Goal: Information Seeking & Learning: Learn about a topic

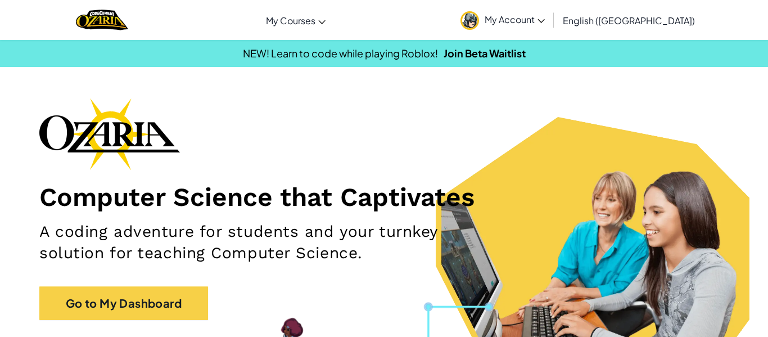
scroll to position [4, 0]
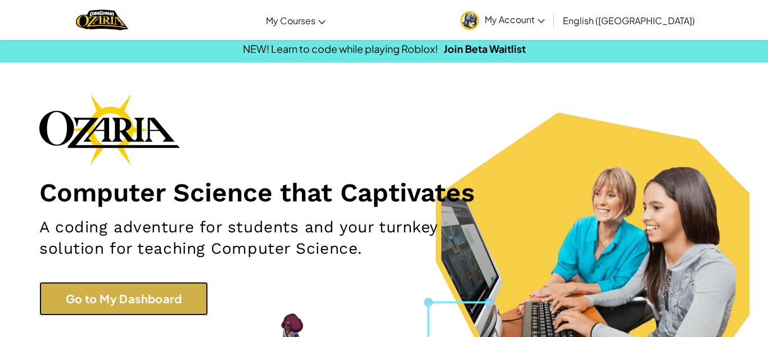
click at [119, 312] on link "Go to My Dashboard" at bounding box center [123, 299] width 169 height 34
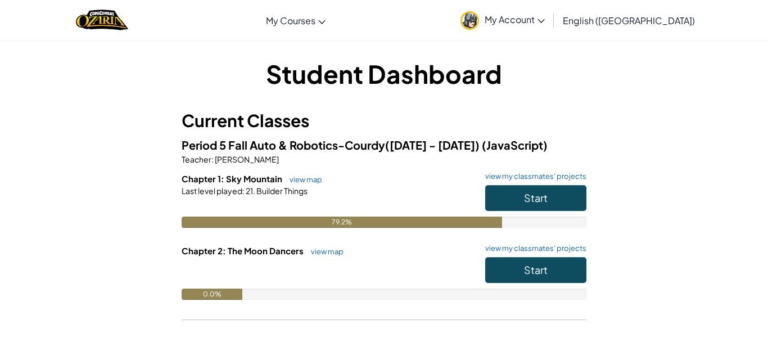
click at [530, 256] on h6 "Chapter 2: The Moon Dancers view map view my classmates' projects" at bounding box center [384, 251] width 405 height 12
click at [522, 275] on button "Start" at bounding box center [535, 270] width 101 height 26
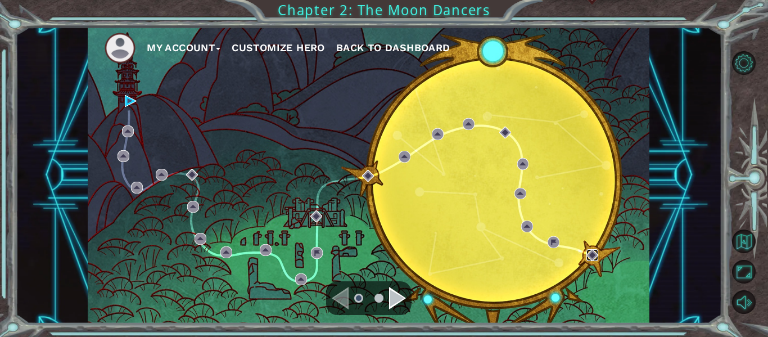
click at [591, 255] on img at bounding box center [592, 255] width 12 height 12
click at [590, 257] on img at bounding box center [592, 255] width 12 height 12
click at [555, 245] on img at bounding box center [553, 242] width 12 height 12
click at [124, 92] on div "My Account Customize Hero Back to Dashboard" at bounding box center [369, 175] width 562 height 296
click at [125, 101] on img at bounding box center [131, 101] width 12 height 12
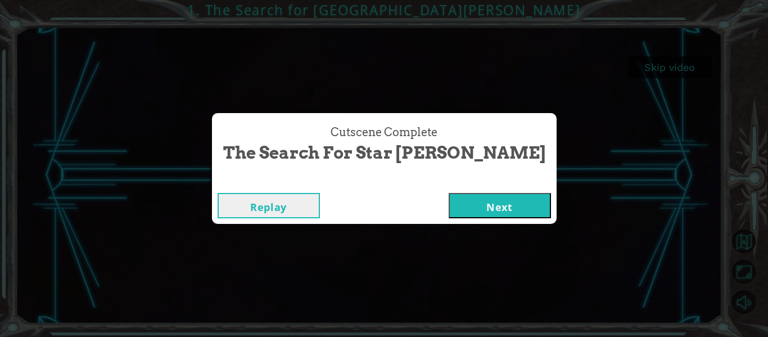
click at [461, 208] on button "Next" at bounding box center [500, 205] width 102 height 25
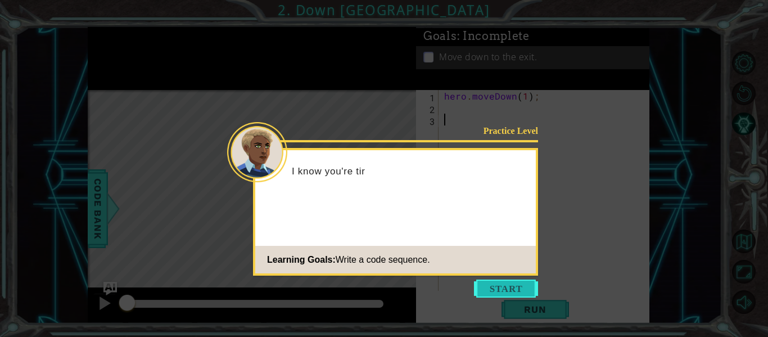
click at [496, 283] on button "Start" at bounding box center [506, 288] width 64 height 18
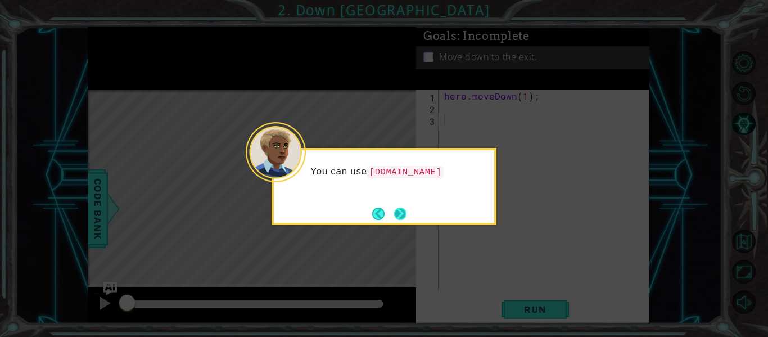
click at [403, 212] on button "Next" at bounding box center [400, 213] width 12 height 12
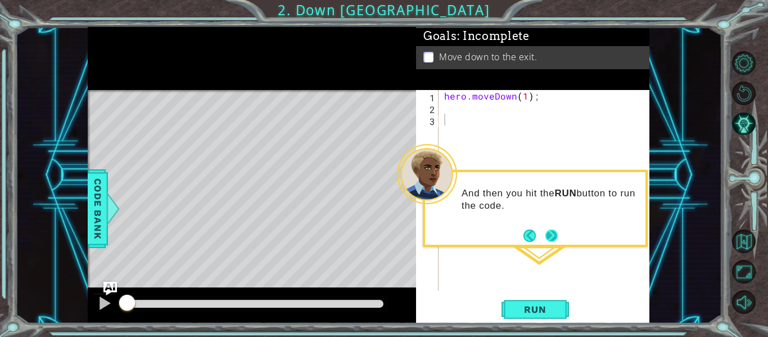
click at [546, 239] on button "Next" at bounding box center [551, 235] width 13 height 13
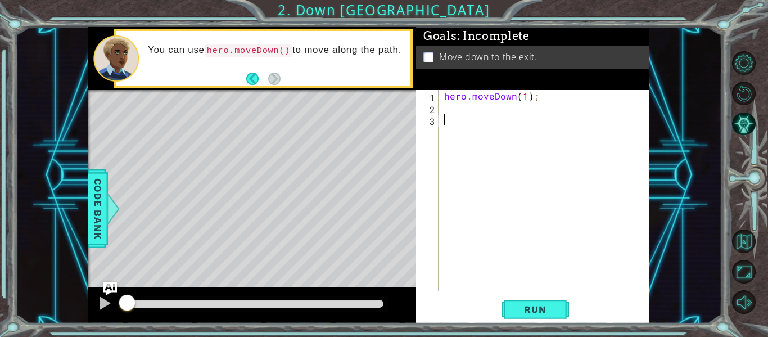
click at [454, 115] on div "hero . moveDown ( 1 ) ;" at bounding box center [547, 202] width 211 height 224
click at [451, 113] on div "hero . moveDown ( 1 ) ;" at bounding box center [547, 202] width 211 height 224
click at [523, 309] on span "Run" at bounding box center [535, 309] width 44 height 11
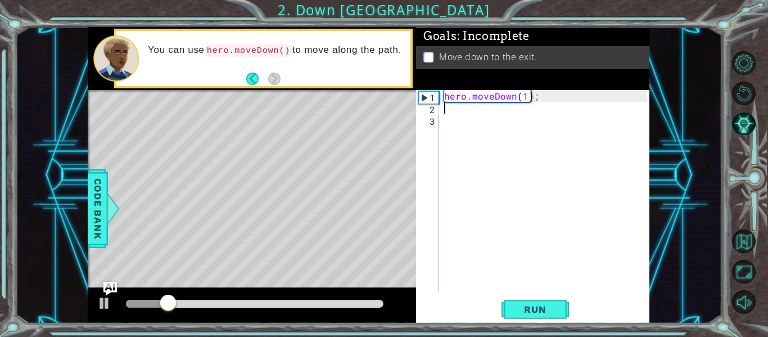
click at [525, 103] on div "hero . moveDown ( 1 ) ;" at bounding box center [547, 202] width 211 height 224
click at [524, 96] on div "hero . moveDown ( 1 ) ;" at bounding box center [547, 202] width 211 height 224
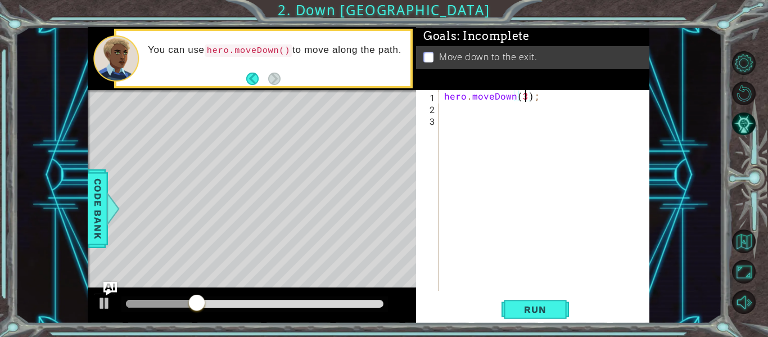
scroll to position [0, 5]
type textarea "hero.moveDown(2);"
click at [531, 314] on span "Run" at bounding box center [535, 309] width 44 height 11
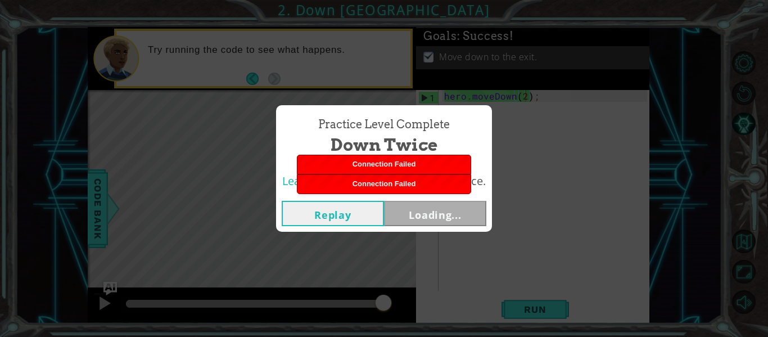
drag, startPoint x: 349, startPoint y: 212, endPoint x: 347, endPoint y: 227, distance: 14.7
click at [347, 227] on div "Replay Loading..." at bounding box center [384, 213] width 216 height 37
click at [353, 188] on div "Connection Failed" at bounding box center [383, 183] width 173 height 19
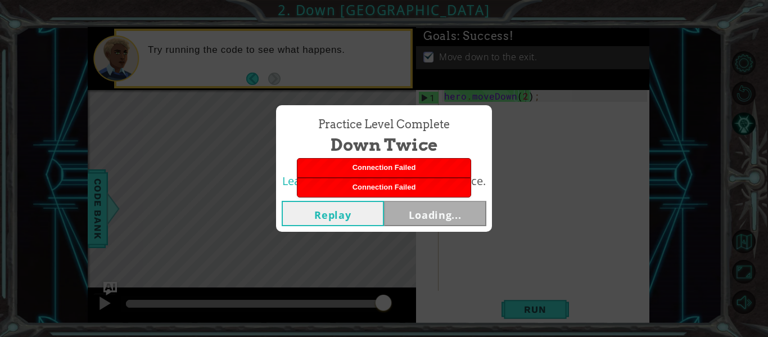
click at [465, 317] on div "Practice Level Complete Down Twice Learning Goals: Write a code sequence. Repla…" at bounding box center [384, 168] width 768 height 337
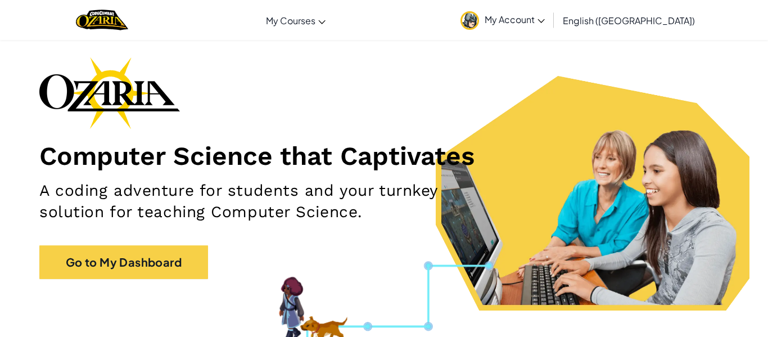
scroll to position [40, 0]
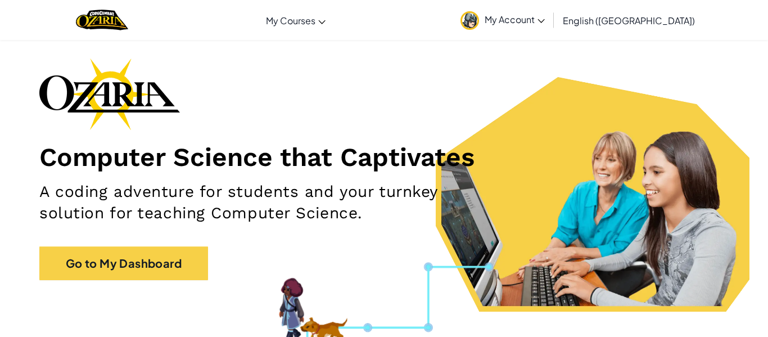
click at [189, 242] on div "Computer Science that Captivates A coding adventure for students and your turnk…" at bounding box center [383, 174] width 689 height 233
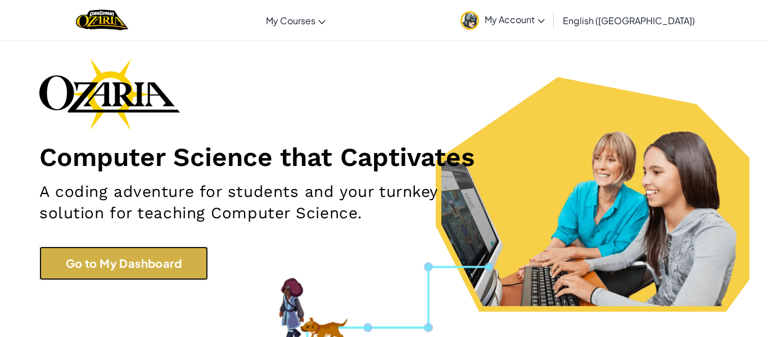
click at [178, 270] on link "Go to My Dashboard" at bounding box center [123, 263] width 169 height 34
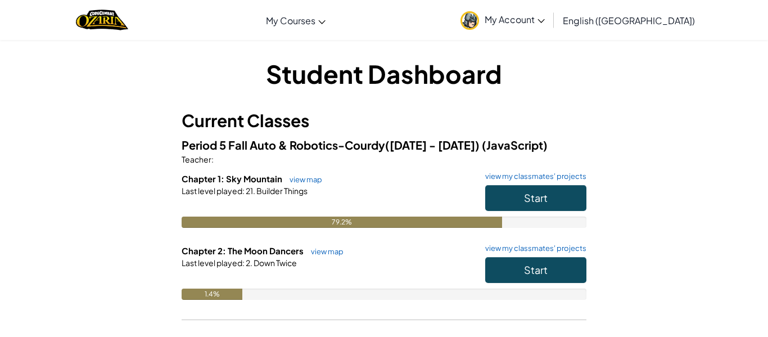
scroll to position [57, 0]
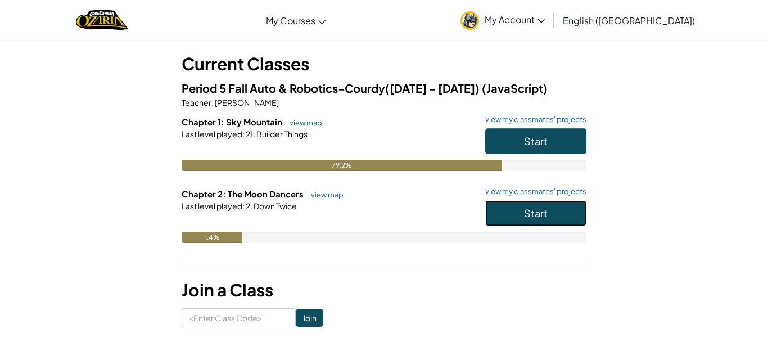
click at [531, 212] on span "Start" at bounding box center [536, 212] width 24 height 13
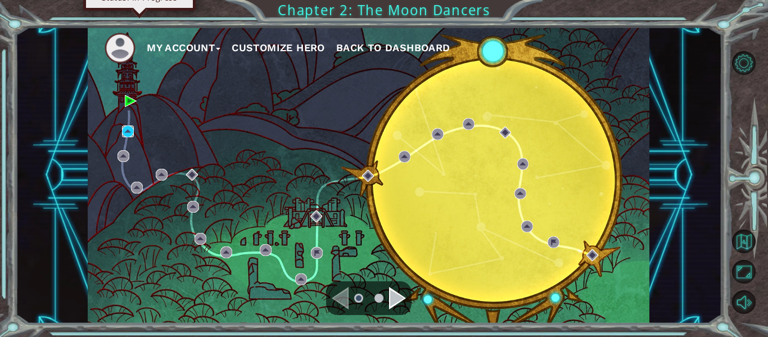
click at [122, 130] on img at bounding box center [128, 131] width 12 height 12
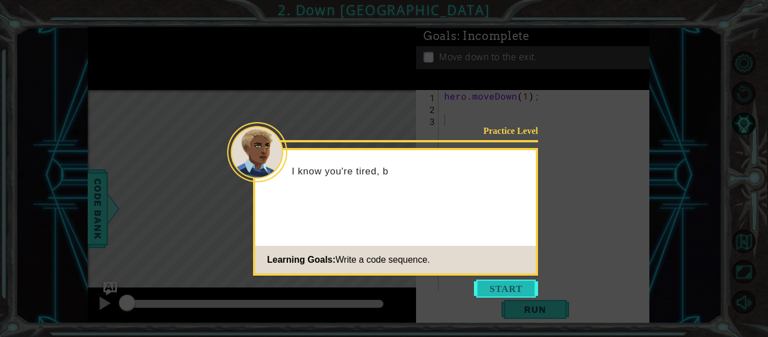
click at [504, 280] on button "Start" at bounding box center [506, 288] width 64 height 18
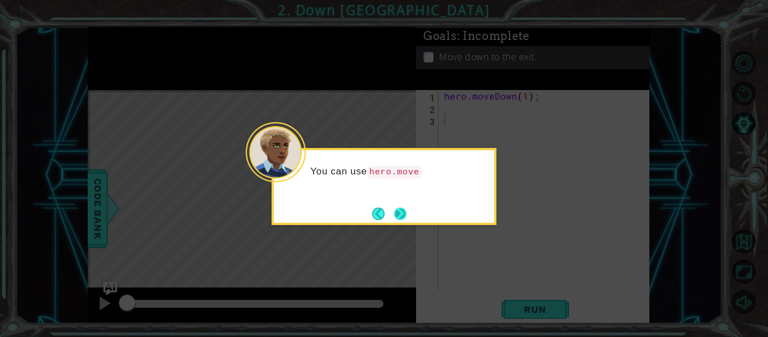
click at [408, 214] on button "Next" at bounding box center [400, 213] width 17 height 17
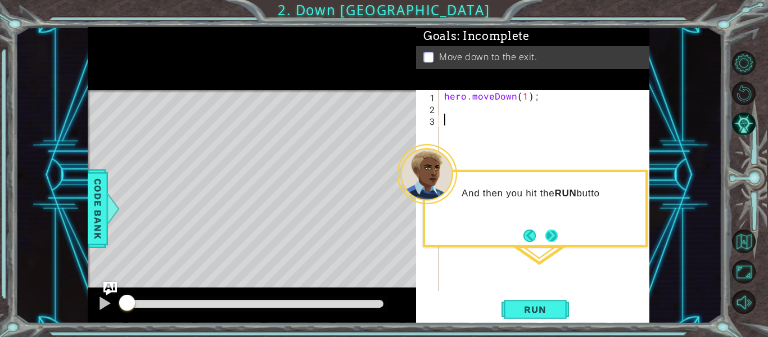
click at [558, 227] on button "Next" at bounding box center [551, 235] width 19 height 19
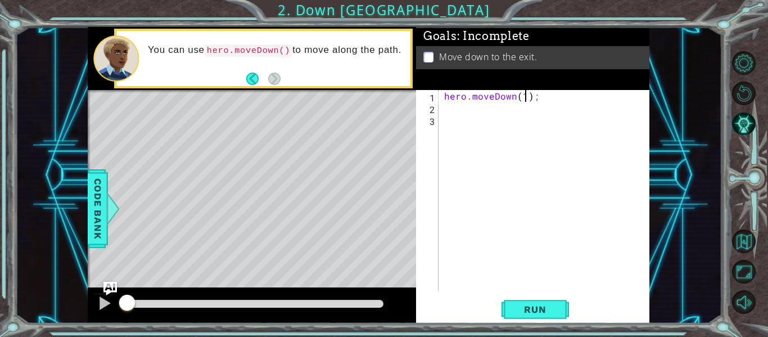
click at [524, 96] on div "hero . moveDown ( 1 ) ;" at bounding box center [547, 202] width 211 height 224
type textarea "hero.moveDown(2);"
click at [541, 300] on button "Run" at bounding box center [534, 309] width 67 height 23
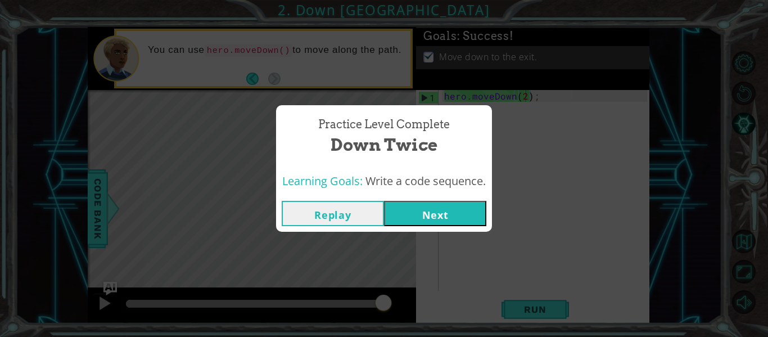
click at [421, 209] on button "Next" at bounding box center [435, 213] width 102 height 25
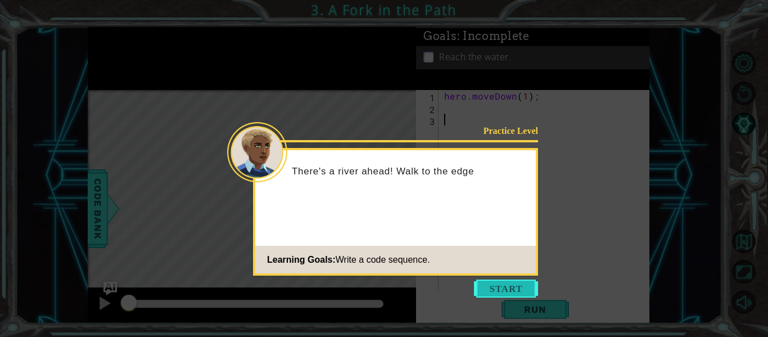
click at [526, 292] on button "Start" at bounding box center [506, 288] width 64 height 18
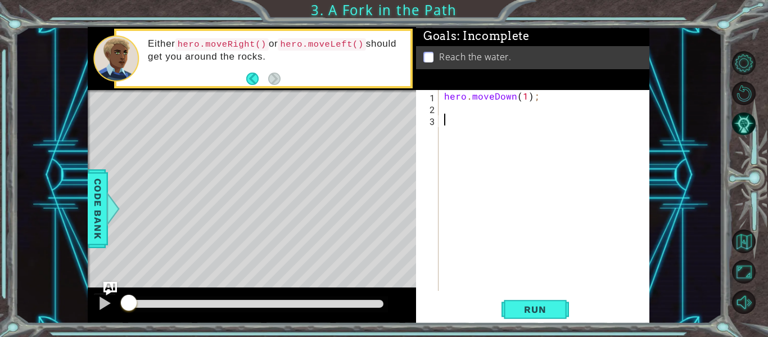
click at [446, 108] on div "hero . moveDown ( 1 ) ;" at bounding box center [547, 202] width 211 height 224
type textarea "t"
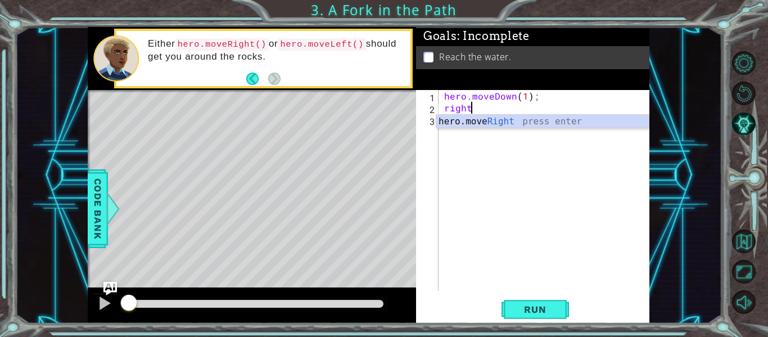
scroll to position [0, 1]
type textarea "hero.moveRight(1);"
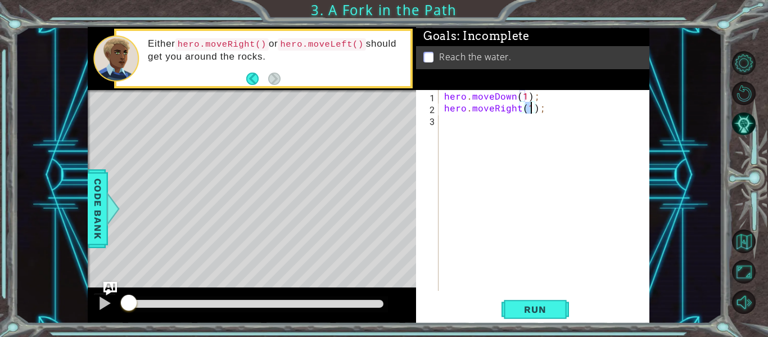
click at [509, 118] on div "hero . moveDown ( 1 ) ; hero . moveRight ( 1 ) ;" at bounding box center [547, 202] width 211 height 224
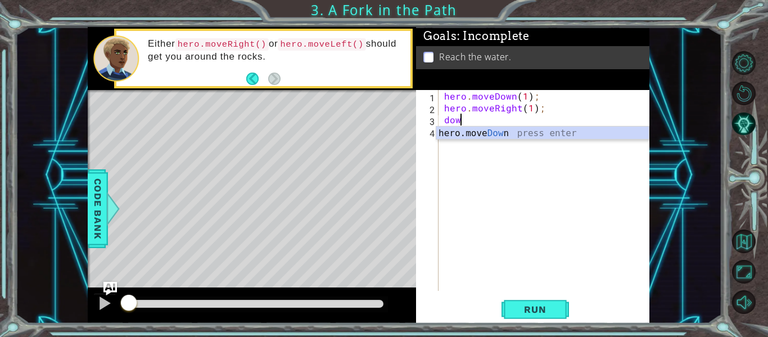
scroll to position [0, 1]
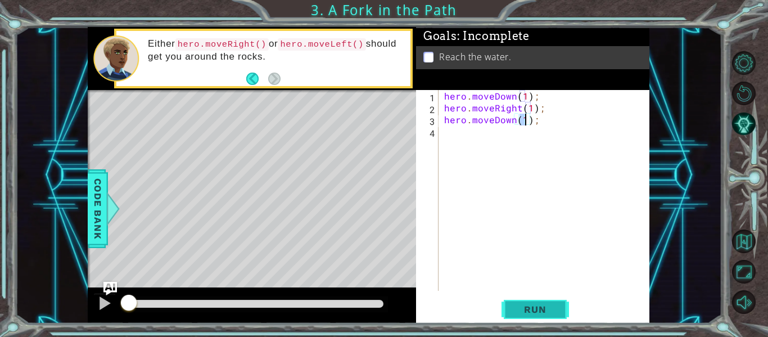
type textarea "hero.moveDown(1);"
click at [523, 316] on button "Run" at bounding box center [534, 309] width 67 height 23
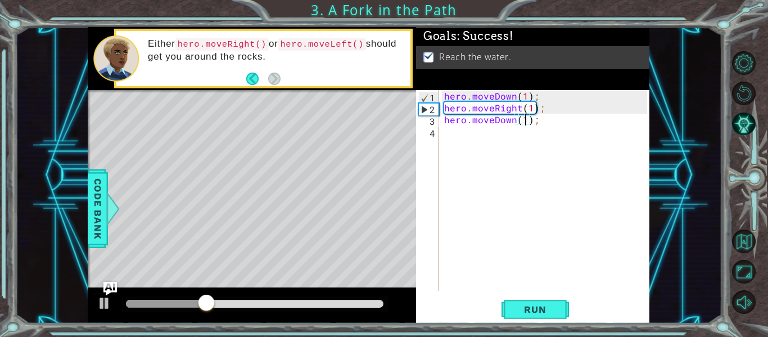
click at [362, 318] on div at bounding box center [252, 305] width 328 height 36
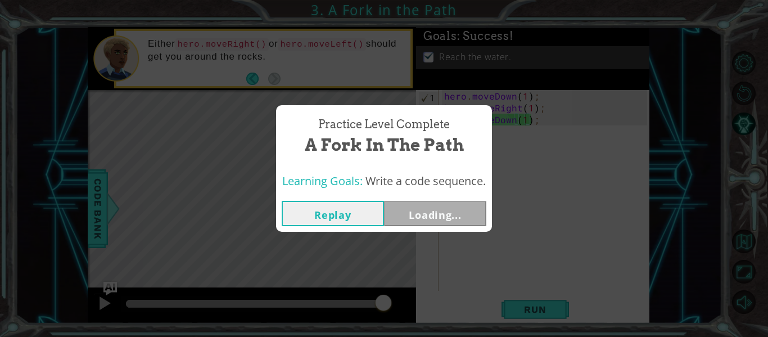
click at [408, 215] on button "Loading..." at bounding box center [435, 213] width 102 height 25
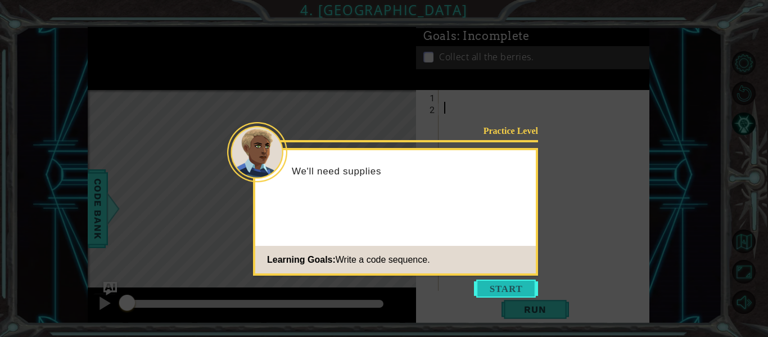
click at [497, 285] on button "Start" at bounding box center [506, 288] width 64 height 18
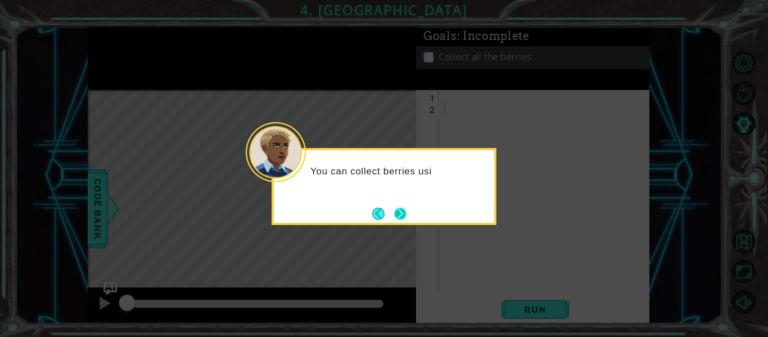
click at [407, 219] on button "Next" at bounding box center [399, 213] width 13 height 13
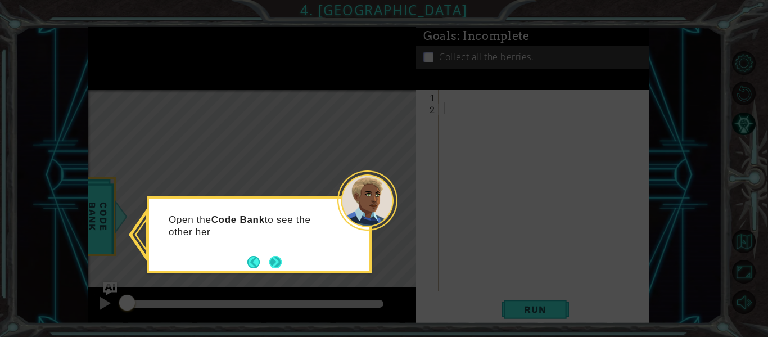
click at [270, 264] on button "Next" at bounding box center [276, 262] width 14 height 14
click at [274, 261] on button "Next" at bounding box center [275, 261] width 13 height 13
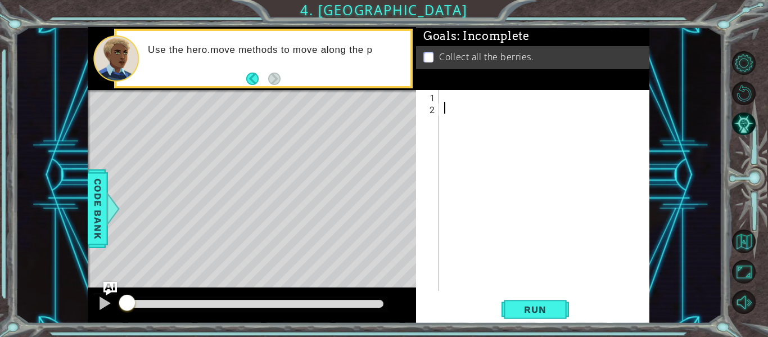
click at [456, 99] on div at bounding box center [547, 202] width 211 height 224
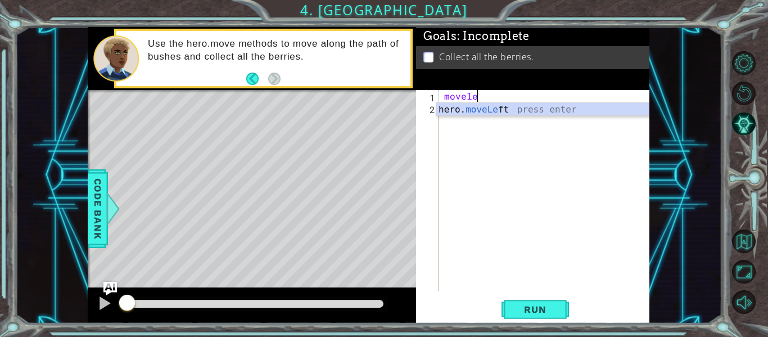
scroll to position [0, 2]
type textarea "hero.moveLeft(1);"
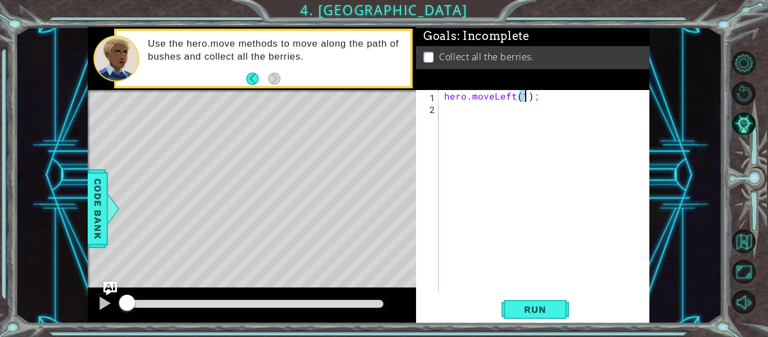
click at [468, 110] on div "hero . moveLeft ( 1 ) ;" at bounding box center [547, 202] width 211 height 224
type textarea "b"
type textarea "p"
click at [532, 293] on div "1 2 3 hero . moveLeft ( 1 ) ; ההההההההההההההההההההההההההההההההההההההההההההההההה…" at bounding box center [532, 206] width 233 height 233
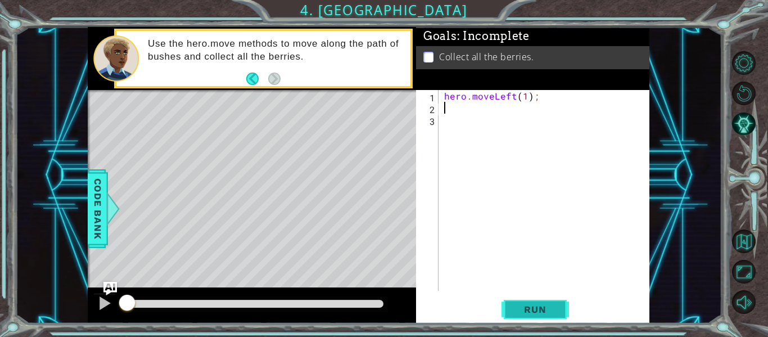
click at [526, 300] on button "Run" at bounding box center [534, 309] width 67 height 23
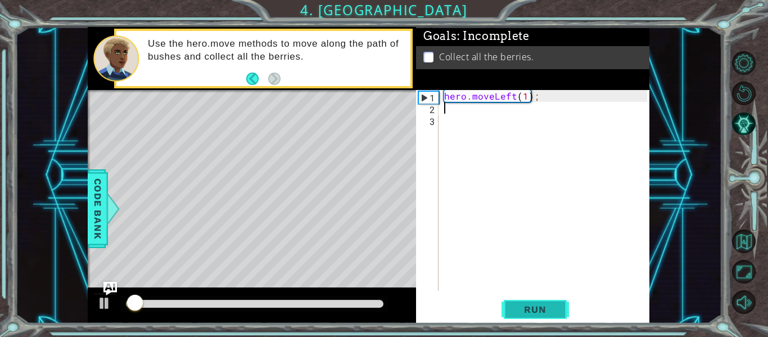
click at [526, 300] on button "Run" at bounding box center [534, 309] width 67 height 23
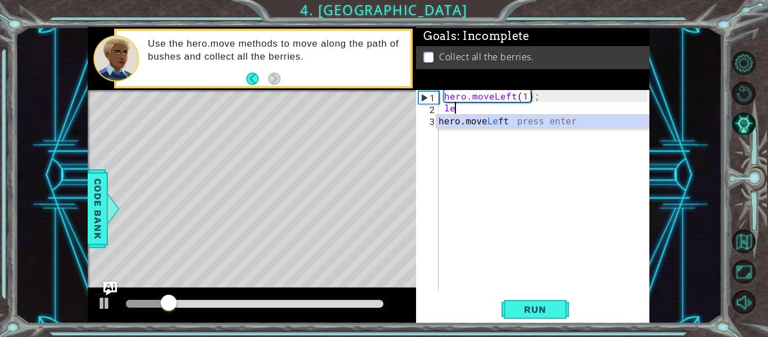
scroll to position [0, 1]
type textarea "hero.moveLeft(1);"
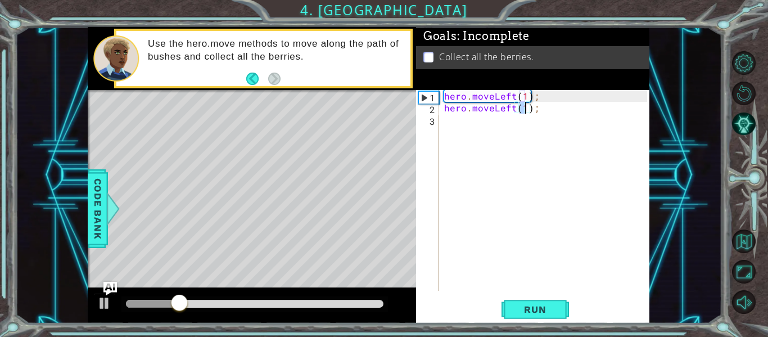
click at [471, 129] on div "hero . moveLeft ( 1 ) ; hero . moveLeft ( 1 ) ;" at bounding box center [547, 202] width 211 height 224
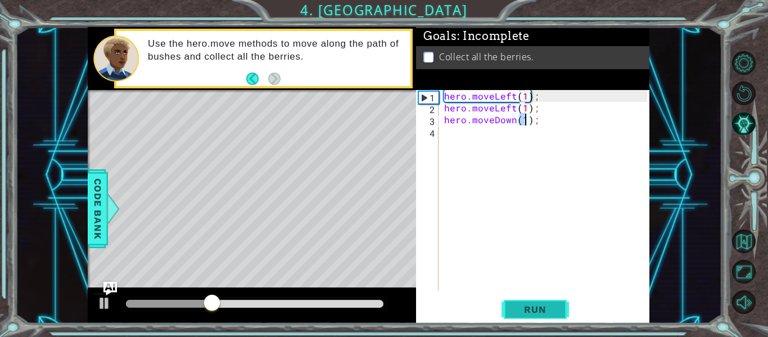
type textarea "hero.moveDown(1);"
click at [542, 315] on button "Run" at bounding box center [534, 309] width 67 height 23
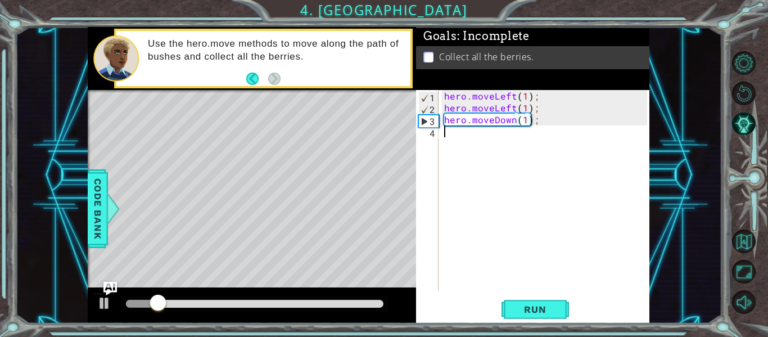
click at [503, 138] on div "hero . moveLeft ( 1 ) ; hero . moveLeft ( 1 ) ; hero . moveDown ( 1 ) ;" at bounding box center [547, 202] width 211 height 224
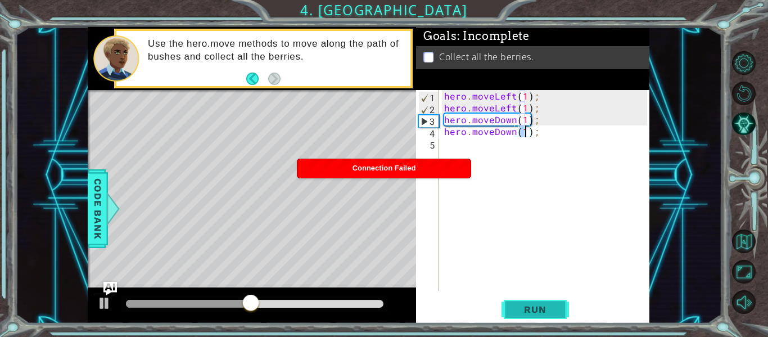
type textarea "hero.moveDown(1);"
click at [519, 308] on span "Run" at bounding box center [535, 309] width 44 height 11
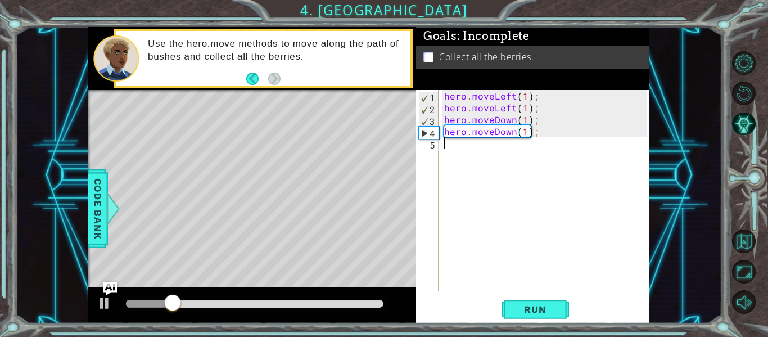
click at [456, 152] on div "hero . moveLeft ( 1 ) ; hero . moveLeft ( 1 ) ; hero . moveDown ( 1 ) ; hero . …" at bounding box center [547, 202] width 211 height 224
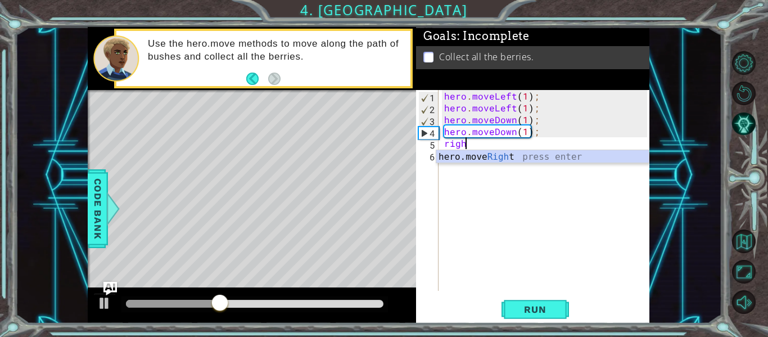
scroll to position [0, 1]
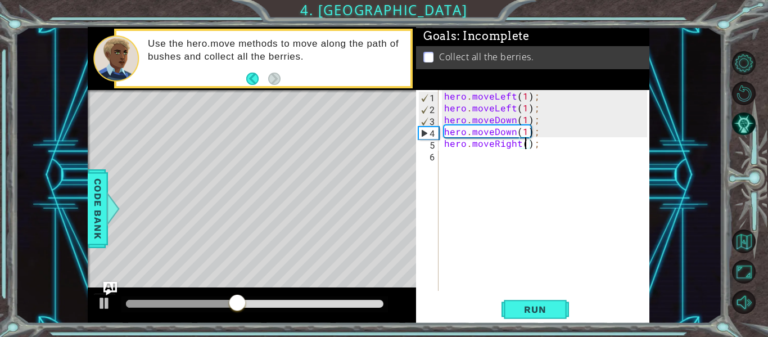
type textarea "hero.moveRight(2);"
click at [482, 161] on div "hero . moveLeft ( 1 ) ; hero . moveLeft ( 1 ) ; hero . moveDown ( 1 ) ; hero . …" at bounding box center [547, 202] width 211 height 224
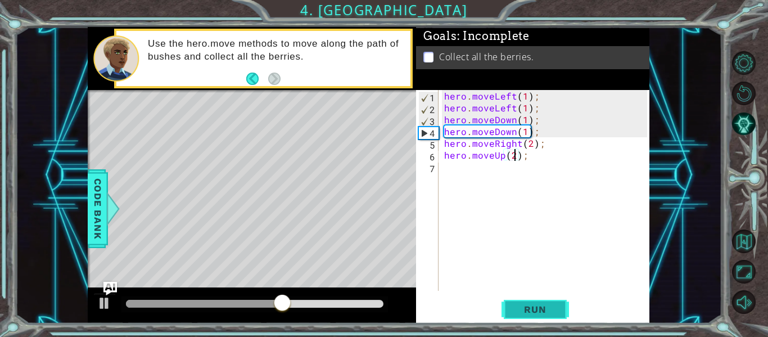
type textarea "hero.moveUp(2);"
click at [535, 316] on button "Run" at bounding box center [534, 309] width 67 height 23
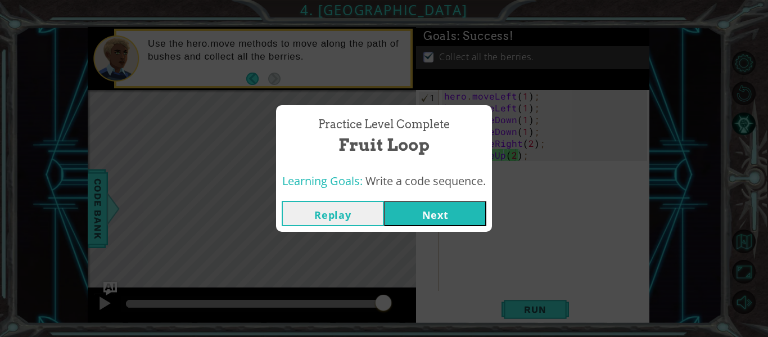
click at [423, 215] on button "Next" at bounding box center [435, 213] width 102 height 25
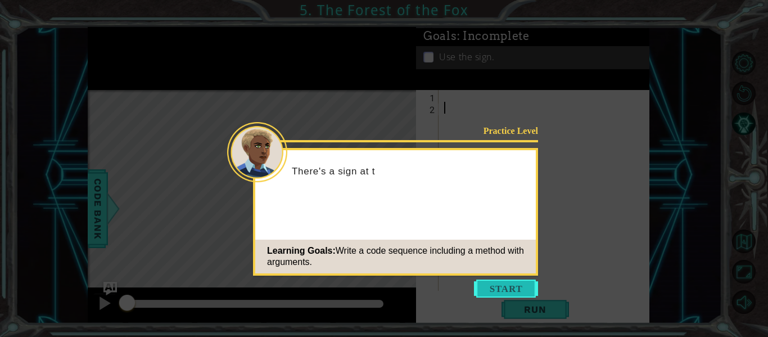
click at [512, 293] on button "Start" at bounding box center [506, 288] width 64 height 18
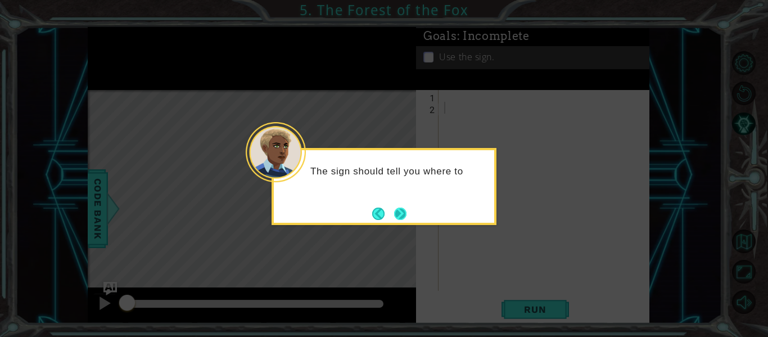
click at [402, 221] on button "Next" at bounding box center [400, 213] width 19 height 19
click at [402, 220] on button "Next" at bounding box center [400, 213] width 12 height 12
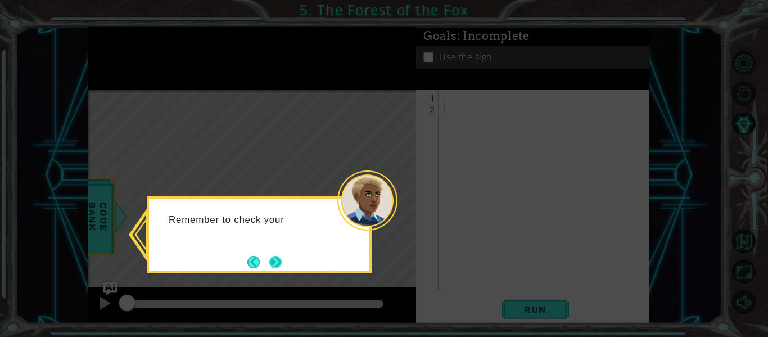
click at [282, 262] on button "Next" at bounding box center [275, 261] width 15 height 15
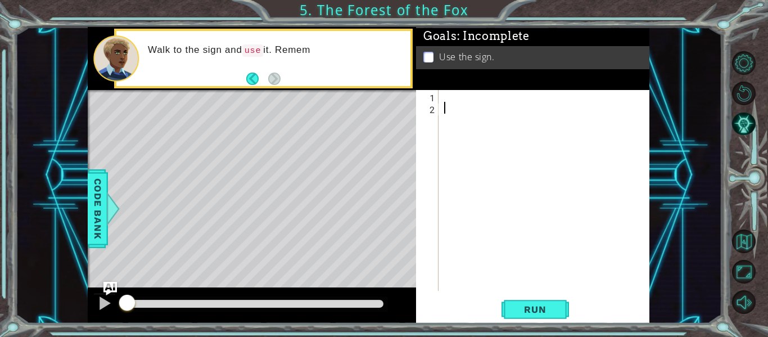
click at [450, 99] on div at bounding box center [547, 202] width 211 height 224
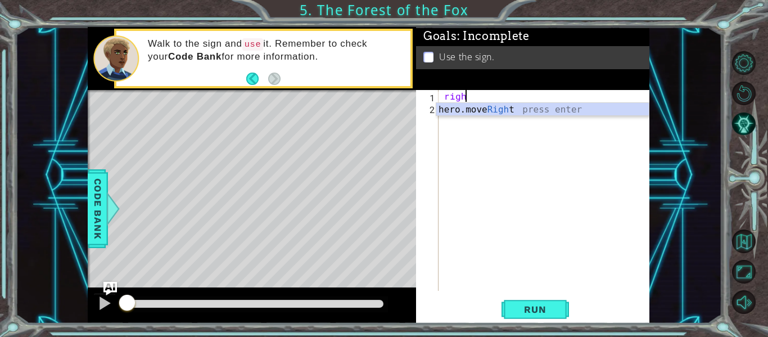
scroll to position [0, 1]
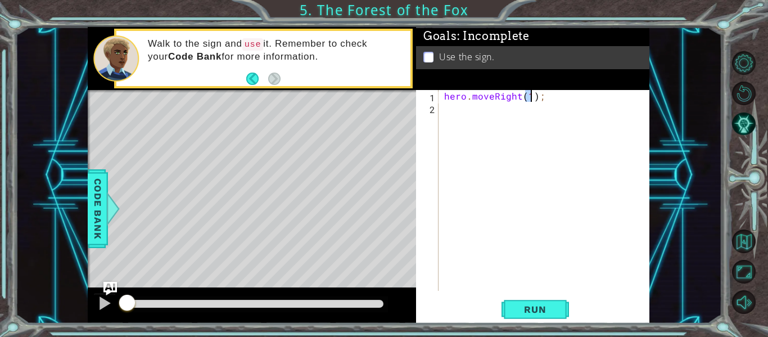
type textarea "hero.moveRight(1);"
click at [467, 118] on div "hero . moveRight ( 1 ) ;" at bounding box center [547, 202] width 211 height 224
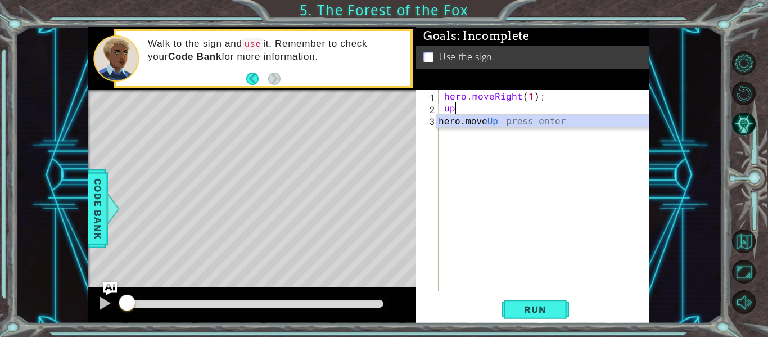
type textarea "hero.moveUp(1);"
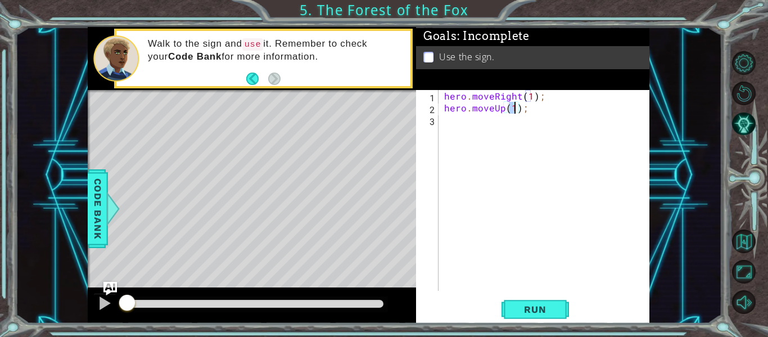
click at [460, 124] on div "hero . moveRight ( 1 ) ; hero . moveUp ( 1 ) ;" at bounding box center [547, 202] width 211 height 224
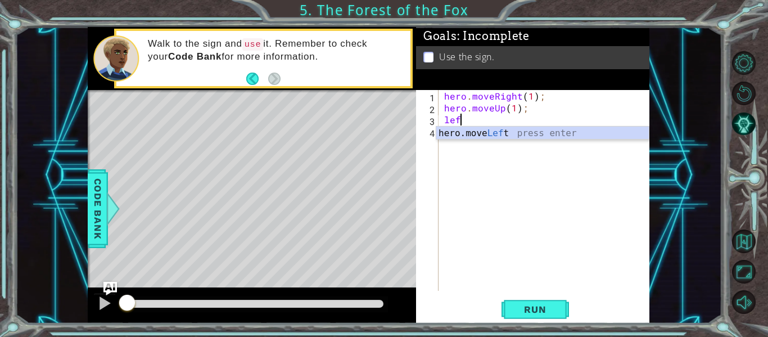
scroll to position [0, 1]
type textarea "hero.moveLeft(1);"
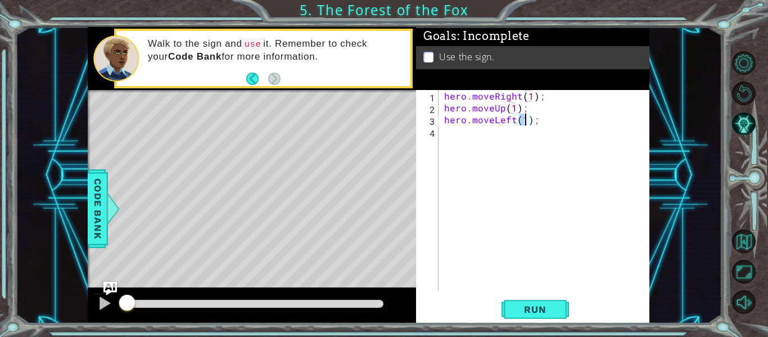
click at [459, 137] on div "hero . moveRight ( 1 ) ; hero . moveUp ( 1 ) ; hero . moveLeft ( 1 ) ;" at bounding box center [547, 202] width 211 height 224
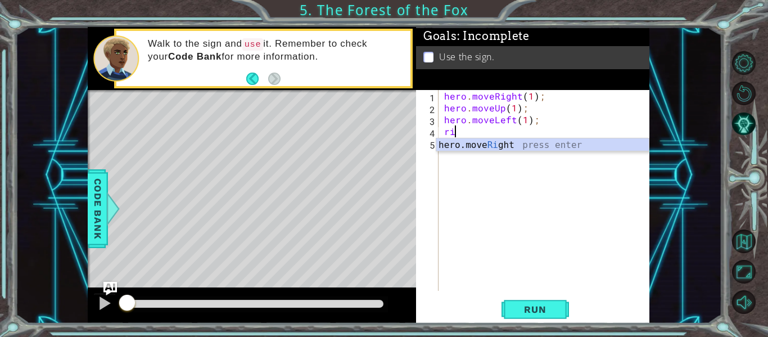
type textarea "r"
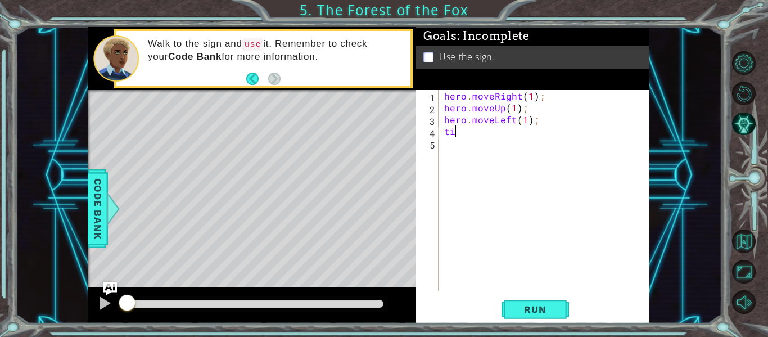
type textarea "t"
type textarea "hero.moveRight(3);"
click at [490, 156] on div "hero . moveRight ( 1 ) ; hero . moveUp ( 1 ) ; hero . moveLeft ( 1 ) ; hero . m…" at bounding box center [547, 202] width 211 height 224
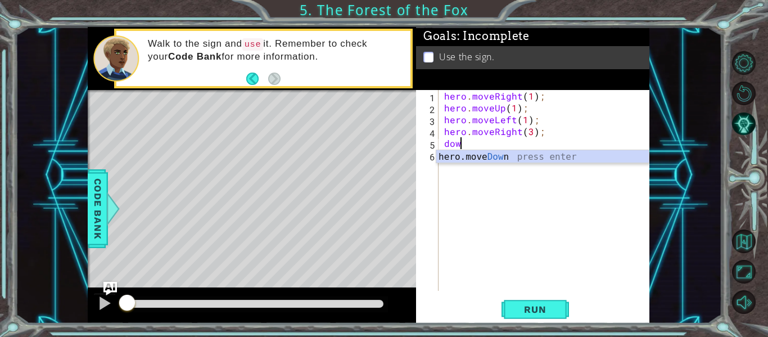
scroll to position [0, 1]
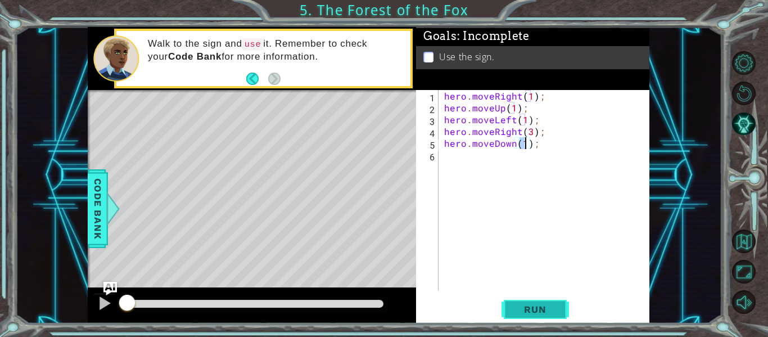
click at [515, 309] on span "Run" at bounding box center [535, 309] width 44 height 11
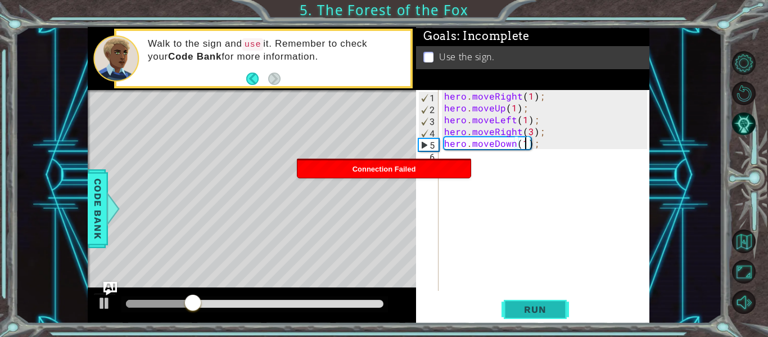
click at [524, 320] on button "Run" at bounding box center [534, 309] width 67 height 23
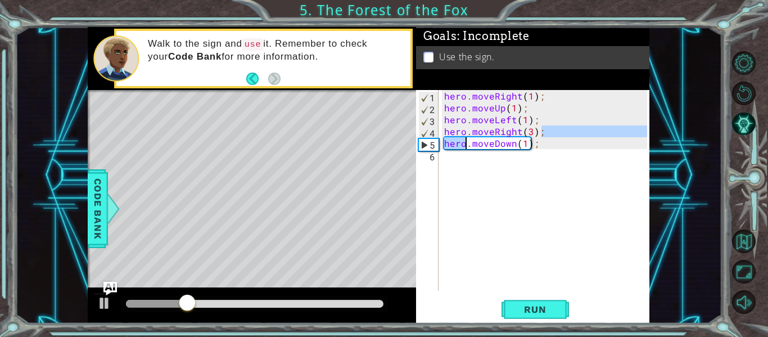
drag, startPoint x: 546, startPoint y: 137, endPoint x: 467, endPoint y: 139, distance: 78.7
click at [467, 139] on div "hero . moveRight ( 1 ) ; hero . moveUp ( 1 ) ; hero . moveLeft ( 1 ) ; hero . m…" at bounding box center [547, 202] width 211 height 224
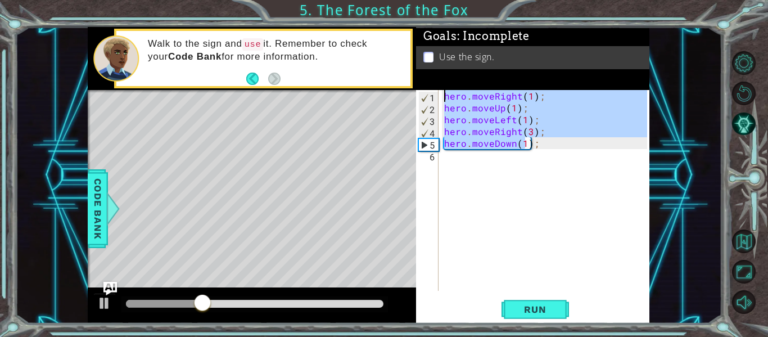
drag, startPoint x: 523, startPoint y: 146, endPoint x: 375, endPoint y: 79, distance: 162.3
click at [375, 79] on div "1 ההההההההההההההההההההההההההההההההההההההההההההההההההההההההההההההההההההההההההההה…" at bounding box center [369, 175] width 562 height 296
type textarea ");"
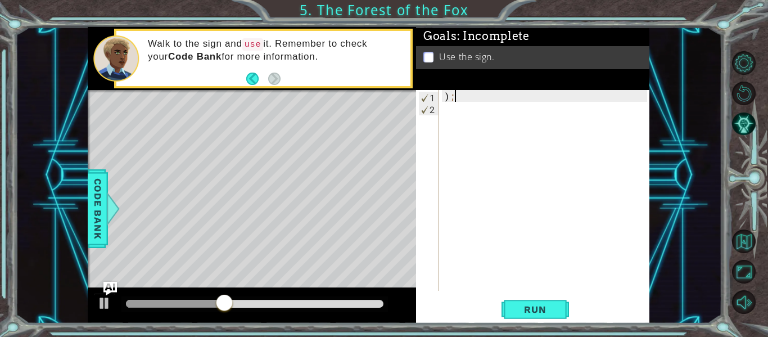
type textarea ")"
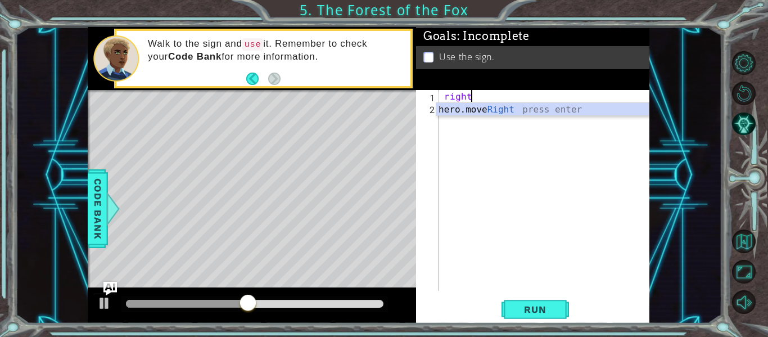
scroll to position [0, 1]
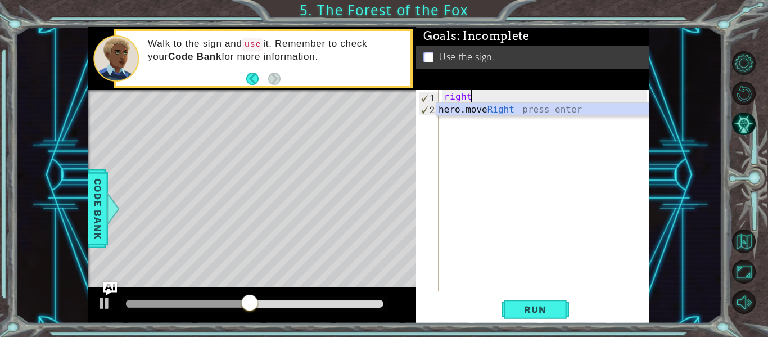
type textarea "hero.moveRight(1);"
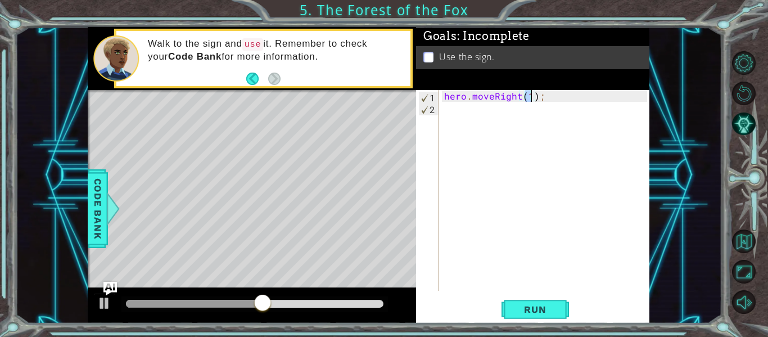
click at [452, 107] on div "hero . moveRight ( 1 ) ;" at bounding box center [547, 202] width 211 height 224
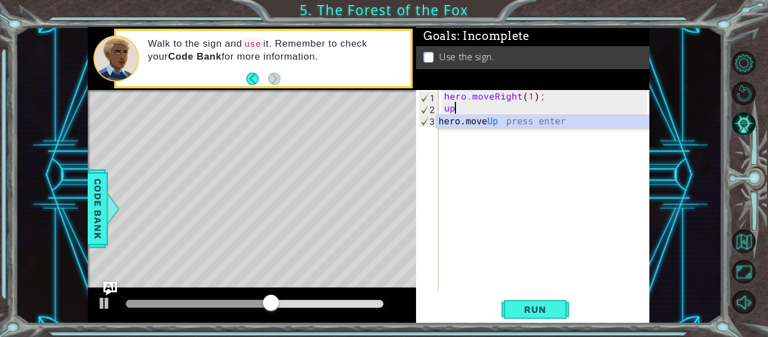
type textarea "hero.moveUp(1);"
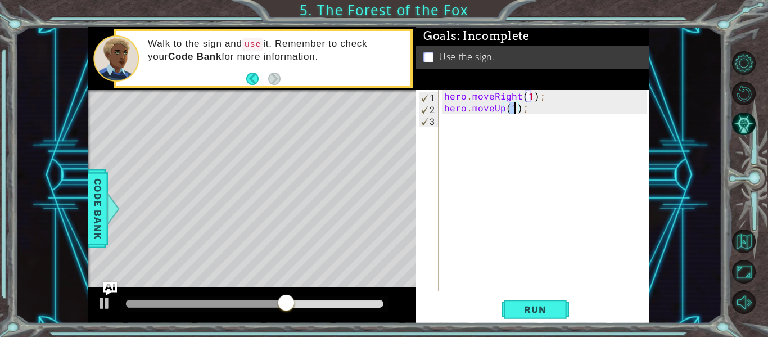
click at [493, 130] on div "hero . moveRight ( 1 ) ; hero . moveUp ( 1 ) ;" at bounding box center [547, 202] width 211 height 224
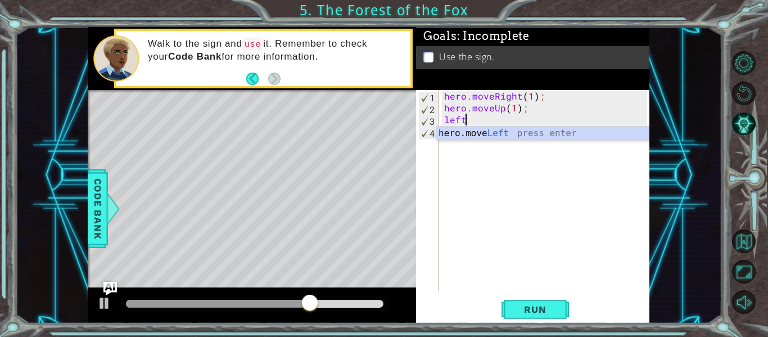
scroll to position [0, 1]
type textarea "hero.moveLeft(1);"
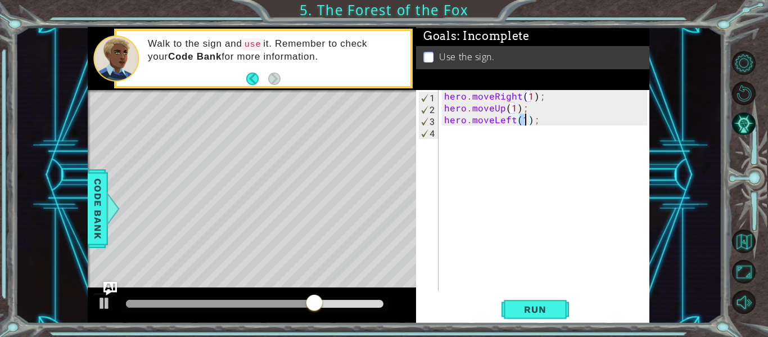
click at [488, 135] on div "hero . moveRight ( 1 ) ; hero . moveUp ( 1 ) ; hero . moveLeft ( 1 ) ;" at bounding box center [547, 202] width 211 height 224
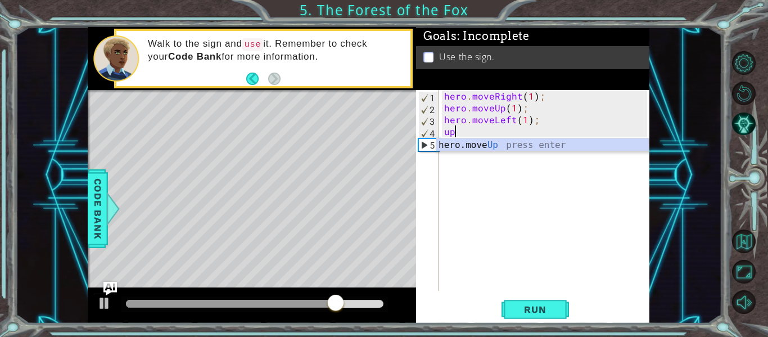
type textarea "hero.moveUp(1);"
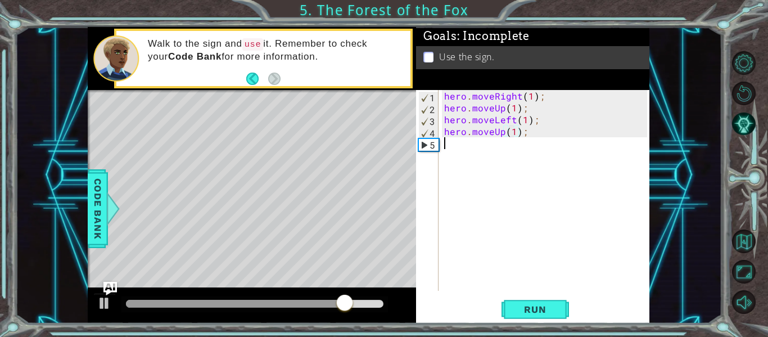
click at [487, 143] on div "hero . moveRight ( 1 ) ; hero . moveUp ( 1 ) ; hero . moveLeft ( 1 ) ; hero . m…" at bounding box center [547, 202] width 211 height 224
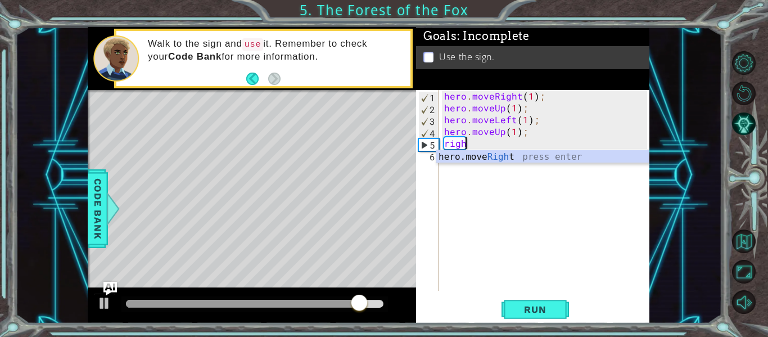
scroll to position [0, 1]
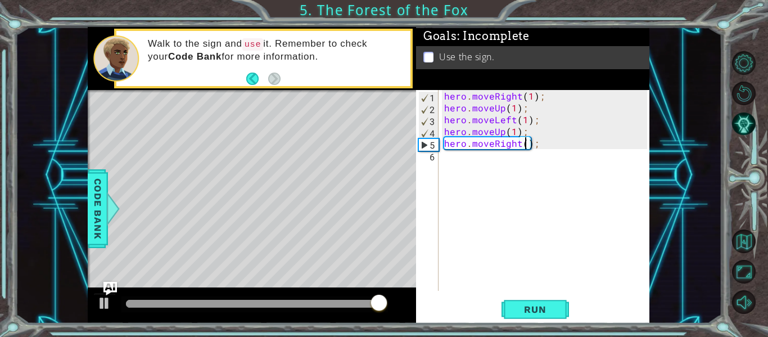
type textarea "hero.moveRight(3);"
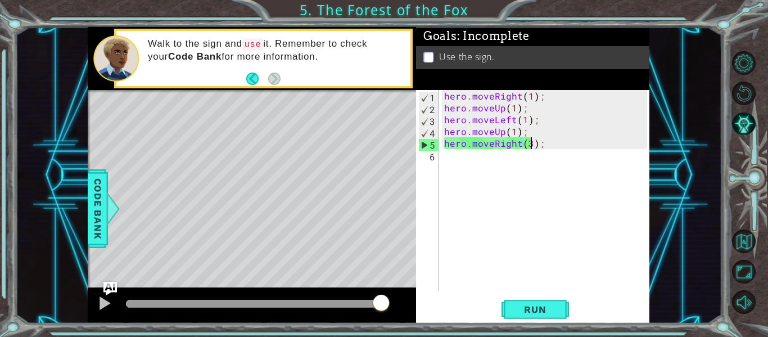
scroll to position [0, 6]
click at [472, 159] on div "hero . moveRight ( 1 ) ; hero . moveUp ( 1 ) ; hero . moveLeft ( 1 ) ; hero . m…" at bounding box center [547, 202] width 211 height 224
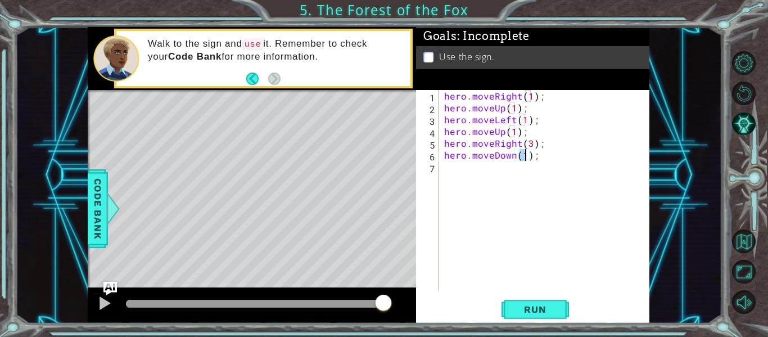
scroll to position [0, 5]
click at [529, 305] on span "Run" at bounding box center [535, 309] width 44 height 11
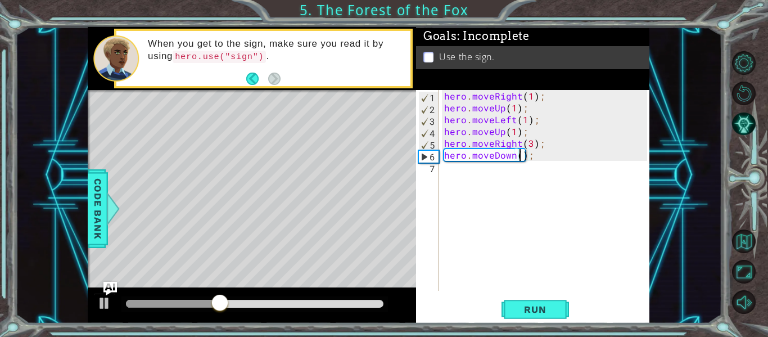
type textarea "hero.moveDown(1);"
click at [527, 306] on span "Run" at bounding box center [535, 309] width 44 height 11
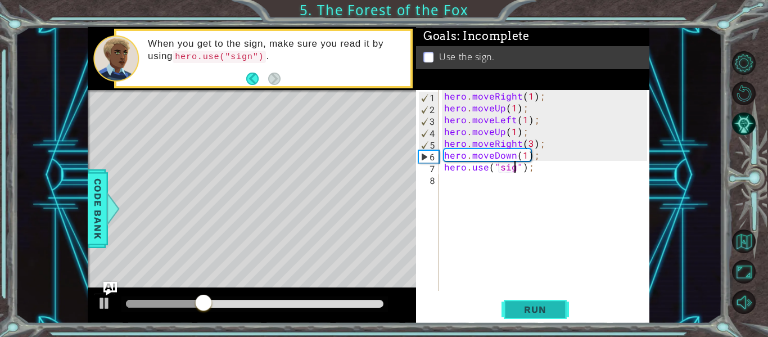
scroll to position [0, 5]
type textarea "hero.use("sign");"
click at [550, 306] on span "Run" at bounding box center [535, 309] width 44 height 11
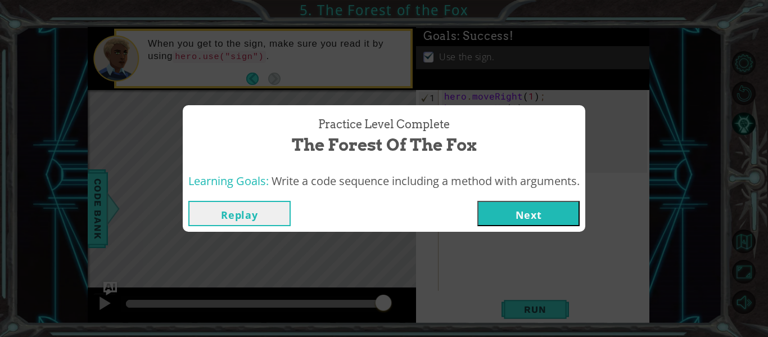
click at [512, 215] on button "Next" at bounding box center [528, 213] width 102 height 25
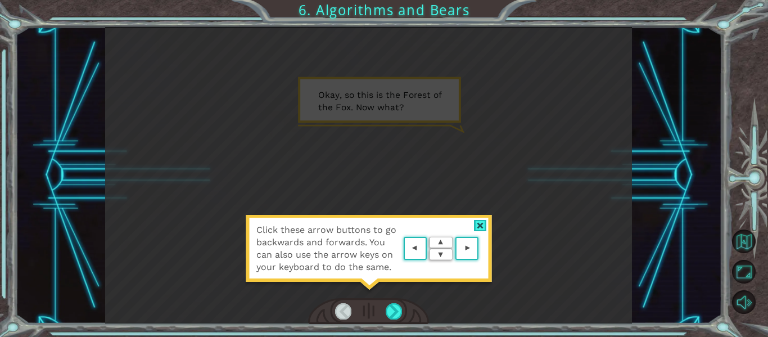
click at [482, 220] on div at bounding box center [480, 226] width 13 height 12
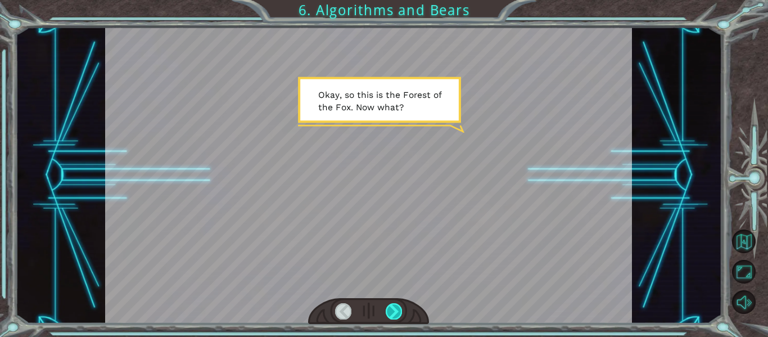
click at [399, 314] on div at bounding box center [394, 311] width 16 height 16
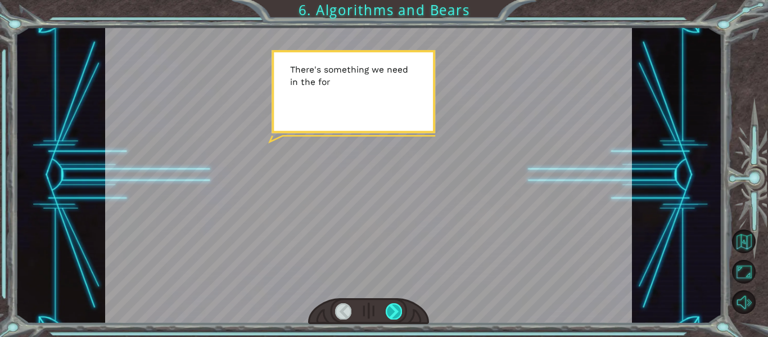
click at [398, 313] on div at bounding box center [394, 311] width 16 height 16
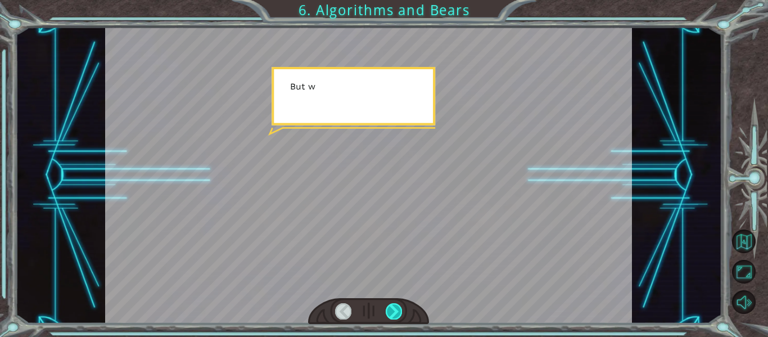
click at [398, 313] on div at bounding box center [394, 311] width 16 height 16
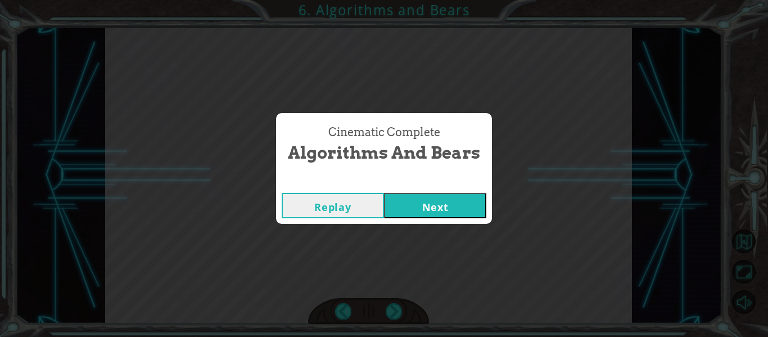
click at [461, 218] on div "Replay Next" at bounding box center [384, 205] width 216 height 37
click at [468, 197] on button "Next" at bounding box center [435, 205] width 102 height 25
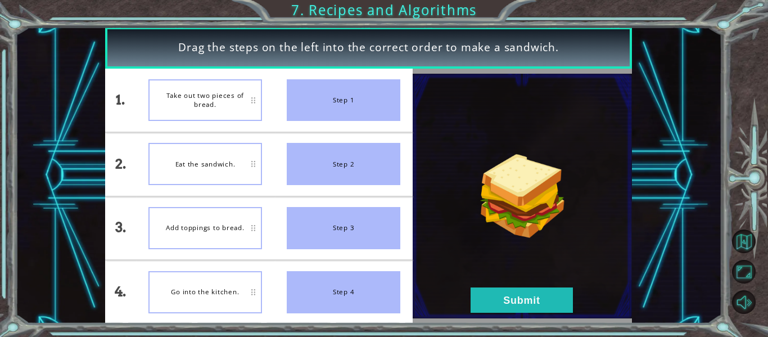
click at [242, 103] on div "Take out two pieces of bread." at bounding box center [205, 100] width 114 height 42
click at [300, 105] on div "Step 1" at bounding box center [344, 100] width 114 height 42
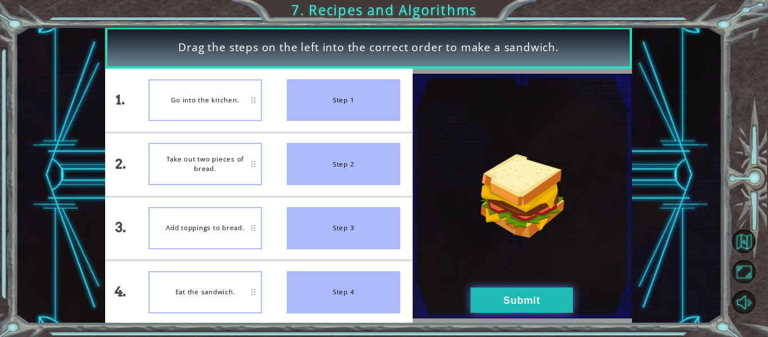
click at [554, 309] on button "Submit" at bounding box center [521, 299] width 102 height 25
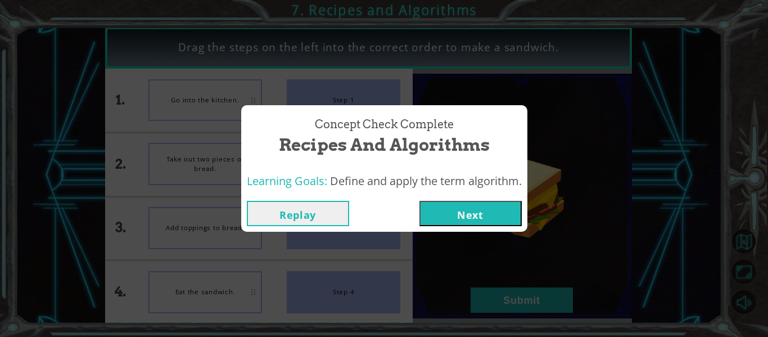
click at [479, 233] on div "Concept Check Complete Recipes and Algorithms Learning Goals: Define and apply …" at bounding box center [384, 168] width 768 height 337
click at [496, 219] on button "Next" at bounding box center [470, 213] width 102 height 25
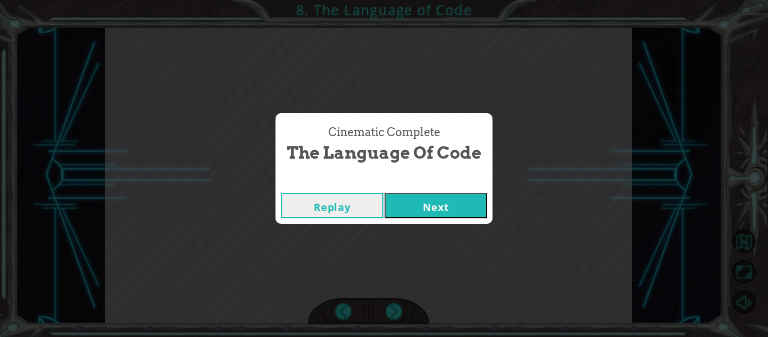
click at [422, 202] on button "Next" at bounding box center [435, 205] width 102 height 25
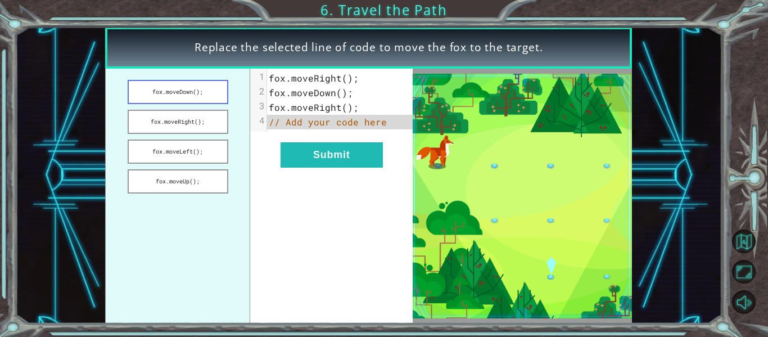
click at [135, 92] on button "fox.moveDown();" at bounding box center [178, 92] width 101 height 24
click at [136, 96] on button "fox.moveDown();" at bounding box center [178, 92] width 101 height 24
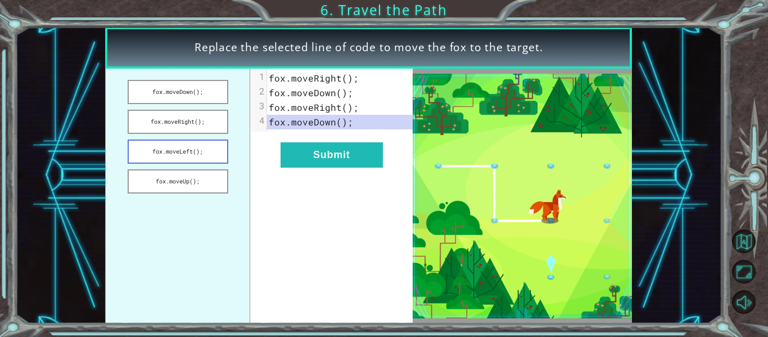
click at [149, 161] on button "fox.moveLeft();" at bounding box center [178, 151] width 101 height 24
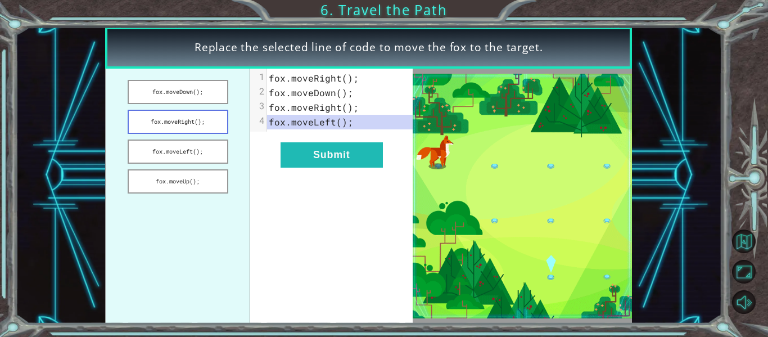
click at [187, 129] on button "fox.moveRight();" at bounding box center [178, 122] width 101 height 24
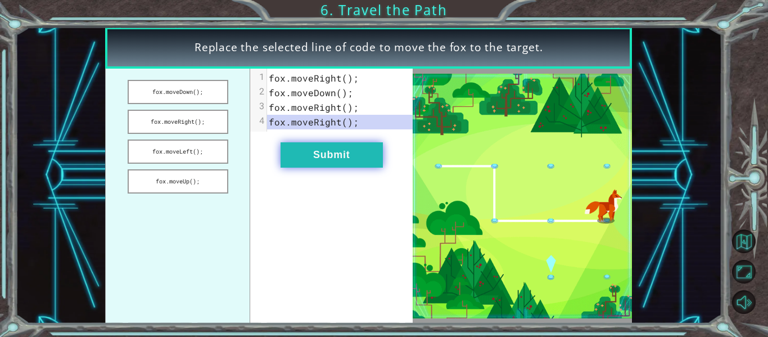
click at [360, 146] on button "Submit" at bounding box center [331, 154] width 102 height 25
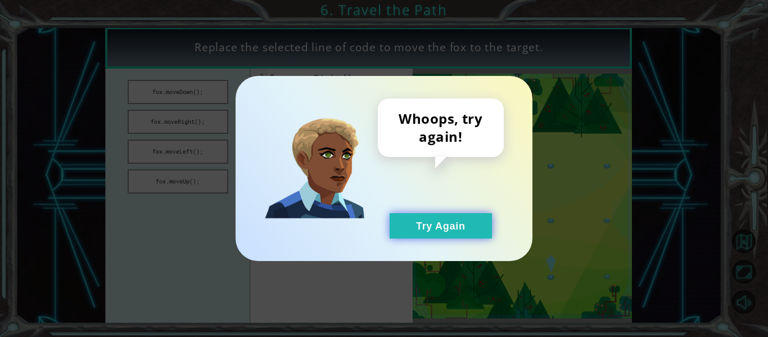
click at [403, 219] on button "Try Again" at bounding box center [441, 225] width 102 height 25
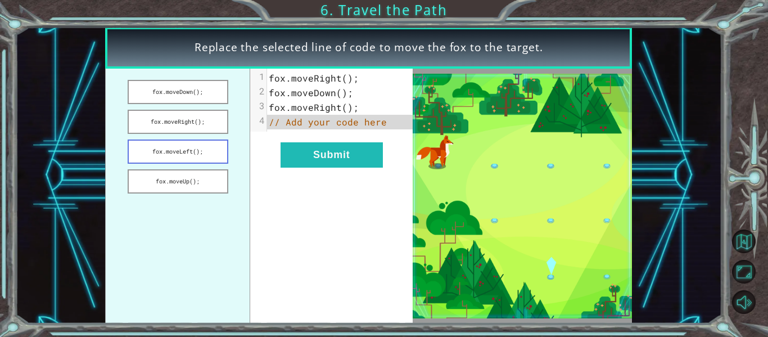
click at [193, 142] on button "fox.moveLeft();" at bounding box center [178, 151] width 101 height 24
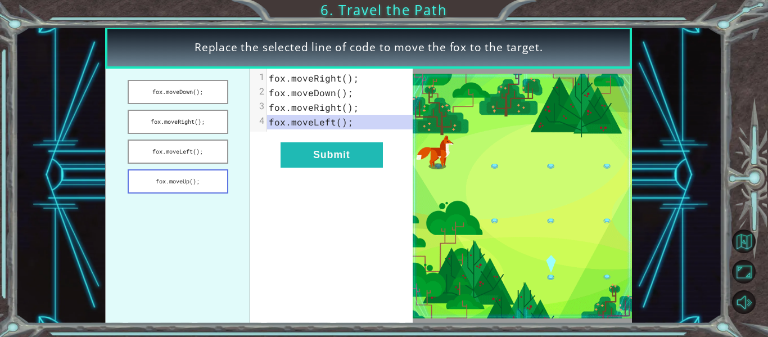
click at [189, 172] on button "fox.moveUp();" at bounding box center [178, 181] width 101 height 24
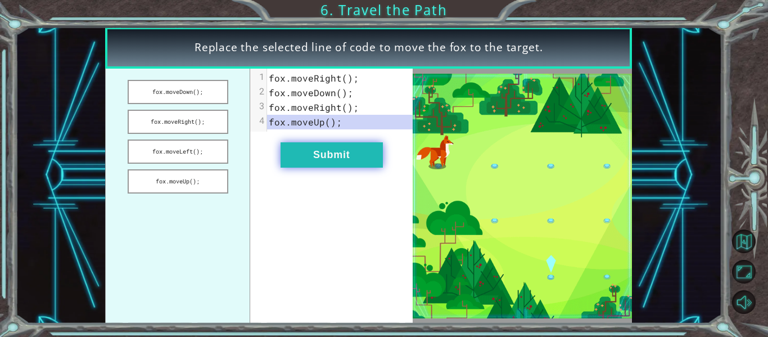
click at [325, 146] on button "Submit" at bounding box center [331, 154] width 102 height 25
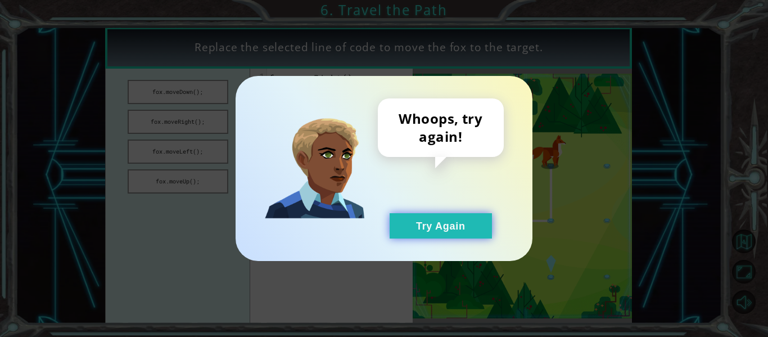
click at [430, 224] on button "Try Again" at bounding box center [441, 225] width 102 height 25
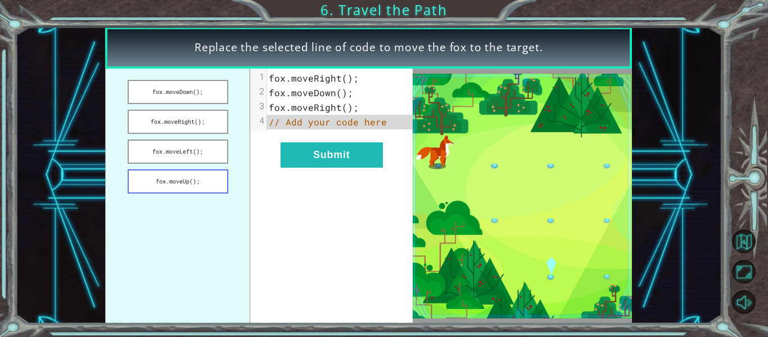
click at [165, 191] on button "fox.moveUp();" at bounding box center [178, 181] width 101 height 24
click at [363, 169] on div "xxxxxxxxxx 4 1 fox . moveRight (); 2 fox . moveDown (); 3 fox . moveRight (); 4…" at bounding box center [331, 196] width 162 height 255
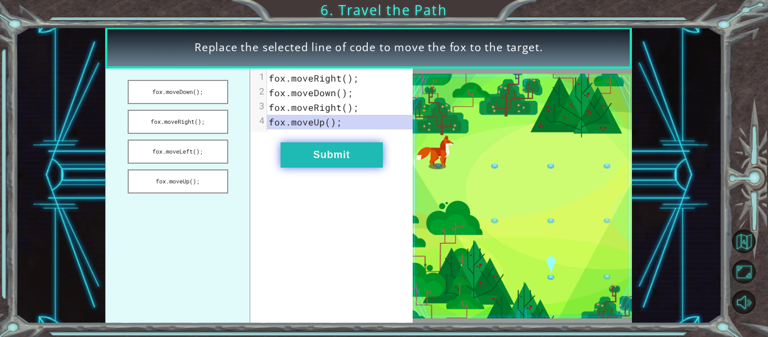
click at [363, 165] on button "Submit" at bounding box center [331, 154] width 102 height 25
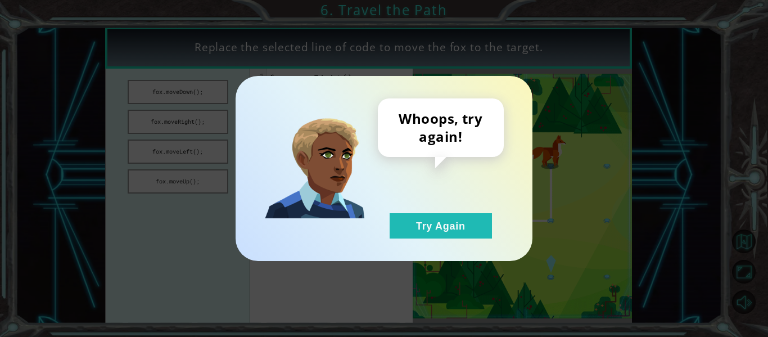
click at [423, 238] on div "Whoops, try again! Try Again" at bounding box center [384, 168] width 297 height 185
click at [447, 228] on button "Try Again" at bounding box center [441, 225] width 102 height 25
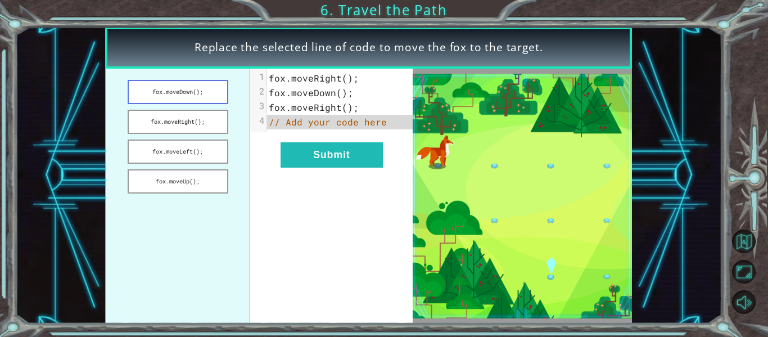
click at [173, 92] on button "fox.moveDown();" at bounding box center [178, 92] width 101 height 24
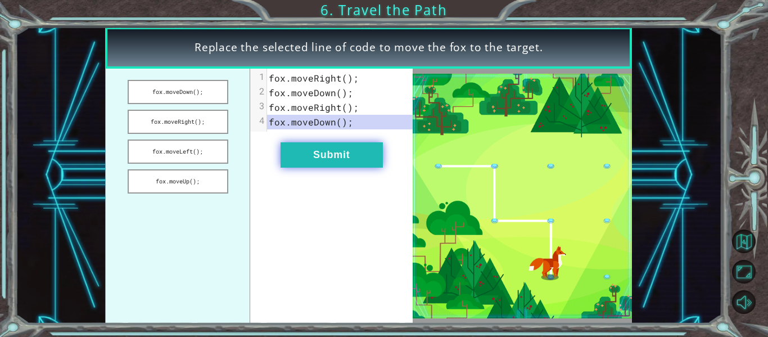
click at [316, 147] on button "Submit" at bounding box center [331, 154] width 102 height 25
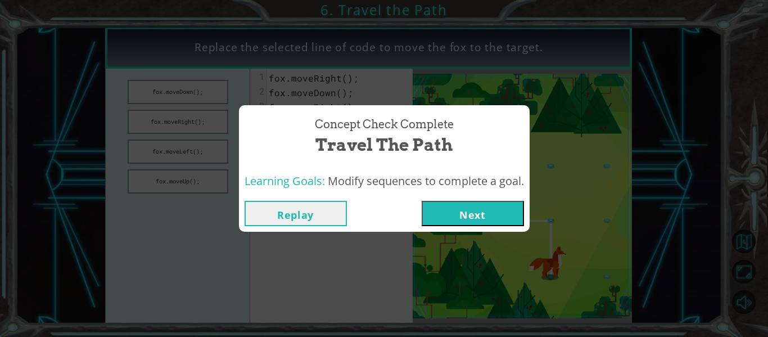
click at [483, 203] on button "Next" at bounding box center [473, 213] width 102 height 25
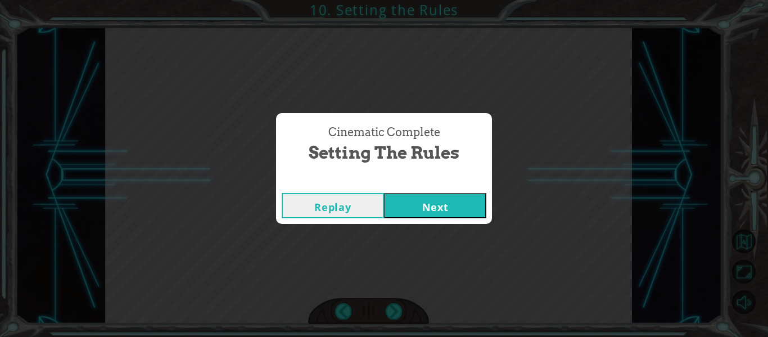
click at [426, 218] on div "Replay Next" at bounding box center [384, 205] width 216 height 37
click at [435, 204] on button "Next" at bounding box center [435, 205] width 102 height 25
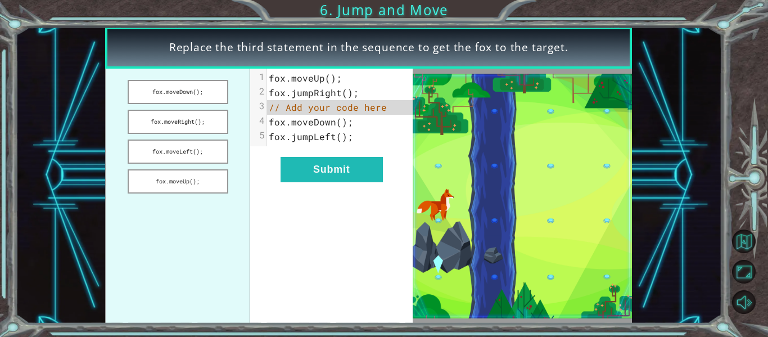
click at [242, 188] on ul "fox.moveDown(); fox.moveRight(); fox.moveLeft(); fox.moveUp();" at bounding box center [177, 196] width 145 height 255
click at [345, 147] on div "xxxxxxxxxx 5 1 fox . moveUp (); 2 fox . jumpRight (); 3 // Add your code here 4…" at bounding box center [331, 196] width 162 height 255
click at [340, 155] on div "xxxxxxxxxx 5 1 fox . moveUp (); 2 fox . jumpRight (); 3 // Add your code here 4…" at bounding box center [331, 196] width 162 height 255
click at [166, 126] on button "fox.moveRight();" at bounding box center [178, 122] width 101 height 24
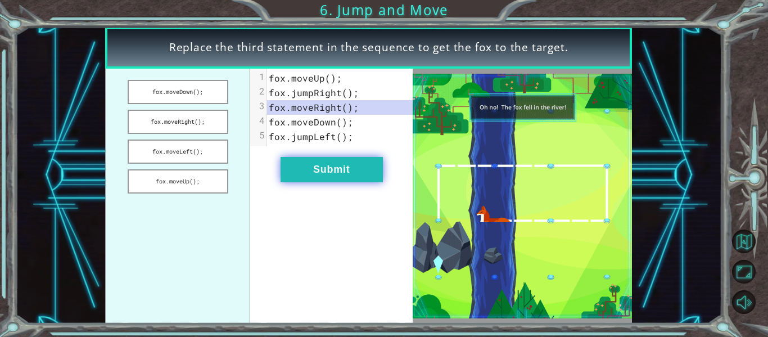
click at [334, 169] on button "Submit" at bounding box center [331, 169] width 102 height 25
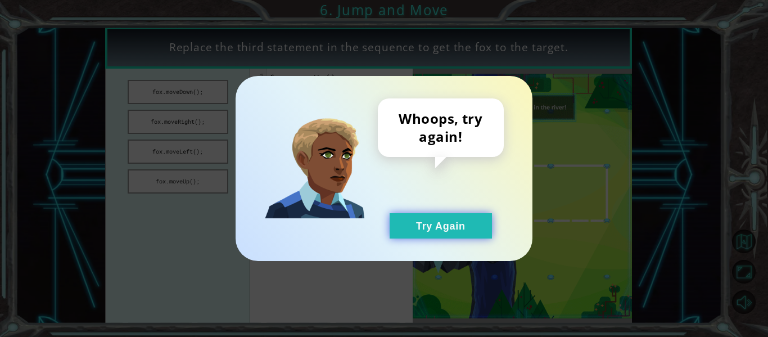
click at [445, 225] on button "Try Again" at bounding box center [441, 225] width 102 height 25
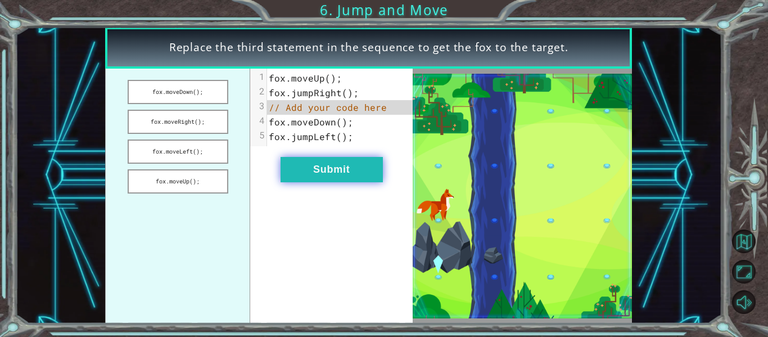
click at [334, 167] on button "Submit" at bounding box center [331, 169] width 102 height 25
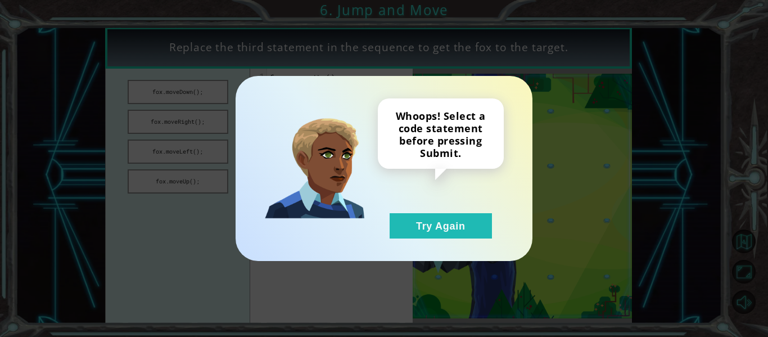
click at [428, 239] on div "Whoops! Select a code statement before pressing Submit. Try Again" at bounding box center [384, 168] width 297 height 185
click at [422, 234] on button "Try Again" at bounding box center [441, 225] width 102 height 25
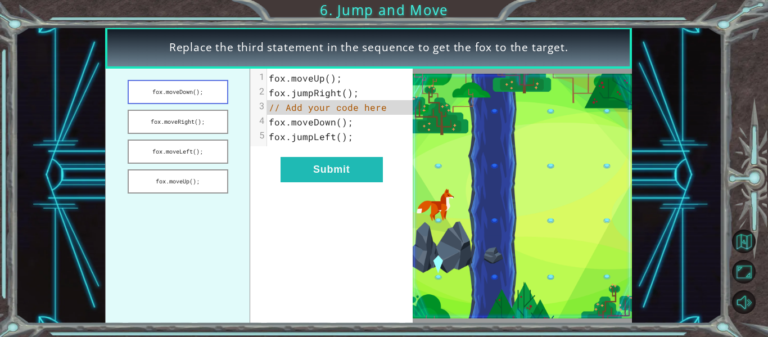
click at [172, 97] on button "fox.moveDown();" at bounding box center [178, 92] width 101 height 24
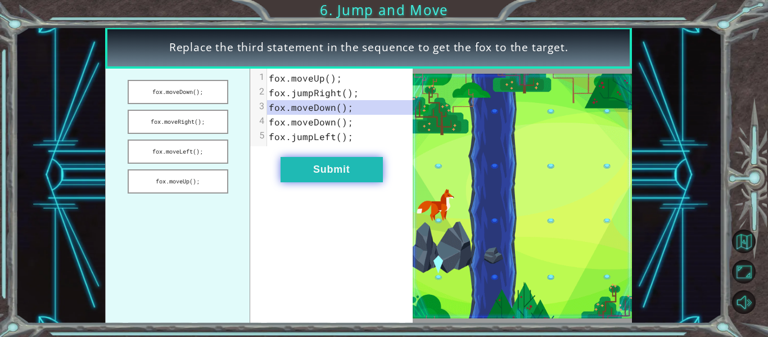
click at [322, 173] on button "Submit" at bounding box center [331, 169] width 102 height 25
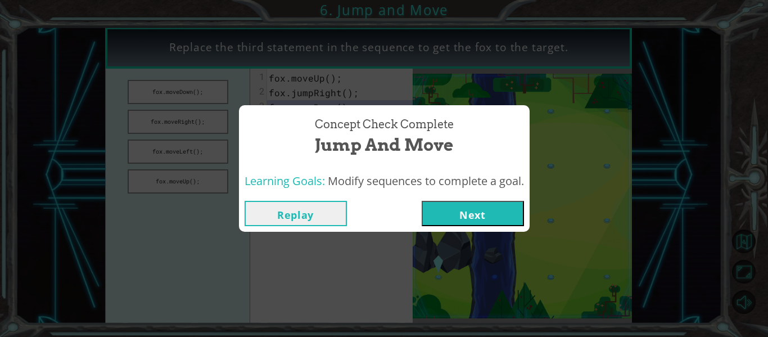
click at [488, 221] on button "Next" at bounding box center [473, 213] width 102 height 25
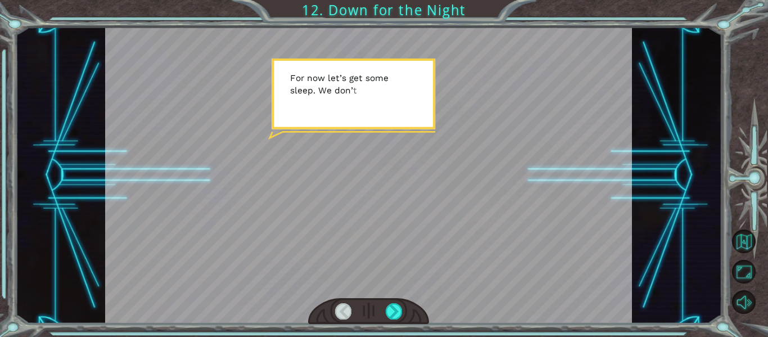
click at [364, 151] on div at bounding box center [368, 175] width 527 height 296
click at [433, 267] on div at bounding box center [368, 175] width 527 height 296
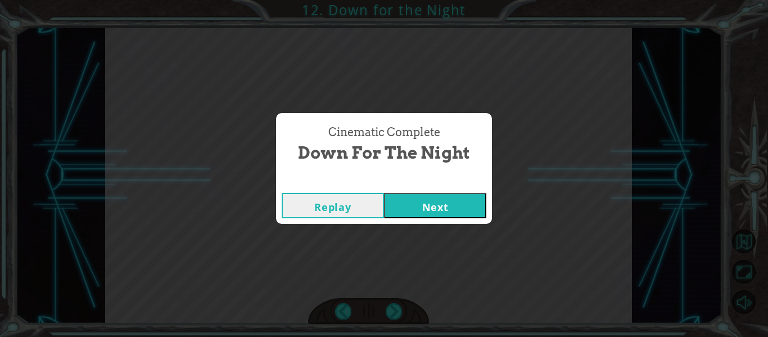
click at [435, 202] on button "Next" at bounding box center [435, 205] width 102 height 25
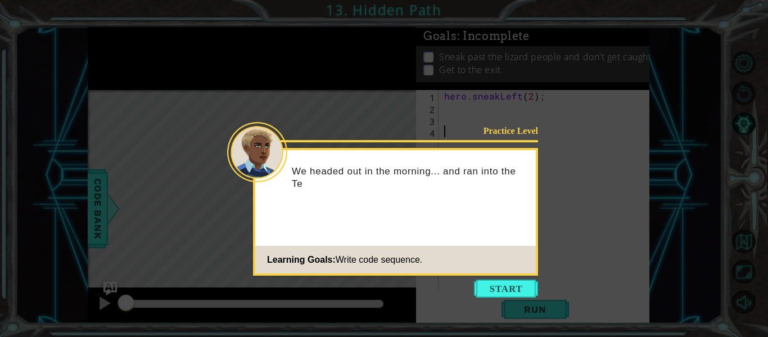
click at [483, 297] on icon at bounding box center [384, 168] width 768 height 337
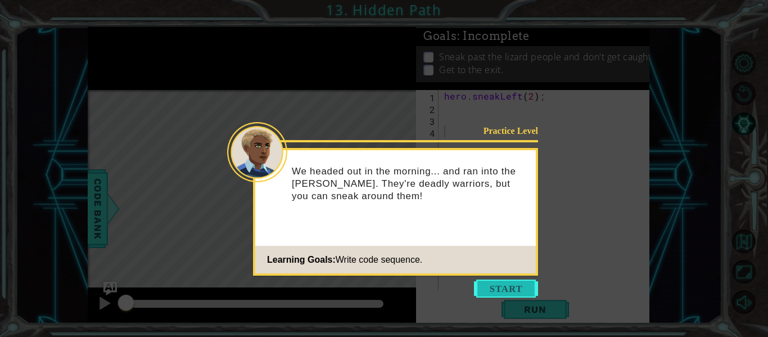
click at [491, 294] on button "Start" at bounding box center [506, 288] width 64 height 18
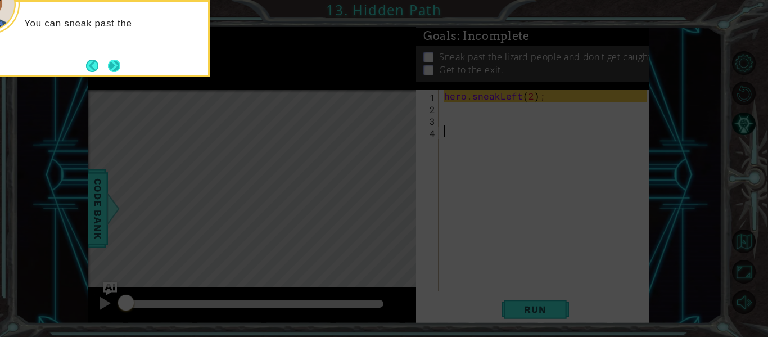
click at [115, 60] on button "Next" at bounding box center [114, 65] width 19 height 19
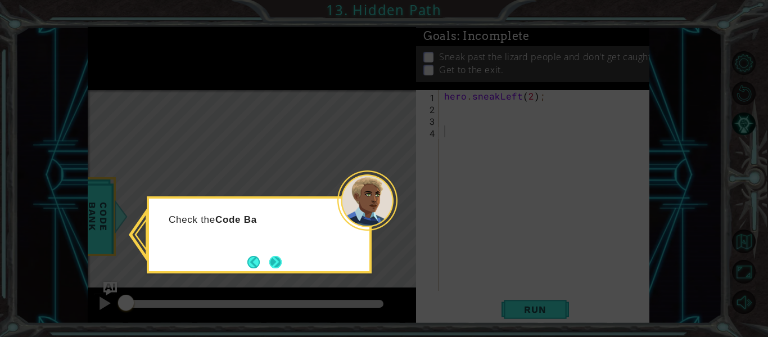
click at [270, 257] on button "Next" at bounding box center [275, 261] width 19 height 19
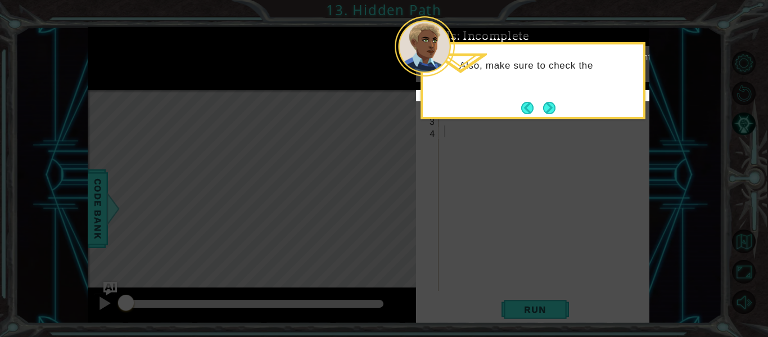
click at [554, 121] on icon at bounding box center [384, 168] width 768 height 337
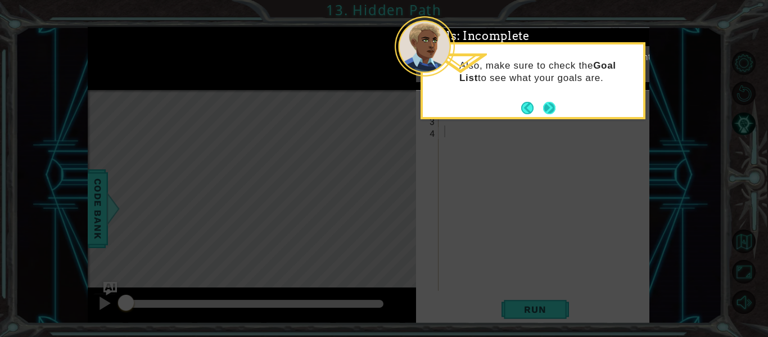
click at [552, 111] on button "Next" at bounding box center [548, 107] width 13 height 13
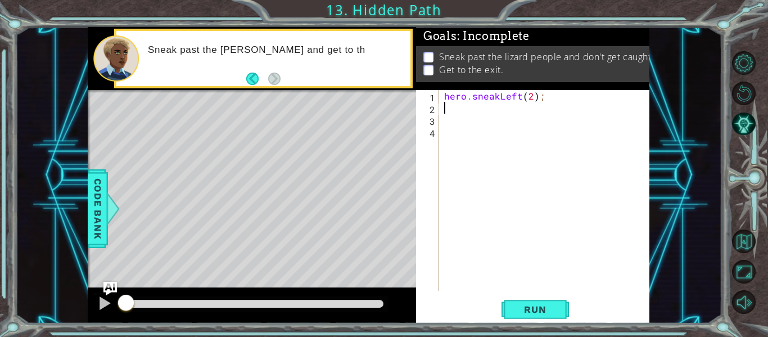
click at [444, 105] on div "hero . sneakLeft ( 2 ) ;" at bounding box center [547, 202] width 211 height 224
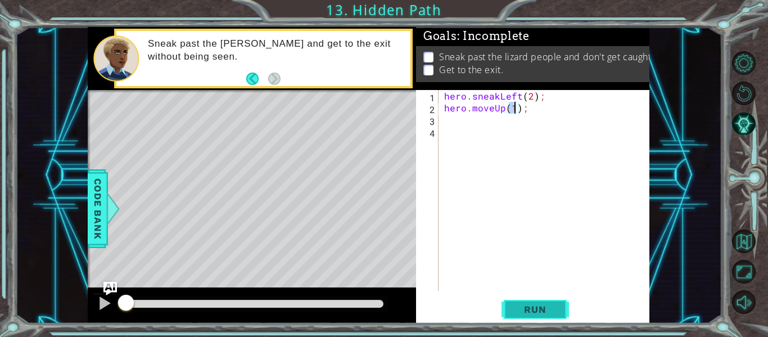
click at [508, 307] on button "Run" at bounding box center [534, 309] width 67 height 23
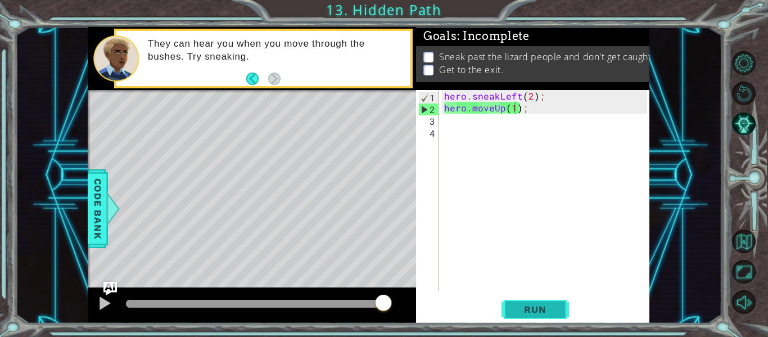
click at [514, 314] on span "Run" at bounding box center [535, 309] width 44 height 11
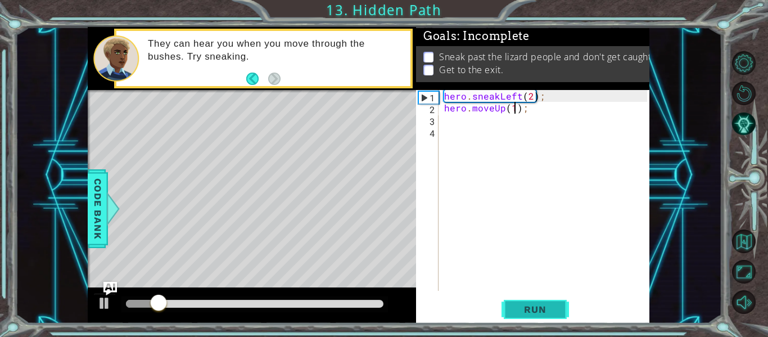
click at [514, 314] on span "Run" at bounding box center [535, 309] width 44 height 11
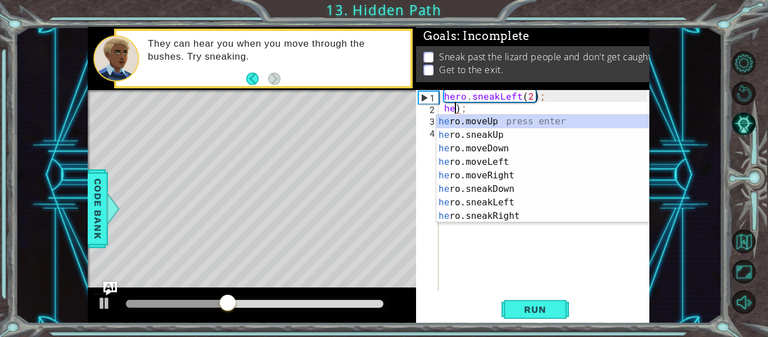
click at [500, 110] on div "hero . sneakLeft ( 2 ) ; he ) ;" at bounding box center [547, 202] width 211 height 224
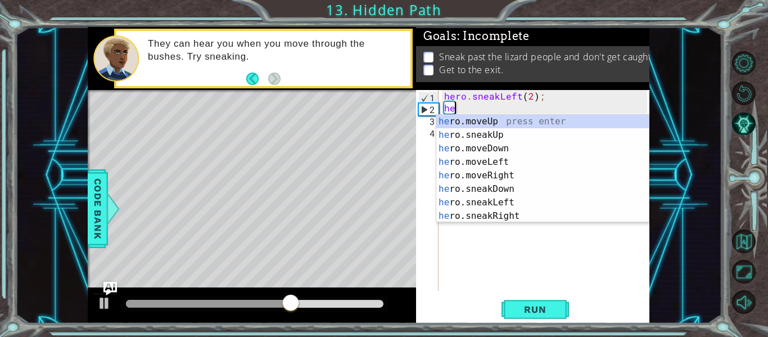
type textarea "h"
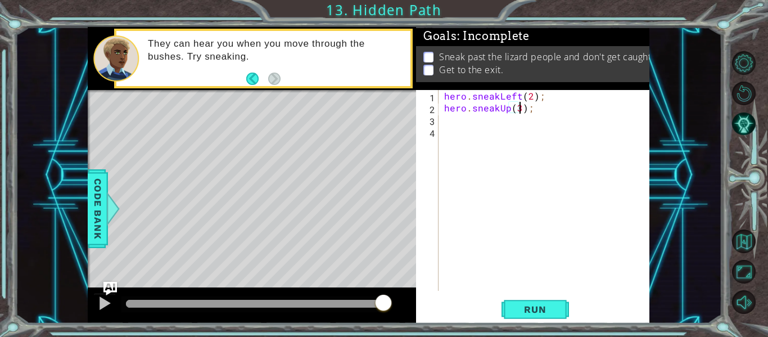
scroll to position [0, 5]
type textarea "hero.sneakUp(3);"
click at [523, 327] on div "1 ההההההההההההההההההההההההההההההההההההההההההההההההההההההההההההההההההההההההההההה…" at bounding box center [384, 168] width 768 height 337
click at [541, 314] on span "Run" at bounding box center [535, 309] width 44 height 11
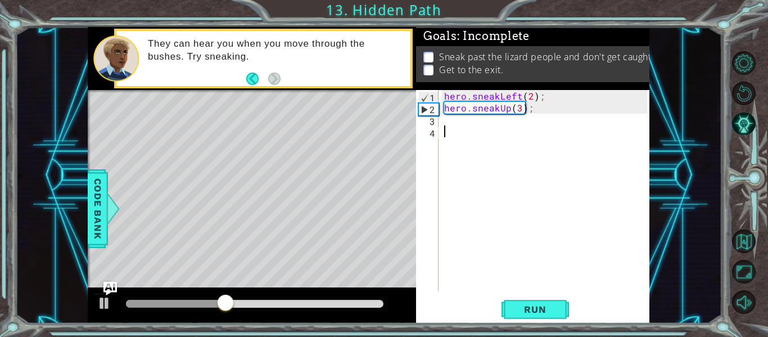
click at [485, 127] on div "hero . sneakLeft ( 2 ) ; hero . sneakUp ( 3 ) ;" at bounding box center [547, 202] width 211 height 224
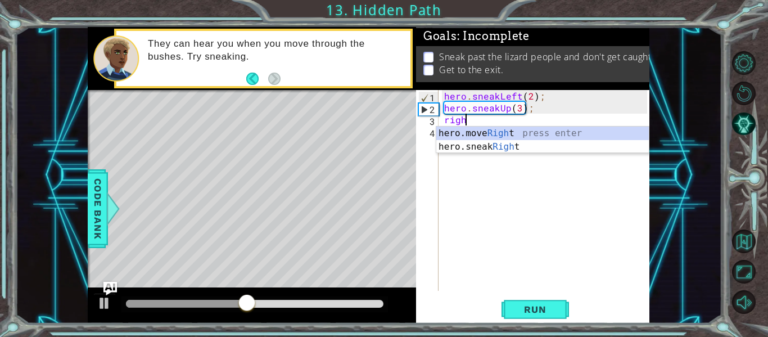
scroll to position [0, 1]
click at [461, 144] on div "hero.move Right press enter hero.sneak Right press enter" at bounding box center [542, 153] width 212 height 54
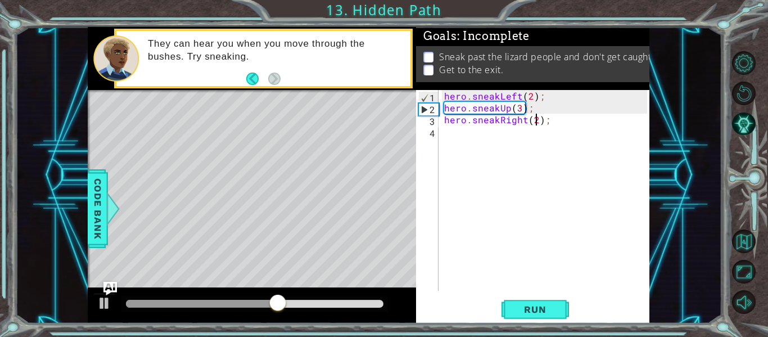
scroll to position [0, 6]
type textarea "hero.sneakRight(2);"
click at [523, 311] on span "Run" at bounding box center [535, 309] width 44 height 11
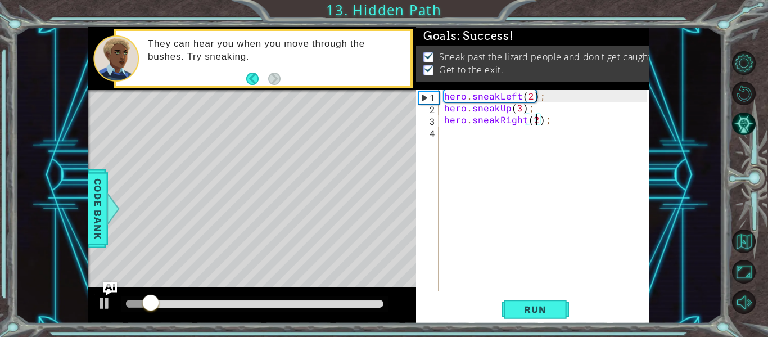
click at [326, 302] on div at bounding box center [254, 304] width 257 height 8
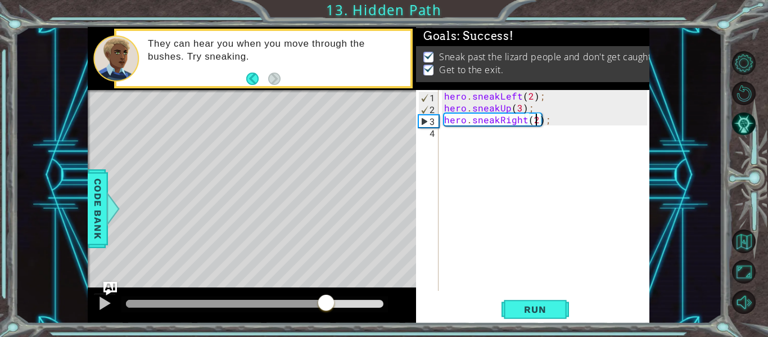
click at [344, 300] on div at bounding box center [254, 304] width 257 height 8
click at [357, 300] on div at bounding box center [254, 304] width 257 height 8
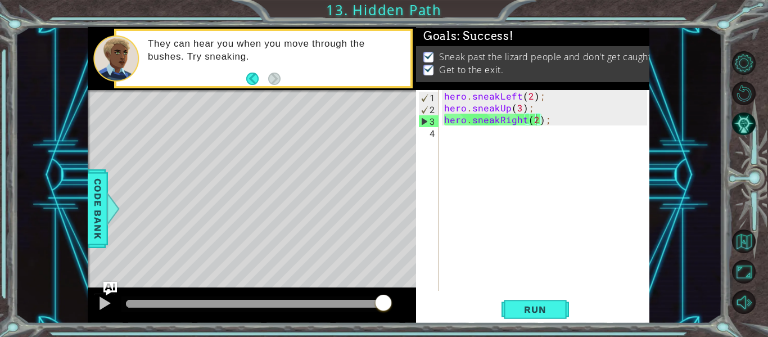
drag, startPoint x: 364, startPoint y: 298, endPoint x: 413, endPoint y: 310, distance: 50.9
click at [413, 310] on div at bounding box center [252, 305] width 328 height 36
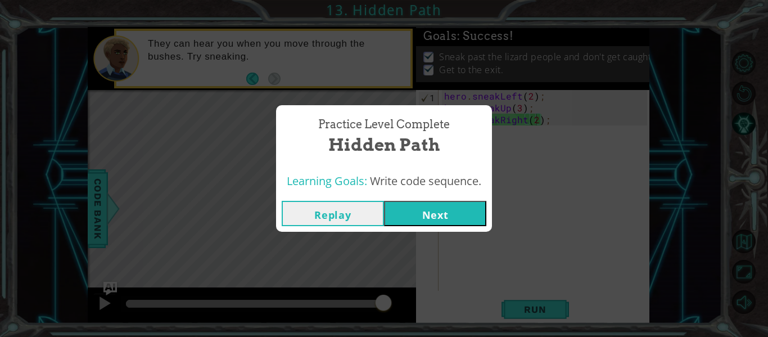
click at [427, 218] on button "Next" at bounding box center [435, 213] width 102 height 25
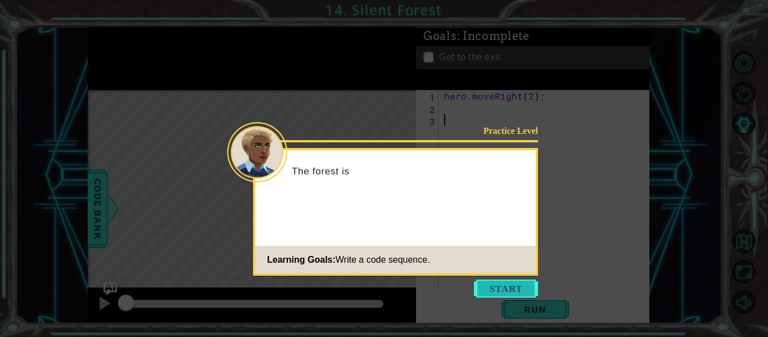
click at [488, 293] on button "Start" at bounding box center [506, 288] width 64 height 18
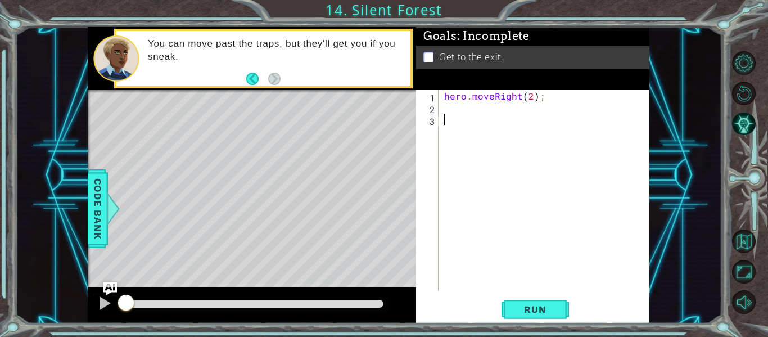
click at [266, 85] on footer at bounding box center [263, 78] width 34 height 17
click at [528, 322] on div "1 2 3 hero . moveRight ( 2 ) ; הההההההההההההההההההההההההההההההההההההההההההההההה…" at bounding box center [532, 206] width 233 height 233
click at [535, 315] on span "Run" at bounding box center [535, 309] width 44 height 11
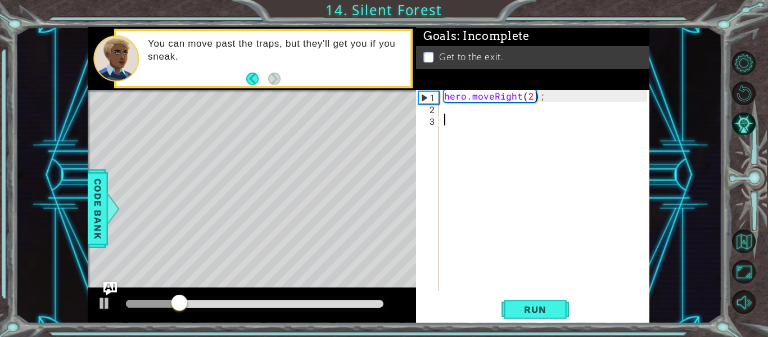
click at [468, 116] on div "hero . moveRight ( 2 ) ;" at bounding box center [547, 202] width 211 height 224
click at [492, 99] on div "hero . moveRight ( 2 ) ;" at bounding box center [547, 202] width 211 height 224
type textarea "hero.moveRight(2);"
click at [476, 104] on div "hero . moveRight ( 2 ) ;" at bounding box center [547, 202] width 211 height 224
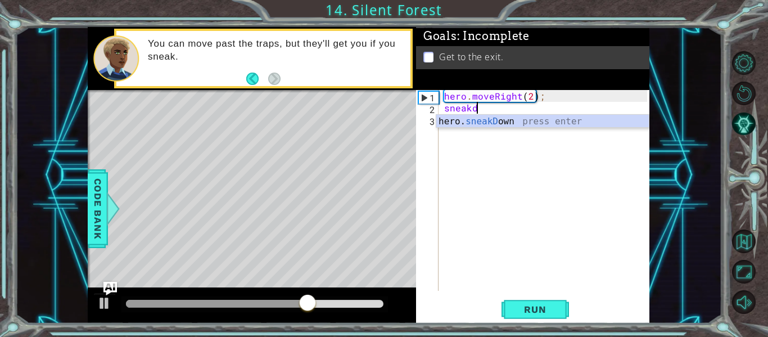
scroll to position [0, 2]
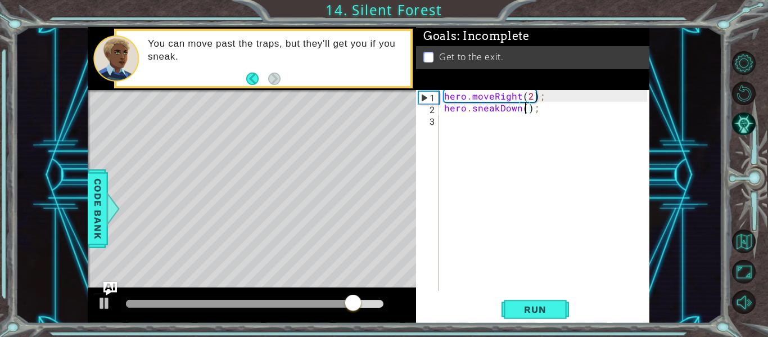
type textarea "hero.sneakDown(1);"
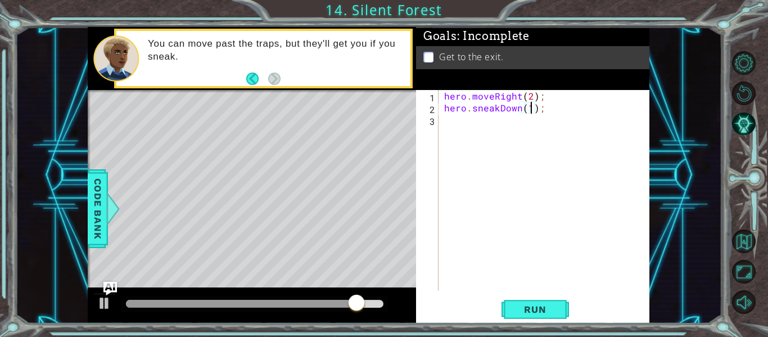
scroll to position [0, 6]
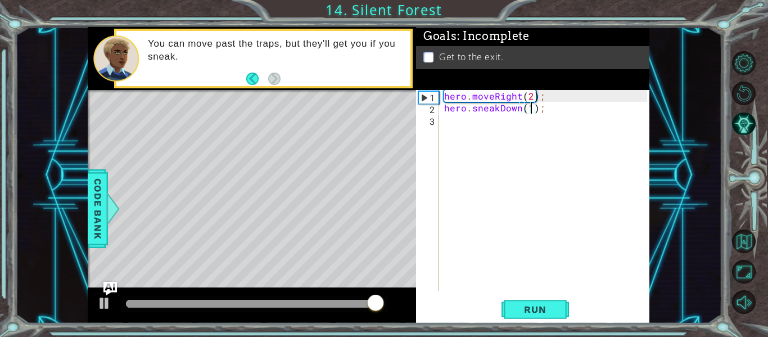
click at [482, 119] on div "hero . moveRight ( 2 ) ; hero . sneakDown ( 1 ) ;" at bounding box center [547, 202] width 211 height 224
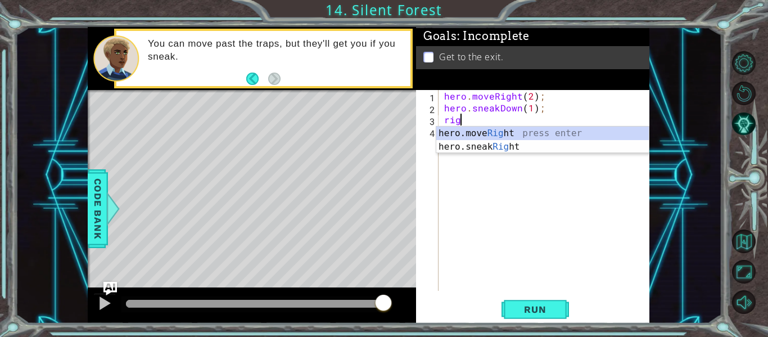
scroll to position [0, 1]
click at [461, 145] on div "hero.move Right press enter hero.sneak Right press enter" at bounding box center [542, 153] width 212 height 54
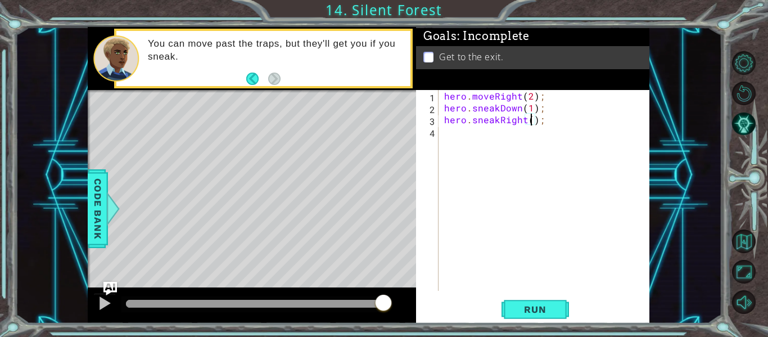
type textarea "hero.sneakRight(2);"
click at [501, 138] on div "hero . moveRight ( 2 ) ; hero . sneakDown ( 1 ) ; hero . sneakRight ( 2 ) ;" at bounding box center [547, 202] width 211 height 224
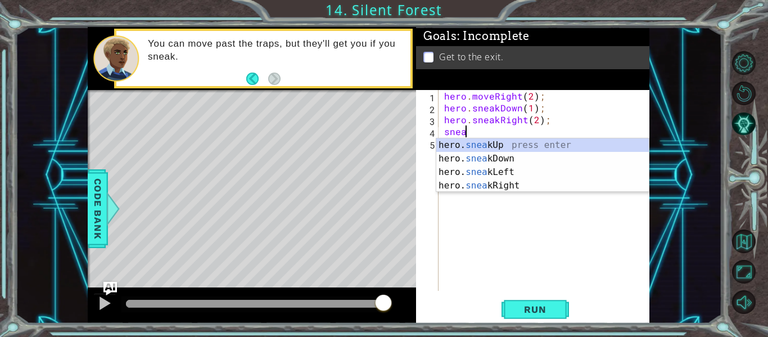
scroll to position [0, 1]
click at [482, 146] on div "hero. snea kUp press enter hero. snea kDown press enter hero. snea kLeft press …" at bounding box center [542, 178] width 212 height 81
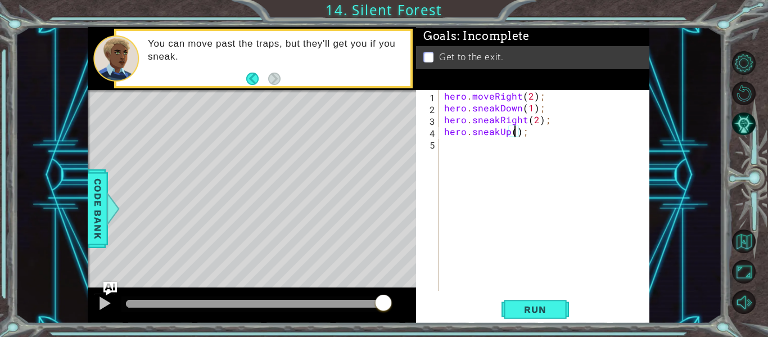
type textarea "hero.sneakUp(1);"
click at [483, 143] on div "hero . moveRight ( 2 ) ; hero . sneakDown ( 1 ) ; hero . sneakRight ( 2 ) ; her…" at bounding box center [547, 202] width 211 height 224
type textarea "hero.moveRight(1);"
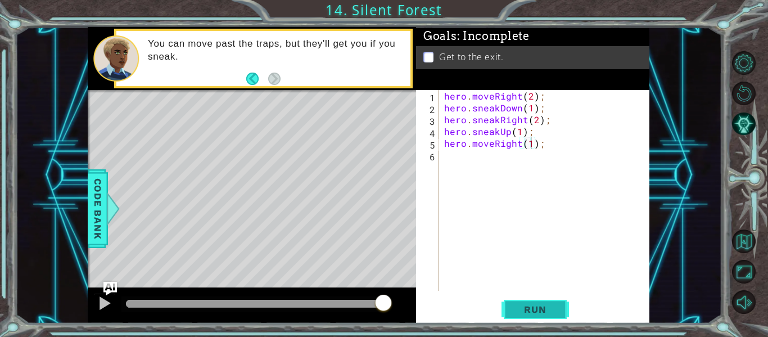
click at [522, 316] on button "Run" at bounding box center [534, 309] width 67 height 23
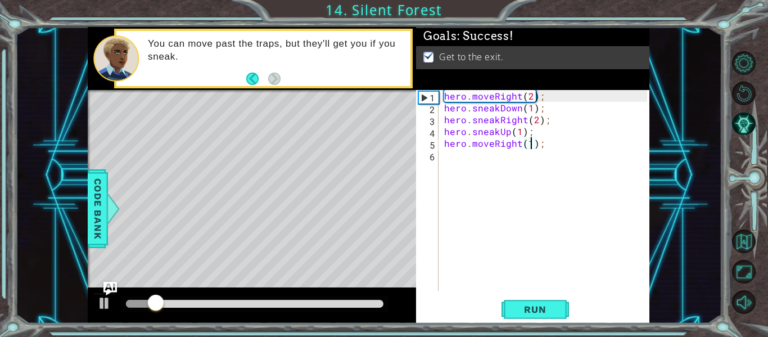
click at [341, 305] on div at bounding box center [254, 304] width 257 height 8
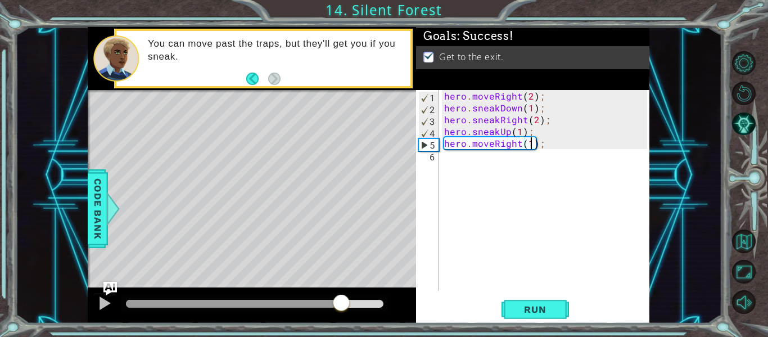
click at [374, 305] on div at bounding box center [254, 304] width 257 height 8
click at [536, 310] on span "Run" at bounding box center [535, 309] width 44 height 11
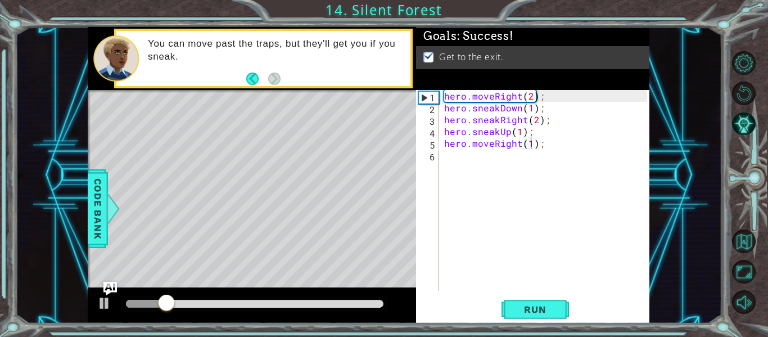
click at [341, 296] on div at bounding box center [252, 305] width 328 height 36
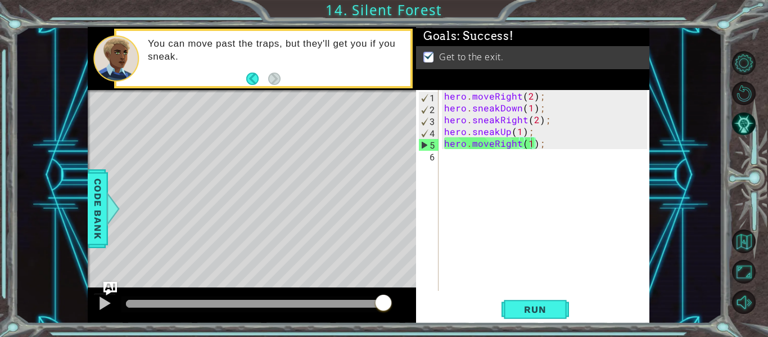
drag, startPoint x: 357, startPoint y: 303, endPoint x: 413, endPoint y: 304, distance: 56.2
click at [413, 304] on body "1 ההההההההההההההההההההההההההההההההההההההההההההההההההההההההההההההההההההההההההההה…" at bounding box center [384, 168] width 768 height 337
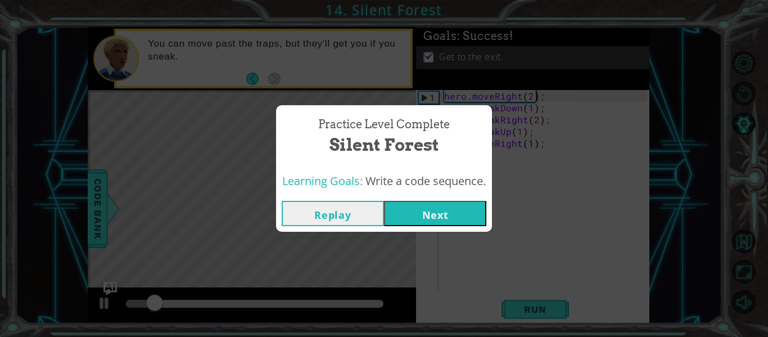
click at [428, 224] on button "Next" at bounding box center [435, 213] width 102 height 25
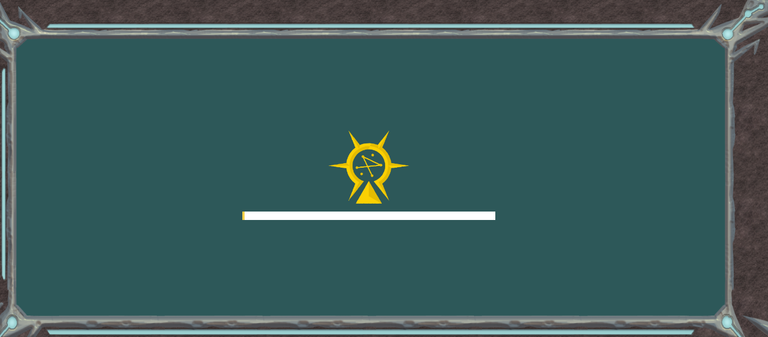
click at [429, 220] on div "Goals Error loading from server. Try refreshing the page. You'll need to join a…" at bounding box center [384, 168] width 768 height 337
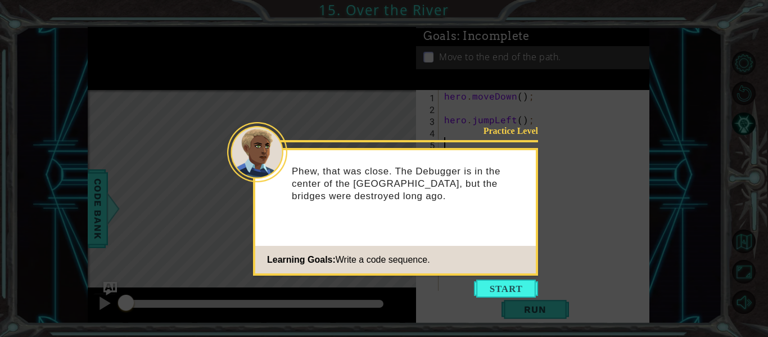
click at [304, 168] on p "Phew, that was close. The Debugger is in the center of the [GEOGRAPHIC_DATA], b…" at bounding box center [410, 183] width 236 height 37
click at [497, 289] on button "Start" at bounding box center [506, 288] width 64 height 18
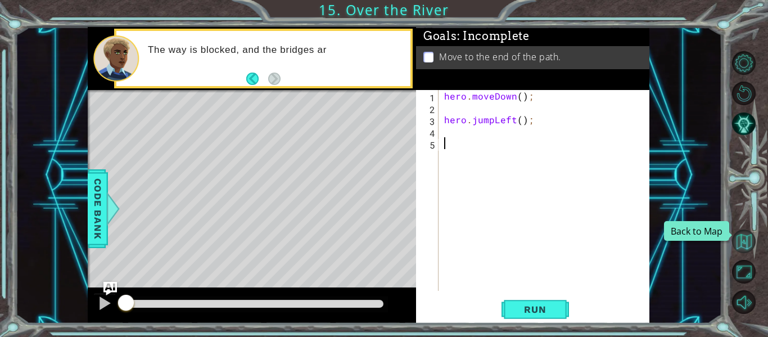
click at [743, 247] on button "Back to Map" at bounding box center [744, 241] width 24 height 24
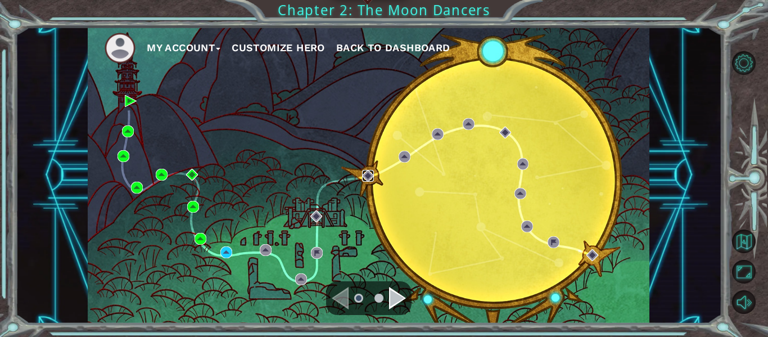
click at [366, 178] on img at bounding box center [368, 176] width 12 height 12
click at [230, 255] on img at bounding box center [226, 252] width 12 height 12
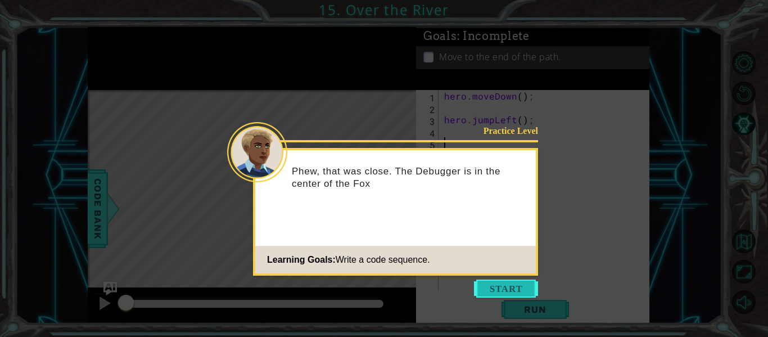
click at [486, 281] on button "Start" at bounding box center [506, 288] width 64 height 18
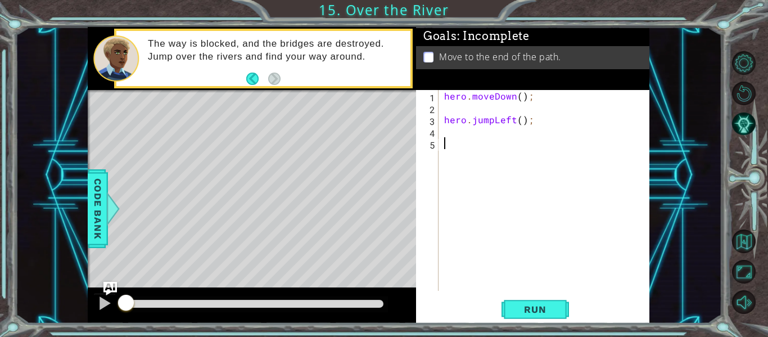
click at [540, 295] on div "1 2 3 4 5 hero . moveDown ( ) ; hero . jumpLeft ( ) ; ההההההההההההההההההההההההה…" at bounding box center [532, 206] width 233 height 233
click at [529, 311] on span "Run" at bounding box center [535, 309] width 44 height 11
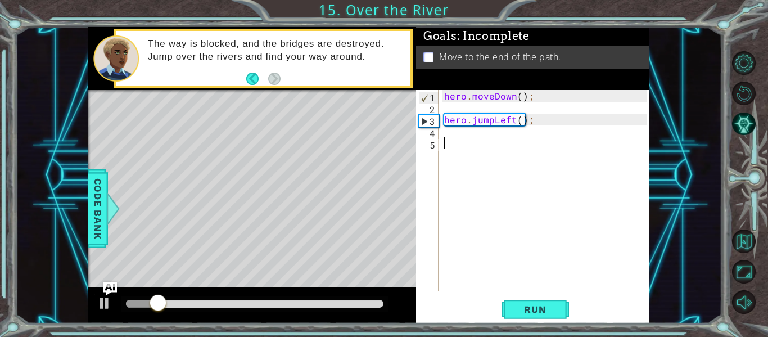
click at [449, 110] on div "hero . moveDown ( ) ; hero . jumpLeft ( ) ;" at bounding box center [547, 202] width 211 height 224
type textarea "\"
type textarea "hero.moveDown();"
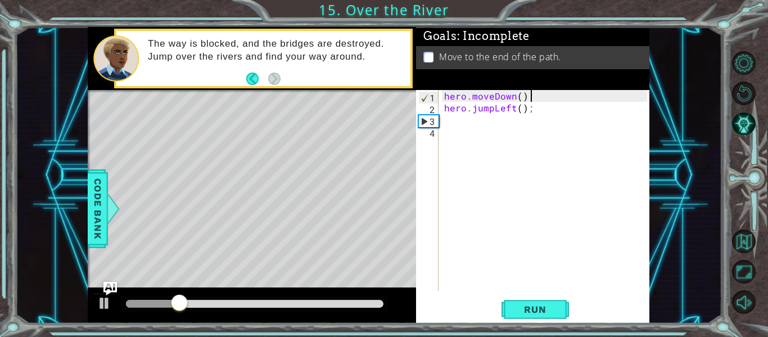
click at [504, 123] on div "hero . moveDown ( ) ; hero . jumpLeft ( ) ;" at bounding box center [547, 202] width 211 height 224
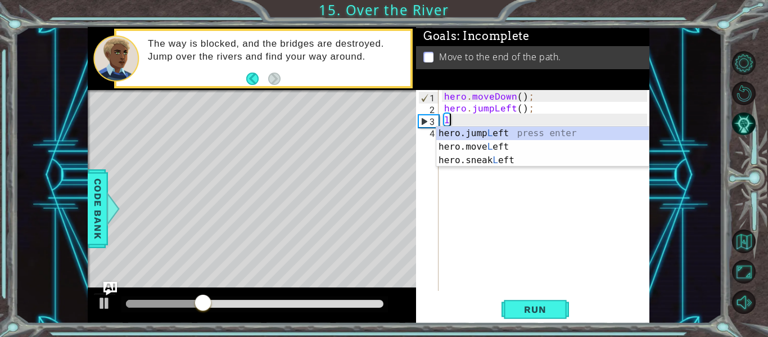
scroll to position [0, 1]
type textarea "left1"
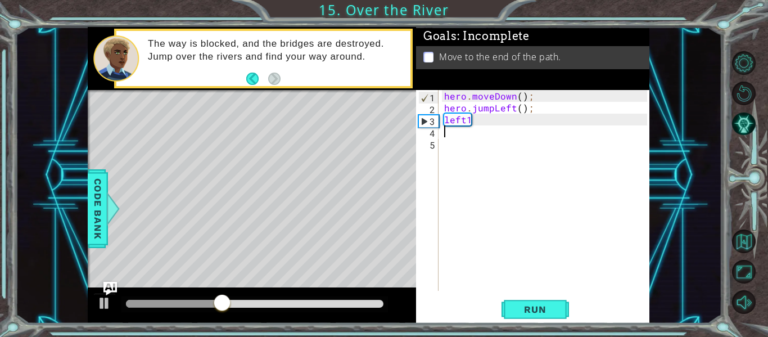
scroll to position [0, 0]
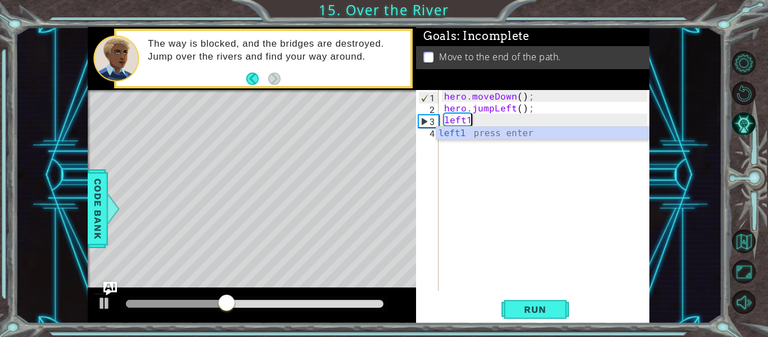
type textarea "left"
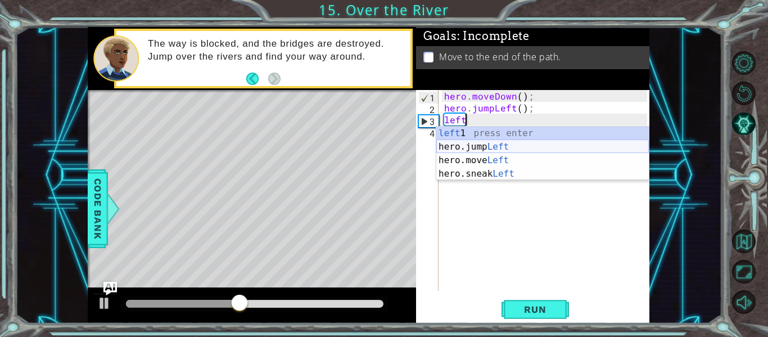
click at [474, 142] on div "left 1 press enter hero.jump Left press enter hero.move Left press enter hero.s…" at bounding box center [542, 166] width 212 height 81
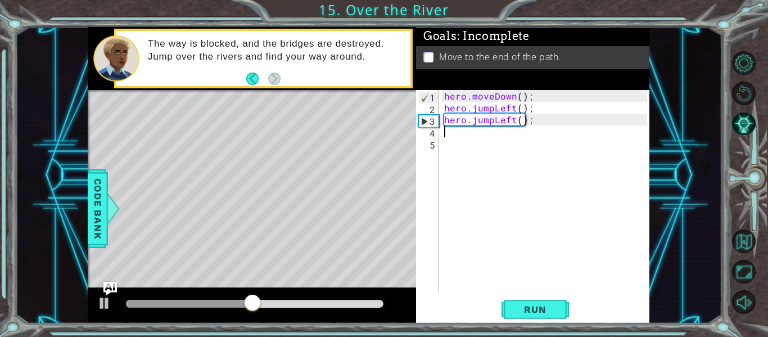
click at [490, 125] on div "hero . moveDown ( ) ; hero . jumpLeft ( ) ; hero . jumpLeft ( ) ;" at bounding box center [547, 202] width 211 height 224
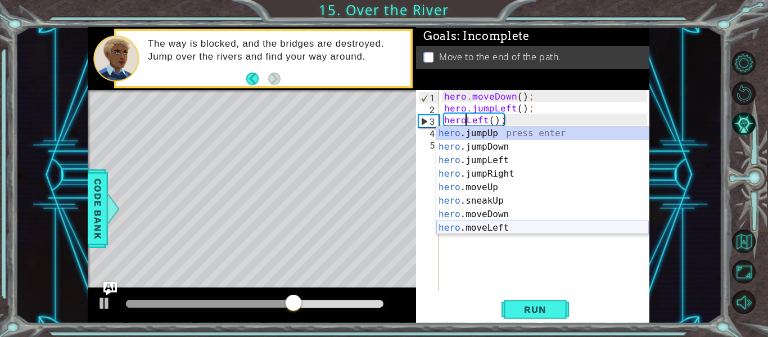
click at [490, 225] on div "hero .jumpUp press enter hero .jumpDown press enter hero .jumpLeft press enter …" at bounding box center [542, 193] width 212 height 135
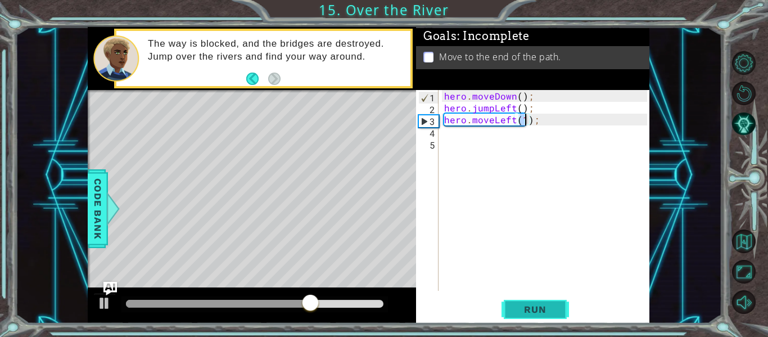
type textarea "hero.moveLeft(1);"
click at [518, 318] on button "Run" at bounding box center [534, 309] width 67 height 23
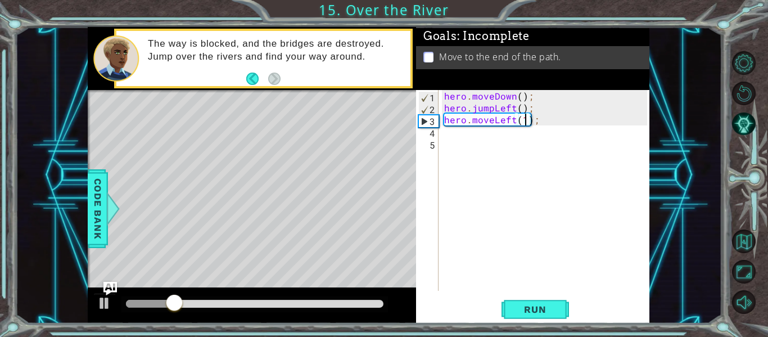
click at [488, 139] on div "hero . moveDown ( ) ; hero . jumpLeft ( ) ; hero . moveLeft ( 1 ) ;" at bounding box center [547, 202] width 211 height 224
click at [467, 128] on div "hero . moveDown ( ) ; hero . jumpLeft ( ) ; hero . moveLeft ( 1 ) ;" at bounding box center [547, 202] width 211 height 224
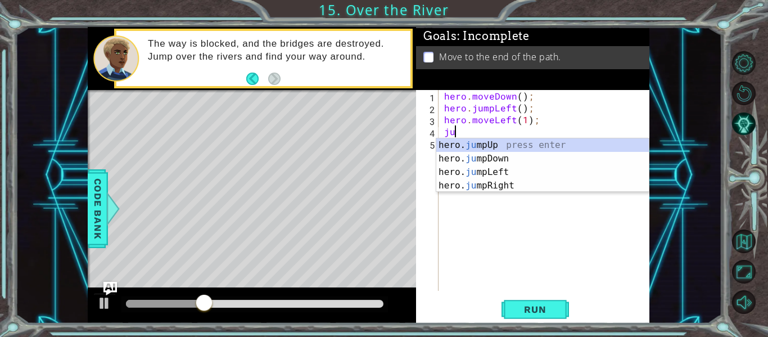
scroll to position [0, 1]
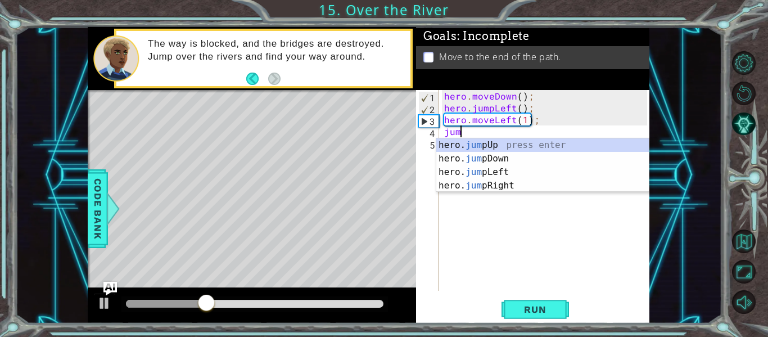
type textarea "jump"
click at [458, 161] on div "hero. jump Up press enter hero. jump Down press enter hero. jump Left press ent…" at bounding box center [542, 178] width 212 height 81
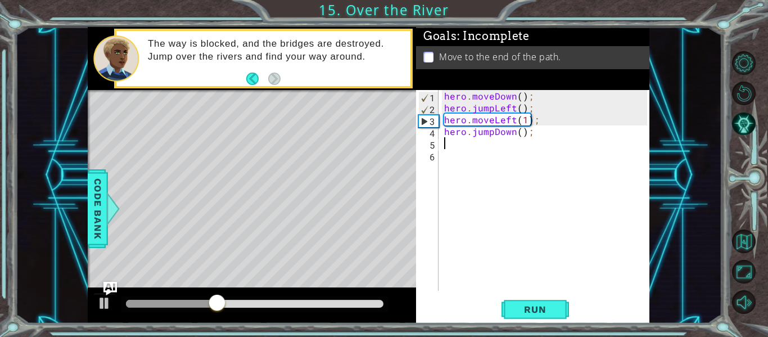
scroll to position [0, 0]
click at [488, 144] on div "hero . moveDown ( ) ; hero . jumpLeft ( ) ; hero . moveLeft ( 1 ) ; hero . jump…" at bounding box center [547, 202] width 211 height 224
click at [530, 306] on span "Run" at bounding box center [535, 309] width 44 height 11
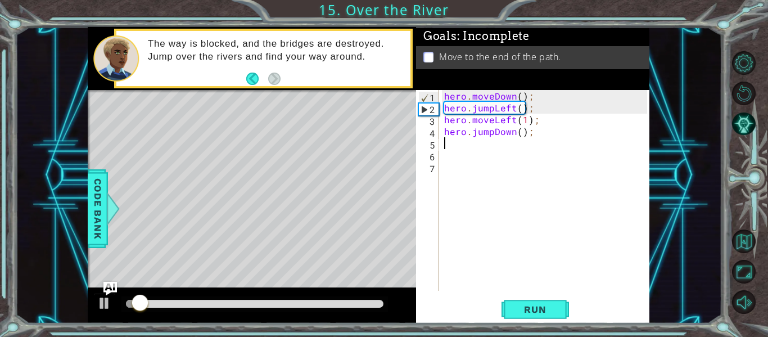
click at [261, 295] on div at bounding box center [252, 305] width 328 height 36
click at [252, 309] on div at bounding box center [254, 304] width 266 height 16
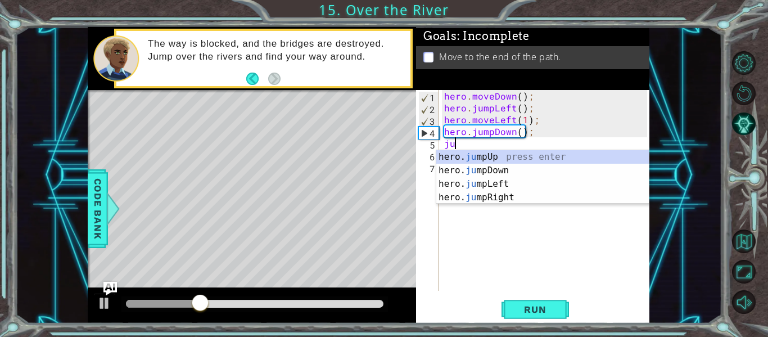
scroll to position [0, 1]
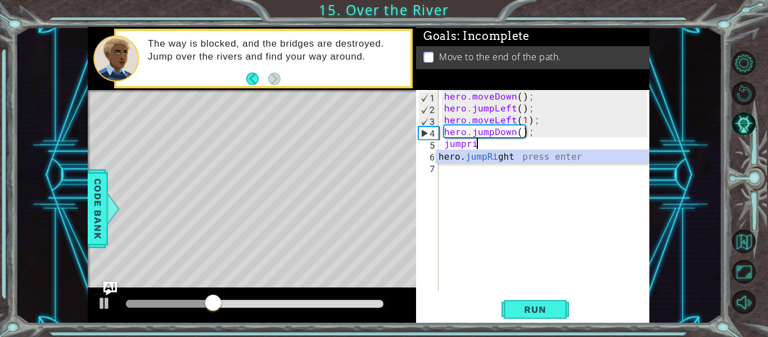
type textarea "jumpright"
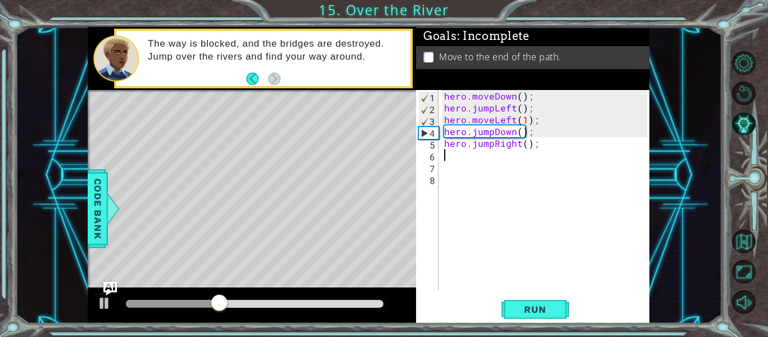
scroll to position [0, 0]
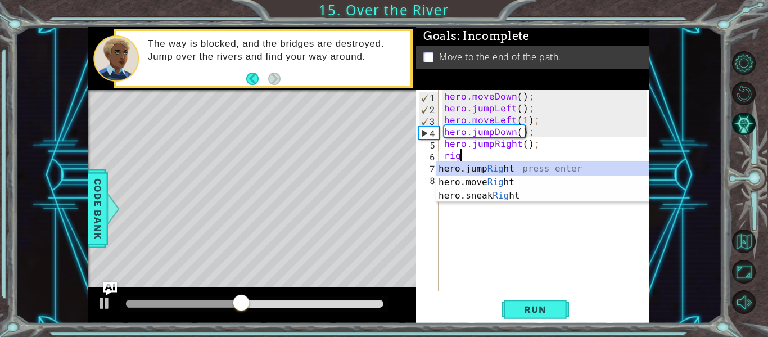
type textarea "right"
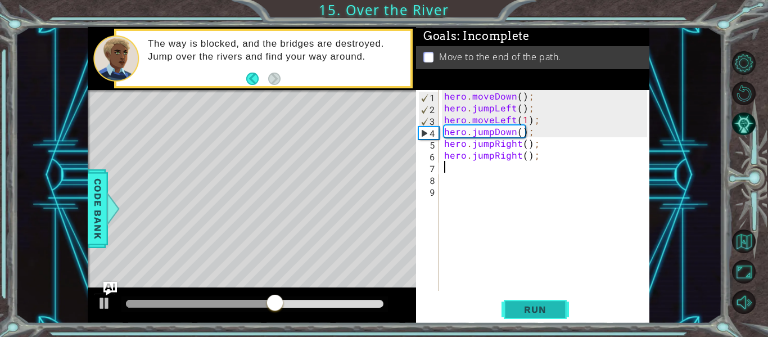
click at [526, 314] on span "Run" at bounding box center [535, 309] width 44 height 11
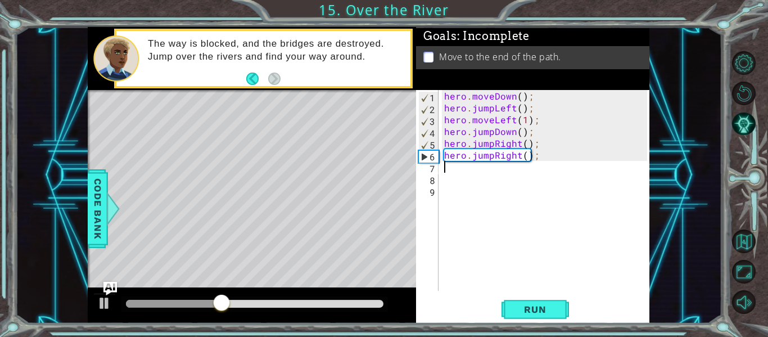
click at [488, 160] on div "hero . moveDown ( ) ; hero . jumpLeft ( ) ; hero . moveLeft ( 1 ) ; hero . jump…" at bounding box center [547, 202] width 211 height 224
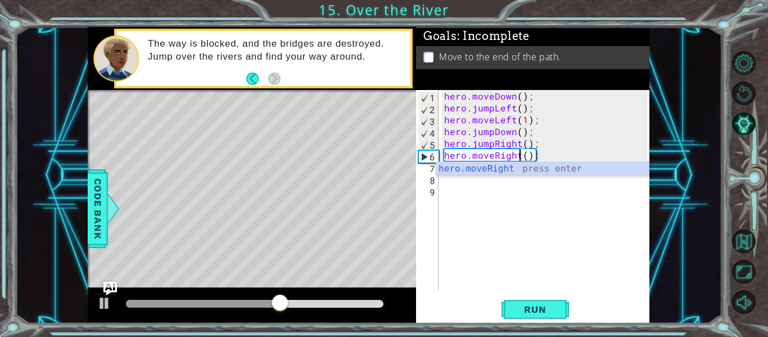
scroll to position [0, 5]
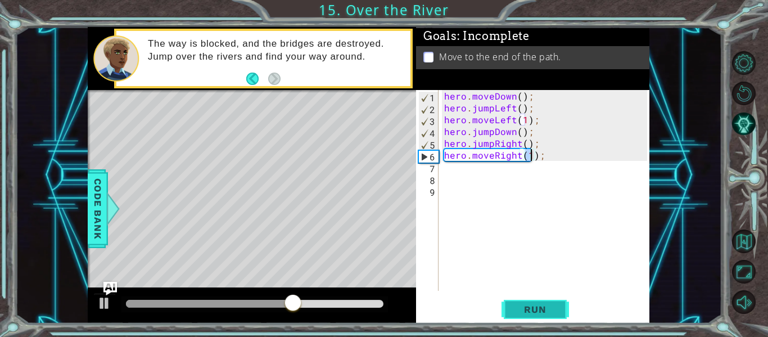
type textarea "hero.moveRight(1);"
click at [541, 298] on button "Run" at bounding box center [534, 309] width 67 height 23
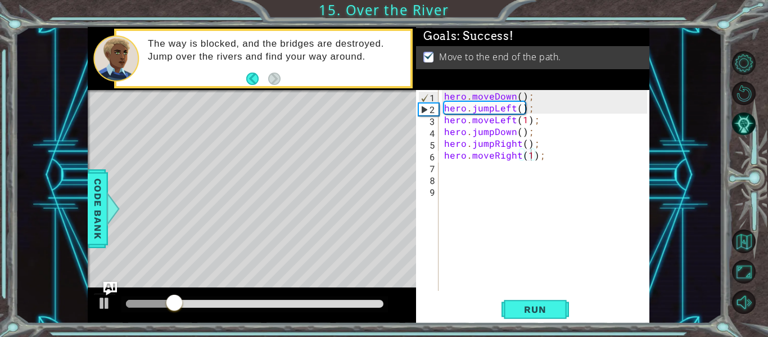
click at [363, 308] on div at bounding box center [254, 304] width 266 height 16
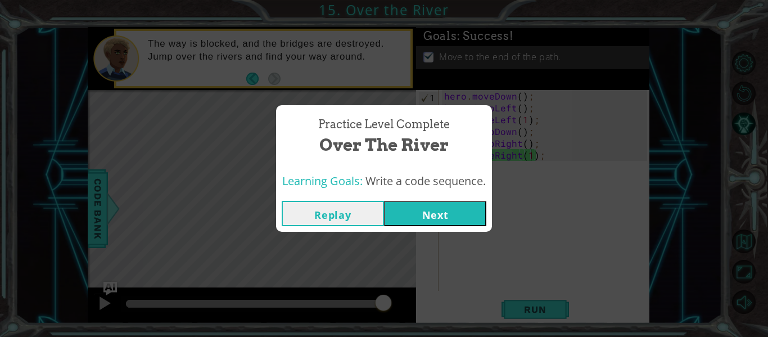
click at [459, 226] on div "Replay Next" at bounding box center [384, 213] width 216 height 37
click at [455, 221] on button "Next" at bounding box center [435, 213] width 102 height 25
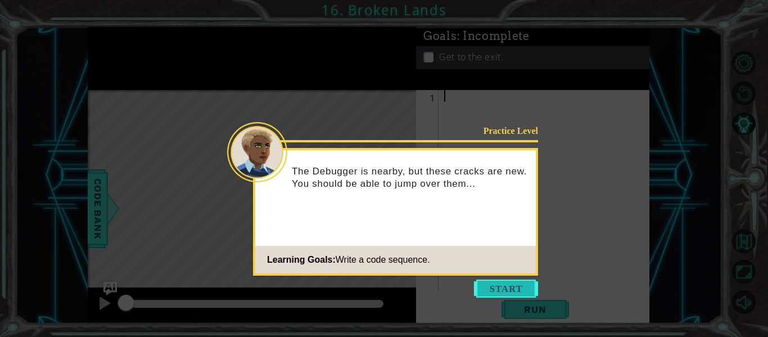
click at [500, 284] on button "Start" at bounding box center [506, 288] width 64 height 18
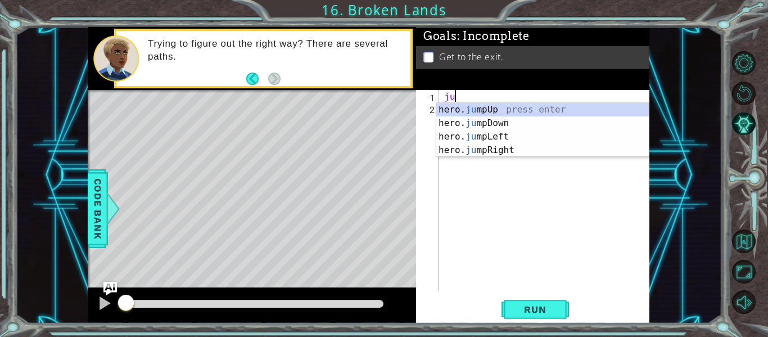
scroll to position [0, 1]
type textarea "jump"
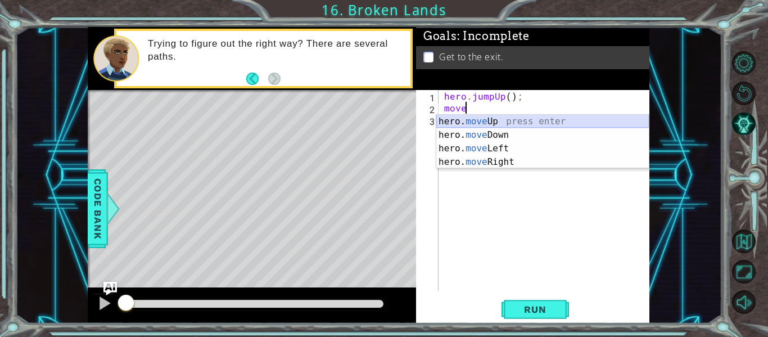
click at [456, 117] on div "hero. move Up press enter hero. move Down press enter hero. move Left press ent…" at bounding box center [542, 155] width 212 height 81
type textarea "hero.moveUp(1);"
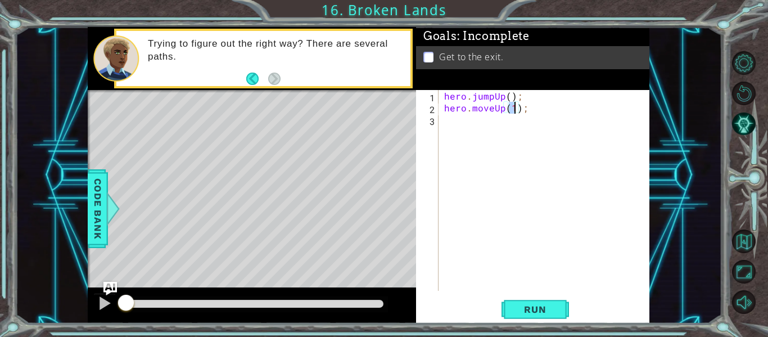
click at [487, 123] on div "hero . jumpUp ( ) ; hero . moveUp ( 1 ) ;" at bounding box center [547, 202] width 211 height 224
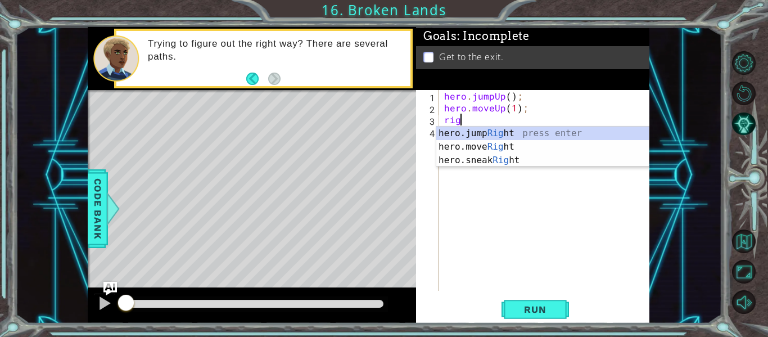
type textarea "right"
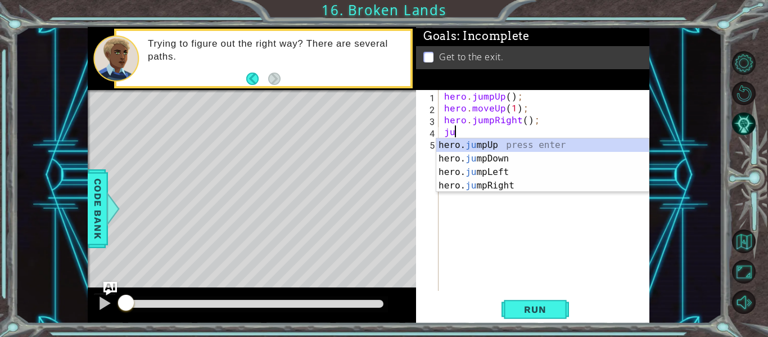
scroll to position [0, 1]
type textarea "jump"
click at [474, 182] on div "hero. jump Up press enter hero. jump Down press enter hero. jump Left press ent…" at bounding box center [542, 178] width 212 height 81
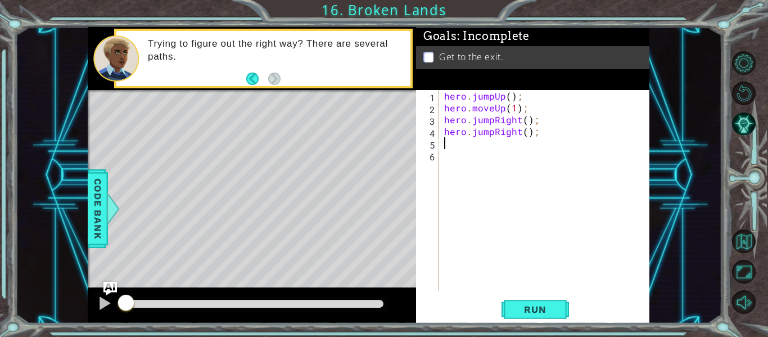
scroll to position [0, 0]
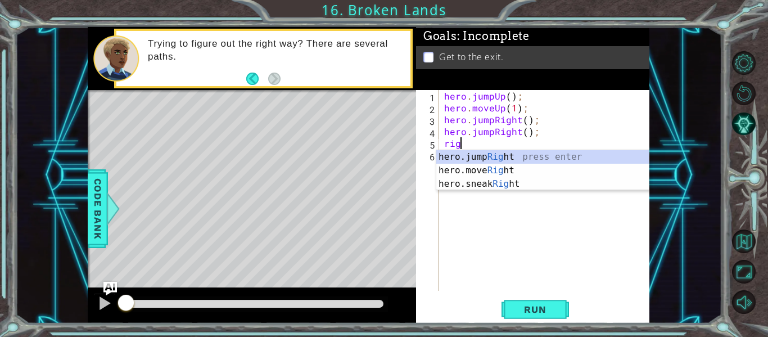
type textarea "right"
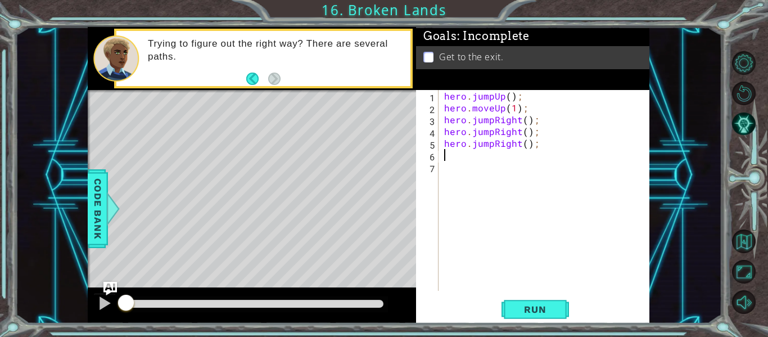
type textarea "w"
click at [477, 143] on div "hero . jumpUp ( ) ; hero . moveUp ( 1 ) ; hero . jumpRight ( ) ; hero . jumpRig…" at bounding box center [547, 202] width 211 height 224
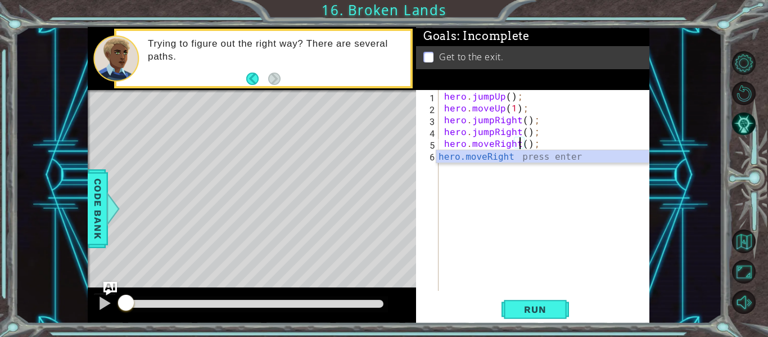
scroll to position [0, 5]
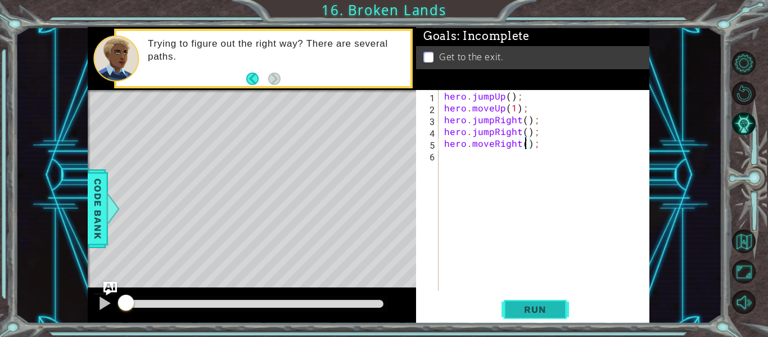
click at [519, 299] on button "Run" at bounding box center [534, 309] width 67 height 23
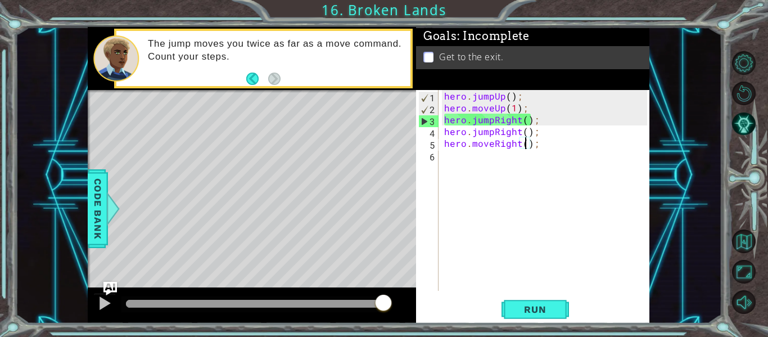
click at [484, 124] on div "hero . jumpUp ( ) ; hero . moveUp ( 1 ) ; hero . jumpRight ( ) ; hero . jumpRig…" at bounding box center [547, 202] width 211 height 224
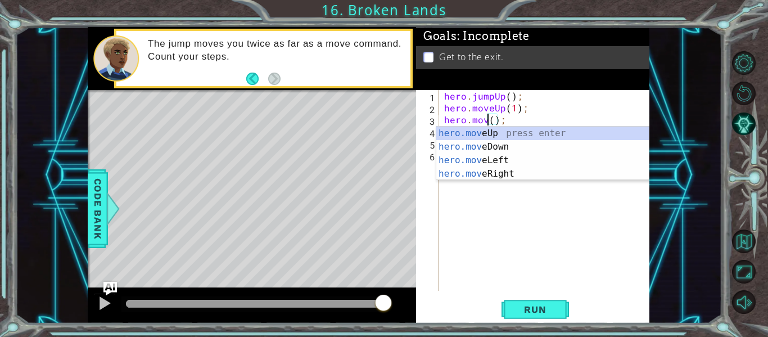
scroll to position [0, 3]
click at [441, 176] on div "hero.move Up press enter hero.move Down press enter hero.move Left press enter …" at bounding box center [542, 166] width 212 height 81
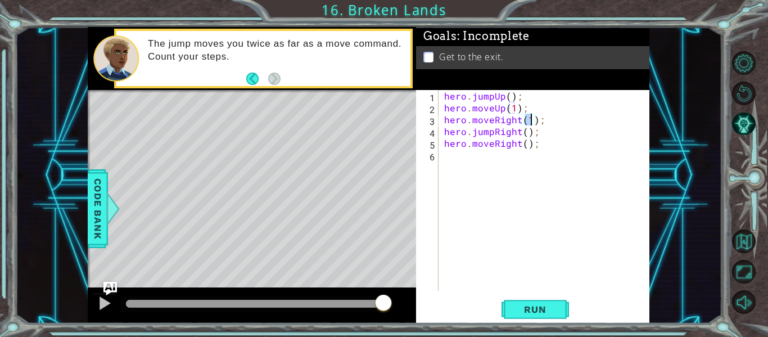
type textarea "hero.moveRight(1);"
click at [546, 297] on div "hero.moveRight(1); 1 2 3 4 5 6 hero . jumpUp ( ) ; hero . moveUp ( 1 ) ; hero .…" at bounding box center [532, 206] width 233 height 233
click at [546, 298] on button "Run" at bounding box center [534, 309] width 67 height 23
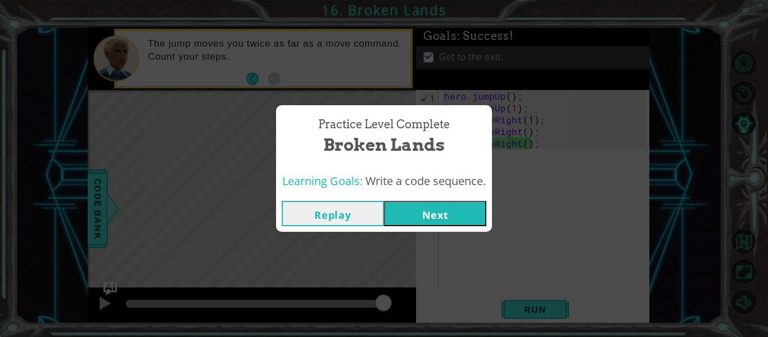
click at [458, 216] on button "Next" at bounding box center [435, 213] width 102 height 25
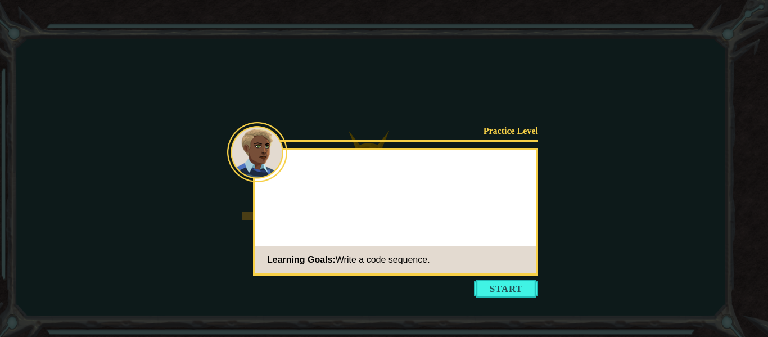
click at [461, 216] on div "Practice Level Learning Goals: Write a code sequence." at bounding box center [395, 212] width 285 height 128
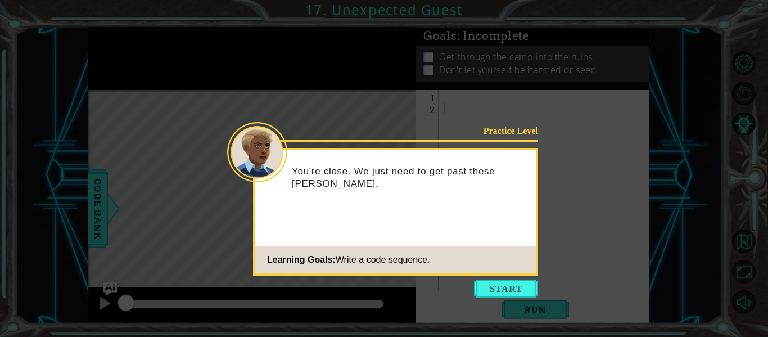
click at [486, 298] on icon at bounding box center [384, 168] width 768 height 337
click at [481, 295] on button "Start" at bounding box center [506, 288] width 64 height 18
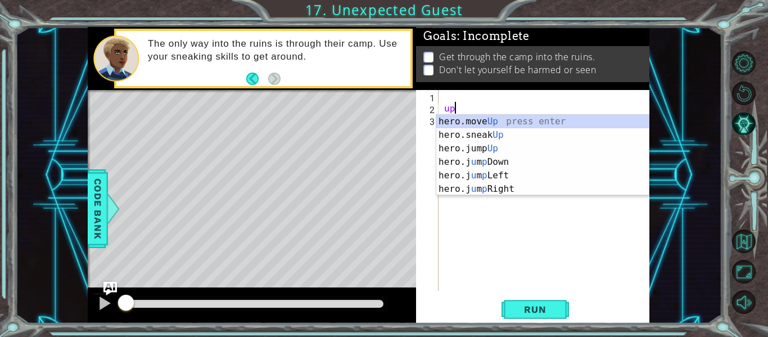
type textarea "hero.moveUp(1);"
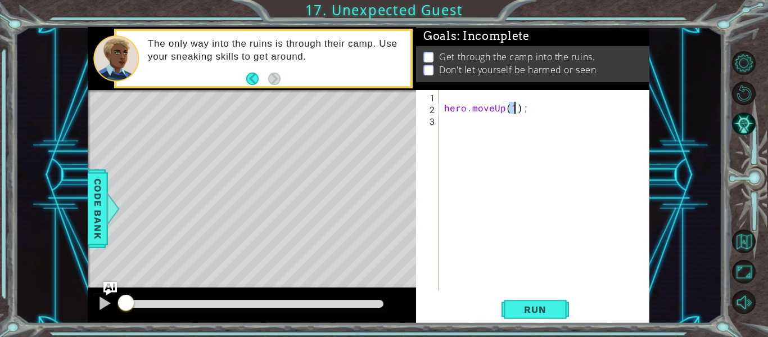
click at [478, 116] on div "hero . moveUp ( 1 ) ;" at bounding box center [547, 202] width 211 height 224
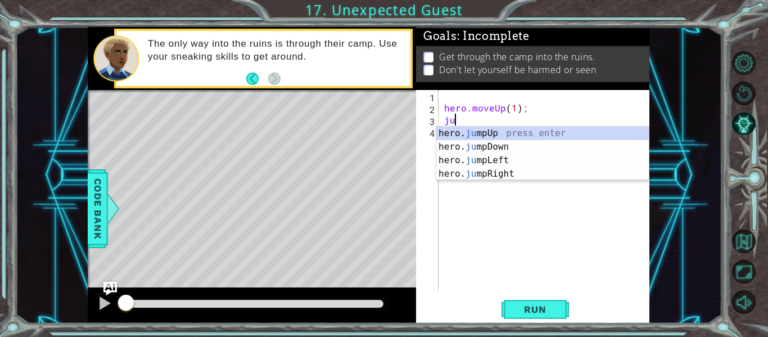
type textarea "jup"
click at [470, 177] on div "hero. ju m p Up press enter hero. ju m p Down press enter hero. ju m p Left pre…" at bounding box center [542, 166] width 212 height 81
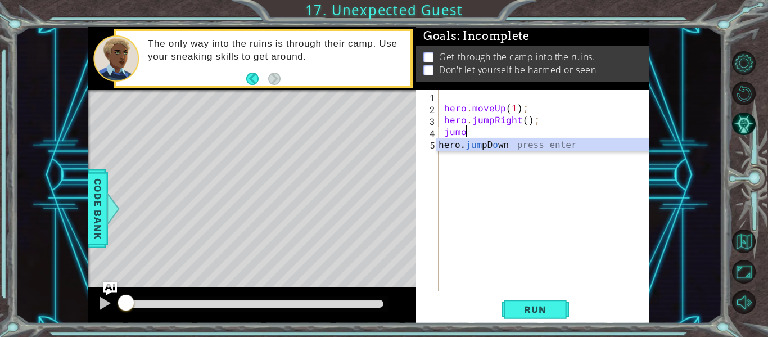
type textarea "jum"
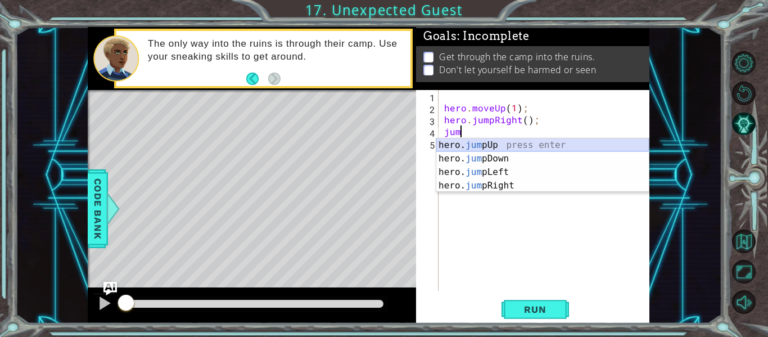
click at [450, 151] on div "hero. jum pUp press enter hero. jum pDown press enter hero. jum pLeft press ent…" at bounding box center [542, 178] width 212 height 81
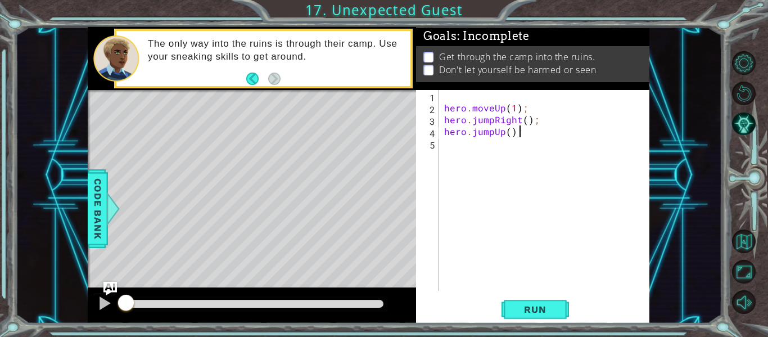
click at [500, 132] on div "hero . moveUp ( 1 ) ; hero . jumpRight ( ) ; hero . jumpUp ( ) ;" at bounding box center [547, 202] width 211 height 224
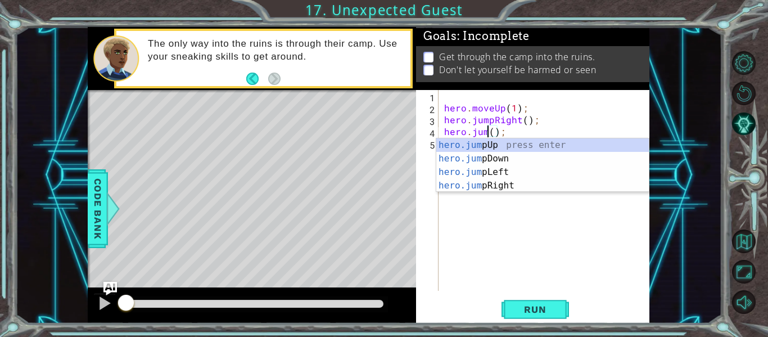
scroll to position [0, 3]
click at [467, 162] on div "hero.jump Up press enter hero.jump Down press enter hero.jump Left press enter …" at bounding box center [542, 178] width 212 height 81
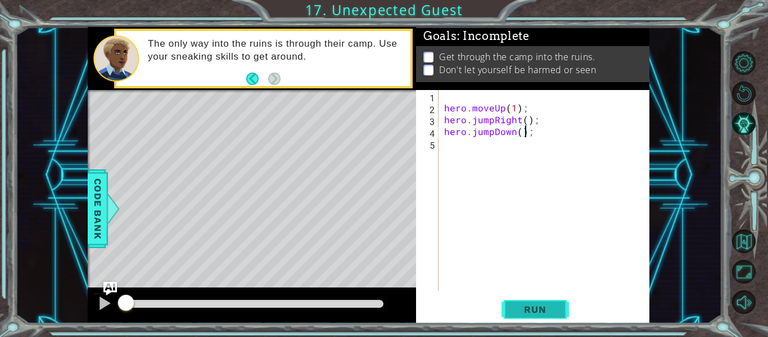
type textarea "hero.jumpDown();"
click at [536, 314] on span "Run" at bounding box center [535, 309] width 44 height 11
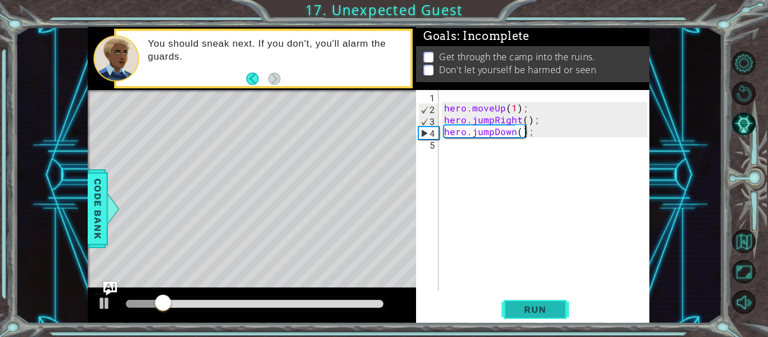
click at [536, 314] on span "Run" at bounding box center [535, 309] width 44 height 11
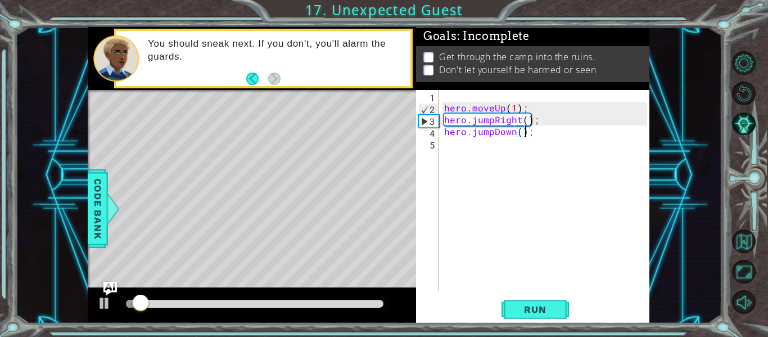
click at [332, 313] on div at bounding box center [252, 305] width 328 height 36
click at [337, 307] on div at bounding box center [254, 304] width 257 height 8
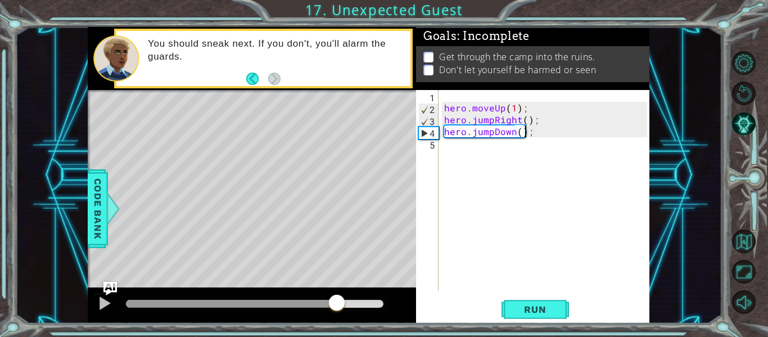
click at [458, 141] on div "hero . moveUp ( 1 ) ; hero . jumpRight ( ) ; hero . jumpDown ( ) ;" at bounding box center [547, 202] width 211 height 224
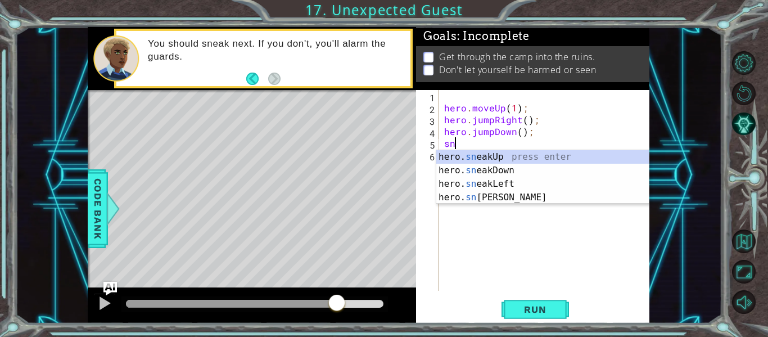
scroll to position [0, 1]
click at [477, 194] on div "hero. snea kUp press enter hero. snea kDown press enter hero. snea kLeft press …" at bounding box center [542, 190] width 212 height 81
type textarea "hero.sneakRight(1);"
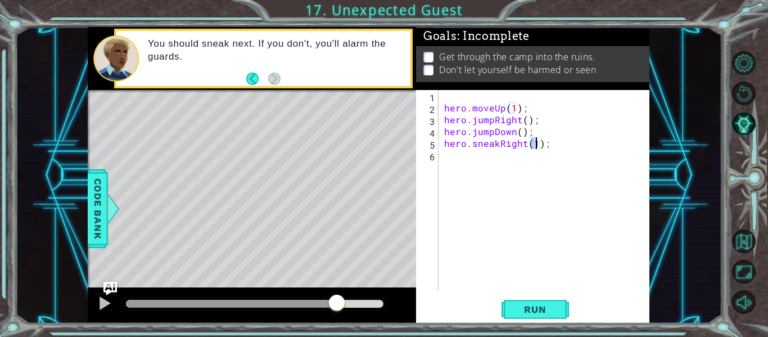
click at [490, 170] on div "hero . moveUp ( 1 ) ; hero . jumpRight ( ) ; hero . jumpDown ( ) ; hero . sneak…" at bounding box center [547, 202] width 211 height 224
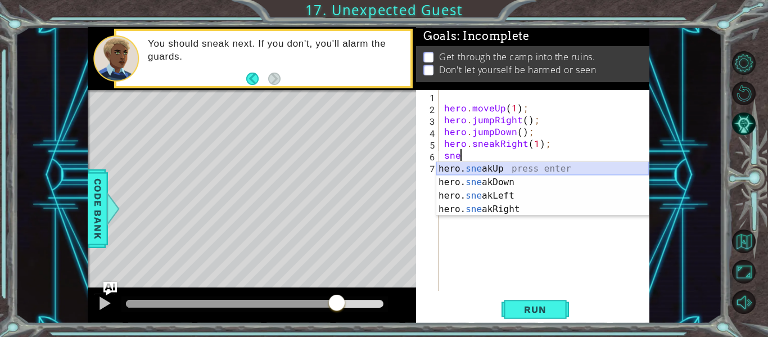
click at [485, 165] on div "hero. sne akUp press enter hero. sne akDown press enter hero. sne akLeft press …" at bounding box center [542, 202] width 212 height 81
type textarea "hero.sneakUp(1);"
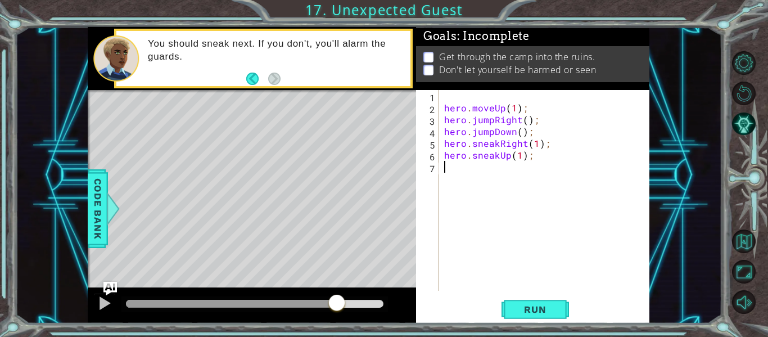
click at [460, 178] on div "hero . moveUp ( 1 ) ; hero . jumpRight ( ) ; hero . jumpDown ( ) ; hero . sneak…" at bounding box center [547, 202] width 211 height 224
click at [517, 160] on div "hero . moveUp ( 1 ) ; hero . jumpRight ( ) ; hero . jumpDown ( ) ; hero . sneak…" at bounding box center [547, 202] width 211 height 224
type textarea "hero.sneakUp(2);"
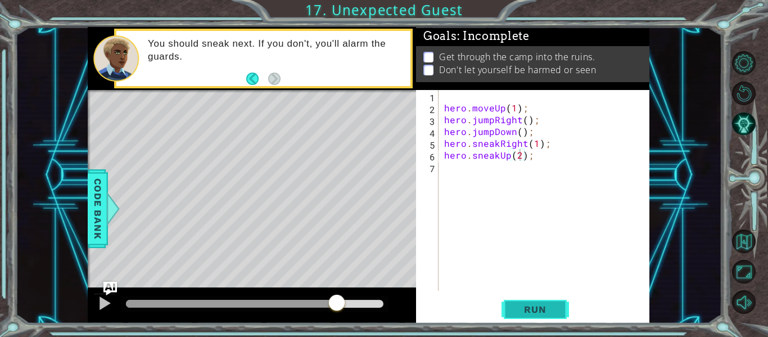
click at [532, 316] on button "Run" at bounding box center [534, 309] width 67 height 23
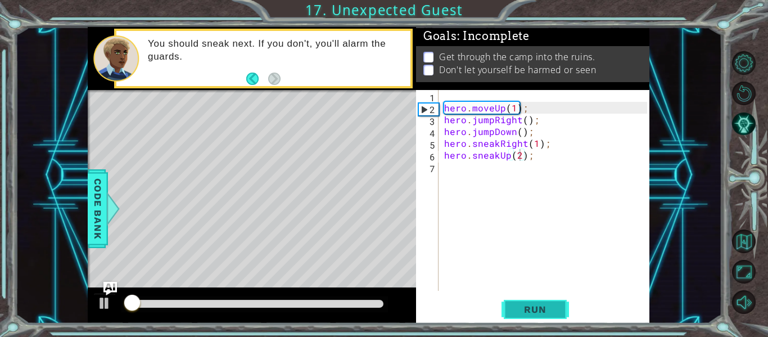
click at [545, 308] on span "Run" at bounding box center [535, 309] width 44 height 11
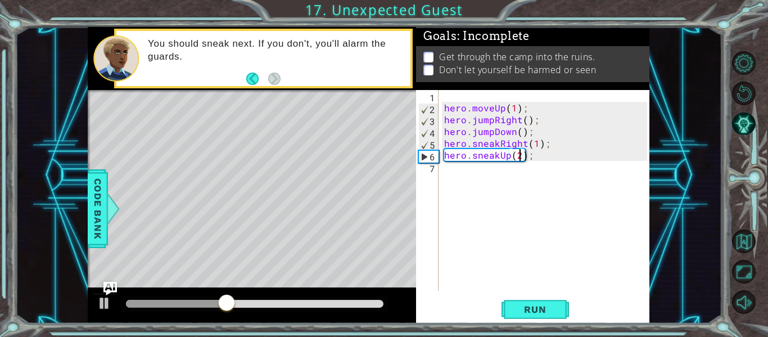
click at [470, 172] on div "hero . moveUp ( 1 ) ; hero . jumpRight ( ) ; hero . jumpDown ( ) ; hero . sneak…" at bounding box center [547, 202] width 211 height 224
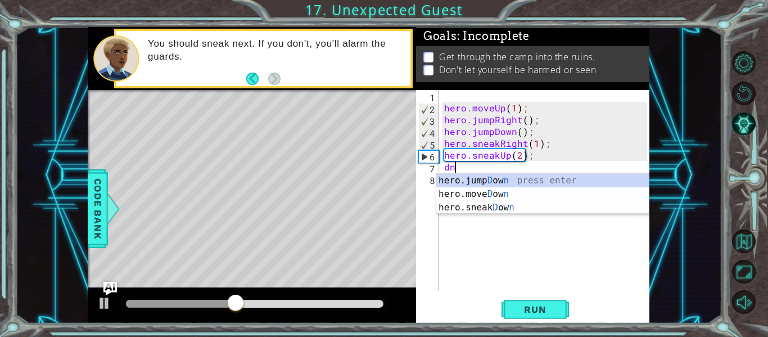
type textarea "d"
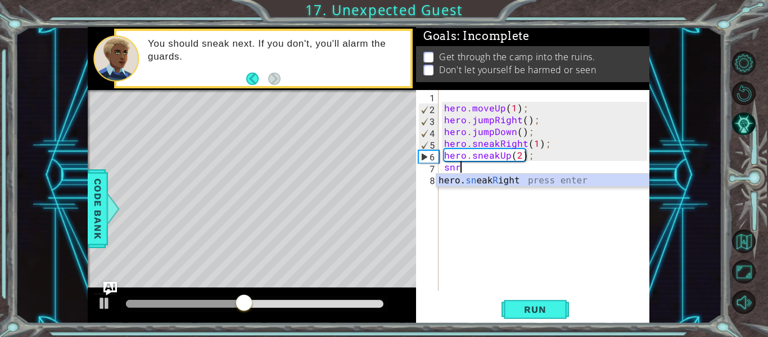
scroll to position [0, 1]
type textarea "sn"
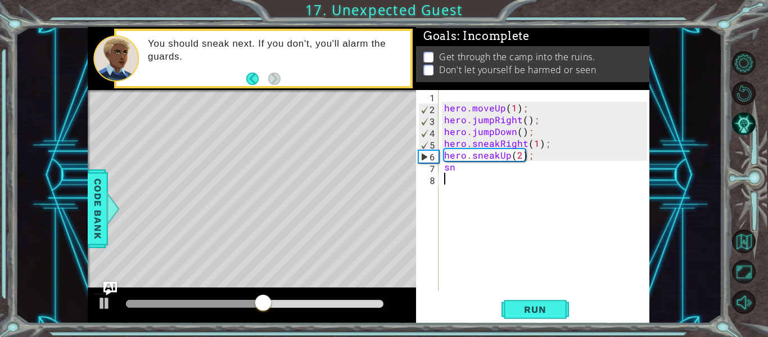
click at [470, 227] on div "hero . moveUp ( 1 ) ; hero . jumpRight ( ) ; hero . jumpDown ( ) ; hero . sneak…" at bounding box center [547, 202] width 211 height 224
click at [469, 169] on div "hero . moveUp ( 1 ) ; hero . jumpRight ( ) ; hero . jumpDown ( ) ; hero . sneak…" at bounding box center [547, 202] width 211 height 224
click at [462, 169] on div "hero . moveUp ( 1 ) ; hero . jumpRight ( ) ; hero . jumpDown ( ) ; hero . sneak…" at bounding box center [547, 202] width 211 height 224
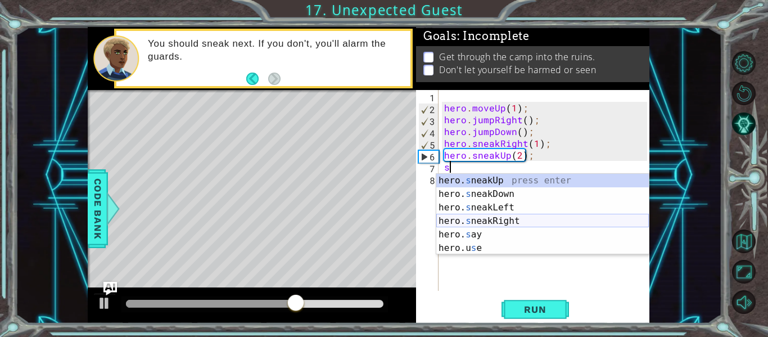
click at [465, 218] on div "hero. s neakUp press enter hero. s neakDown press enter hero. s neakLeft press …" at bounding box center [542, 228] width 212 height 108
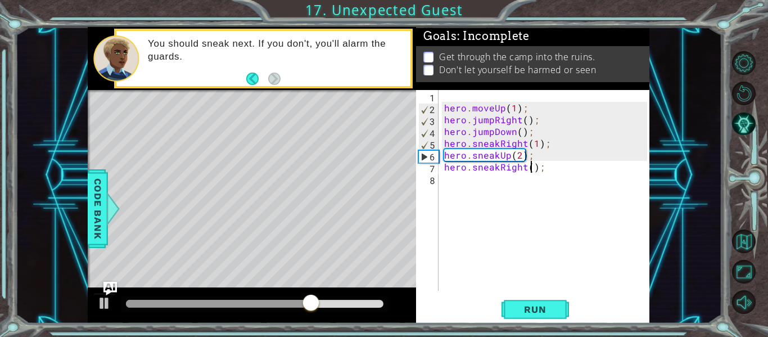
type textarea "hero.sneakRight(2);"
click at [504, 170] on div "hero . moveUp ( 1 ) ; hero . jumpRight ( ) ; hero . jumpDown ( ) ; hero . sneak…" at bounding box center [547, 202] width 211 height 224
click at [505, 188] on div "hero . moveUp ( 1 ) ; hero . jumpRight ( ) ; hero . jumpDown ( ) ; hero . sneak…" at bounding box center [547, 202] width 211 height 224
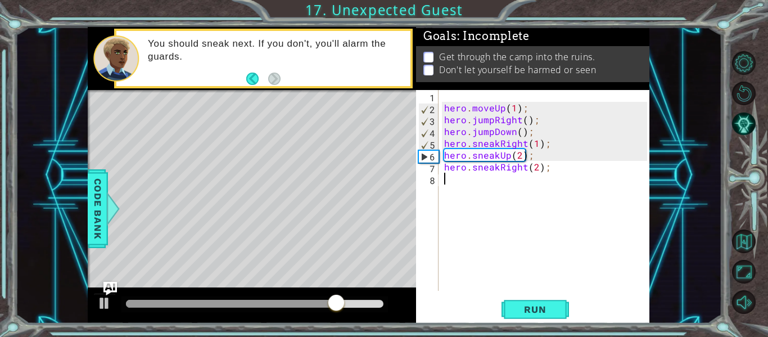
type textarea "n"
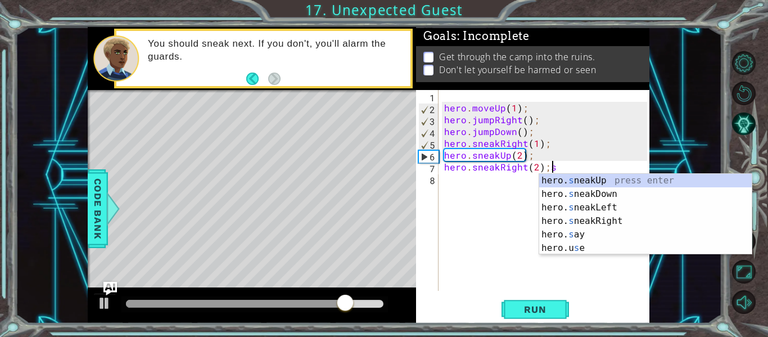
type textarea "hero.sneakRight(2);"
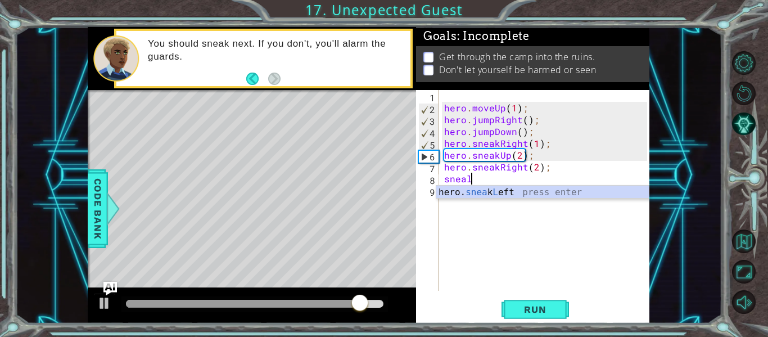
scroll to position [0, 1]
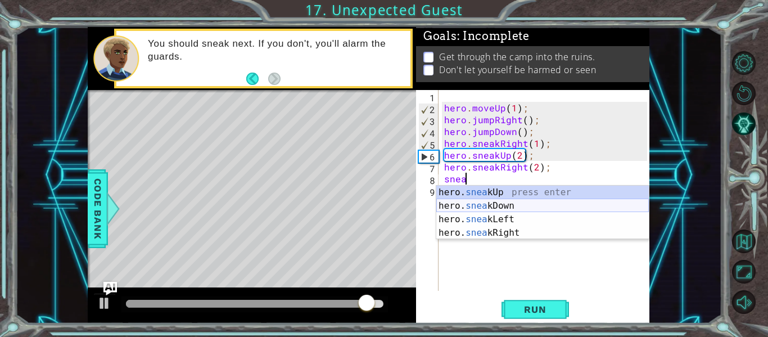
click at [460, 206] on div "hero. snea kUp press enter hero. snea kDown press enter hero. snea kLeft press …" at bounding box center [542, 225] width 212 height 81
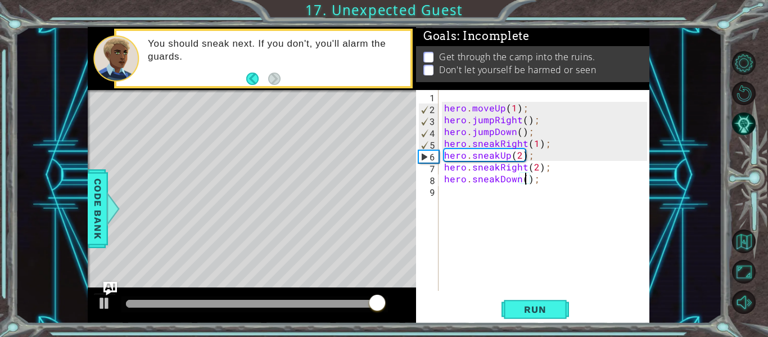
scroll to position [0, 6]
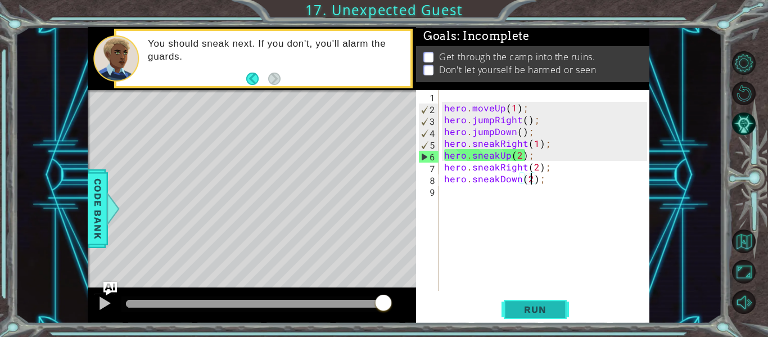
type textarea "hero.sneakDown(2);"
click at [546, 310] on span "Run" at bounding box center [535, 309] width 44 height 11
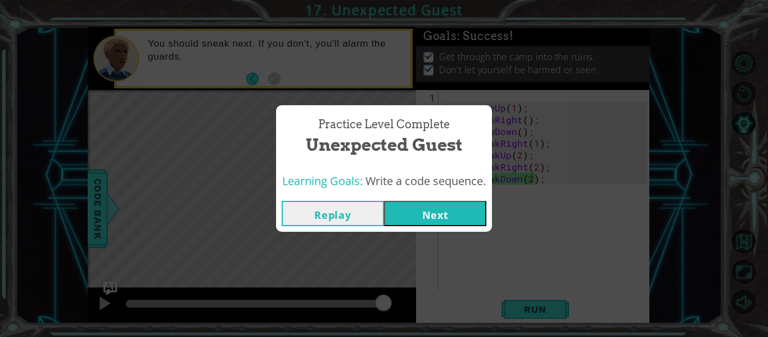
click at [474, 215] on button "Next" at bounding box center [435, 213] width 102 height 25
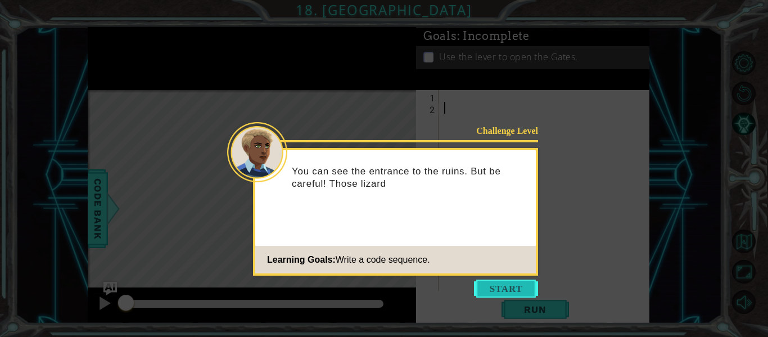
click at [509, 293] on button "Start" at bounding box center [506, 288] width 64 height 18
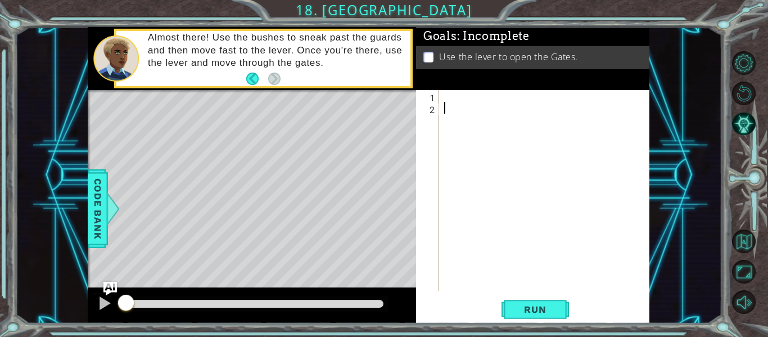
type textarea "\"
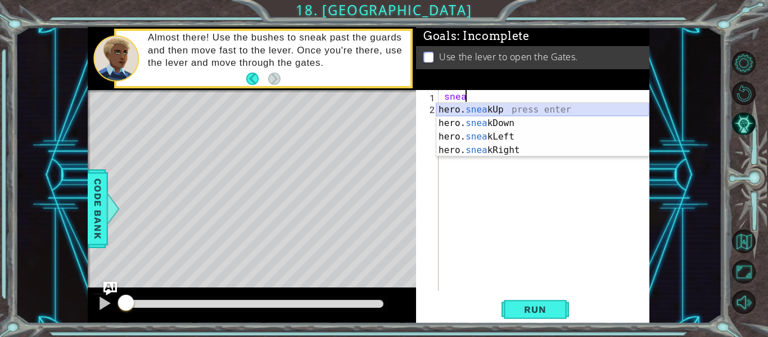
scroll to position [0, 1]
click at [484, 147] on div "hero. snea kUp press enter hero. snea kDown press enter hero. snea kLeft press …" at bounding box center [542, 143] width 212 height 81
type textarea "hero.sneakRight(1);"
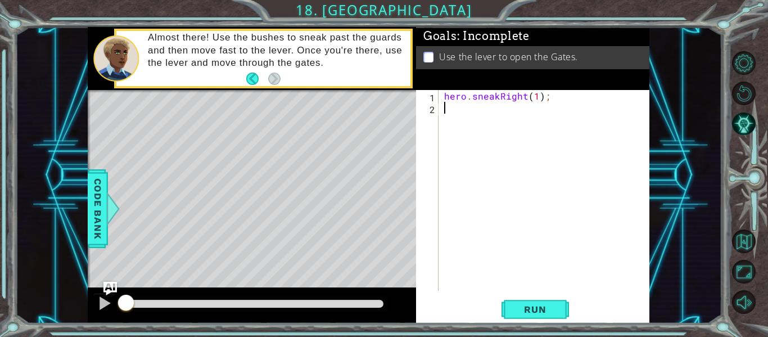
click at [483, 115] on div "hero . sneakRight ( 1 ) ;" at bounding box center [547, 202] width 211 height 224
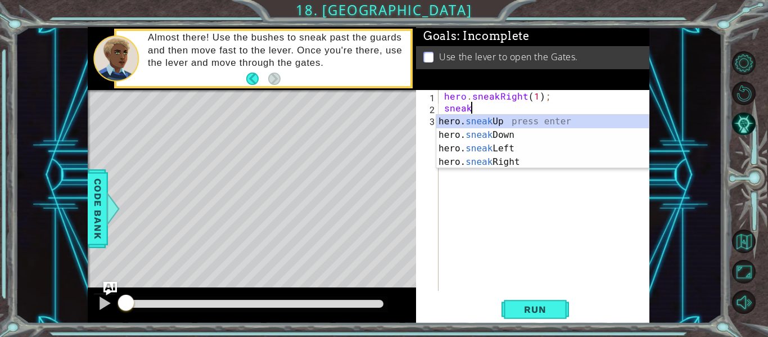
scroll to position [0, 1]
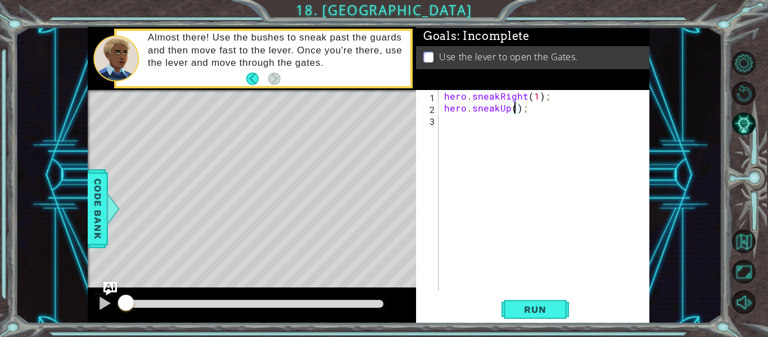
type textarea "hero.sneakUp(3);"
click at [479, 118] on div "hero . sneakRight ( 1 ) ; hero . sneakUp ( 3 ) ;" at bounding box center [547, 202] width 211 height 224
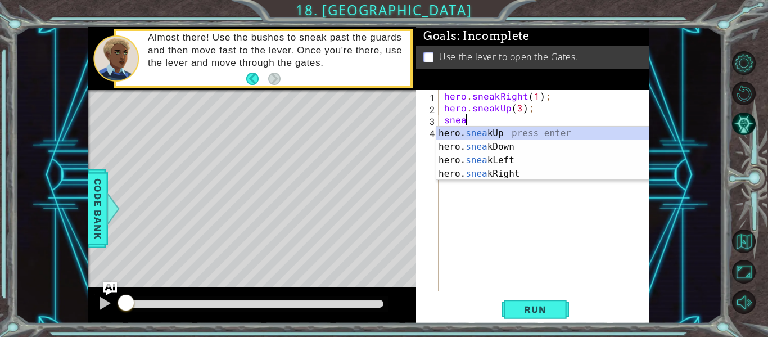
scroll to position [0, 1]
click at [460, 179] on div "hero. sneak Up press enter hero. sneak Down press enter hero. sneak Left press …" at bounding box center [542, 166] width 212 height 81
type textarea "hero.sneakRight(1);"
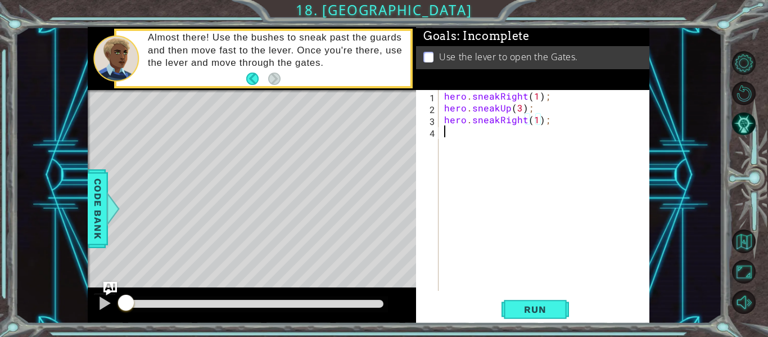
click at [469, 151] on div "hero . sneakRight ( 1 ) ; hero . sneakUp ( 3 ) ; hero . sneakRight ( 1 ) ;" at bounding box center [547, 202] width 211 height 224
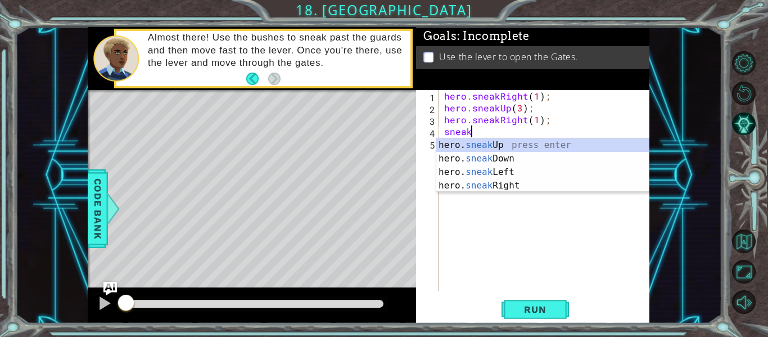
type textarea "hero.sneakUp(1);"
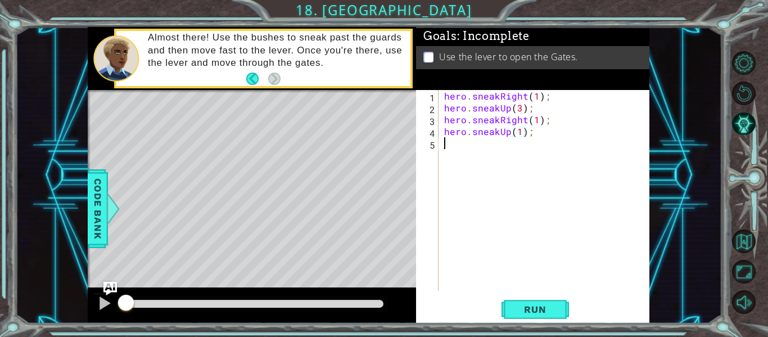
click at [469, 147] on div "hero . sneakRight ( 1 ) ; hero . sneakUp ( 3 ) ; hero . sneakRight ( 1 ) ; hero…" at bounding box center [547, 202] width 211 height 224
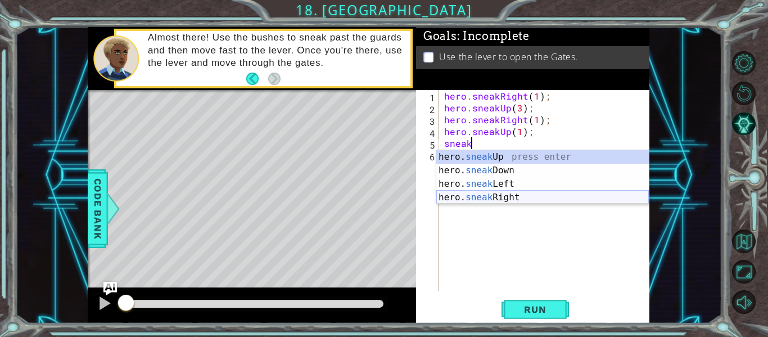
click at [478, 197] on div "hero. sneak Up press enter hero. sneak Down press enter hero. sneak Left press …" at bounding box center [542, 190] width 212 height 81
type textarea "hero.sneakRight(1);"
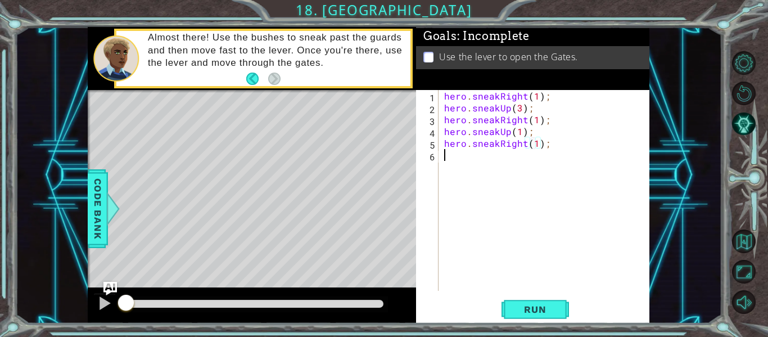
click at [487, 160] on div "hero . sneakRight ( 1 ) ; hero . sneakUp ( 3 ) ; hero . sneakRight ( 1 ) ; hero…" at bounding box center [547, 202] width 211 height 224
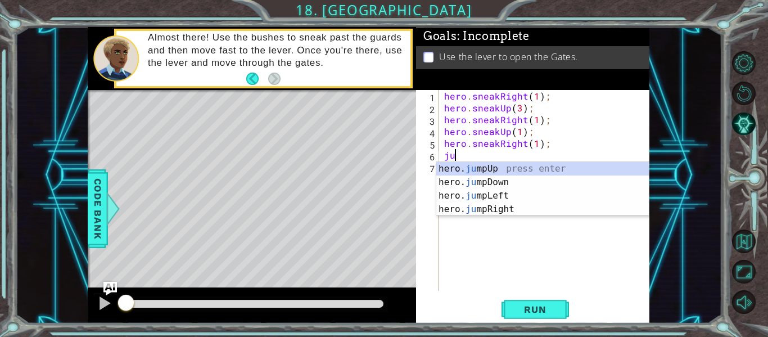
scroll to position [0, 1]
type textarea "jump"
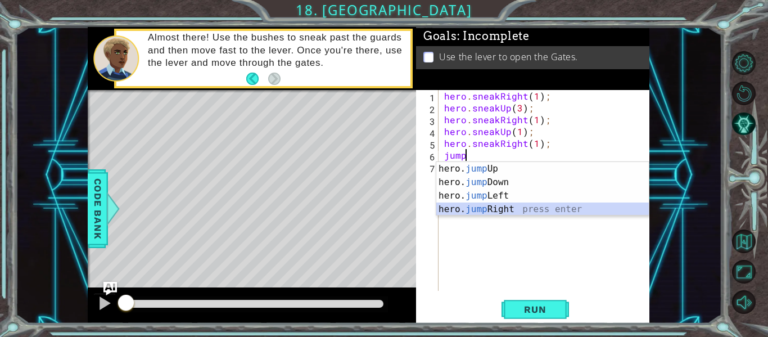
click at [487, 208] on div "hero. jump Up press enter hero. jump Down press enter hero. jump Left press ent…" at bounding box center [542, 202] width 212 height 81
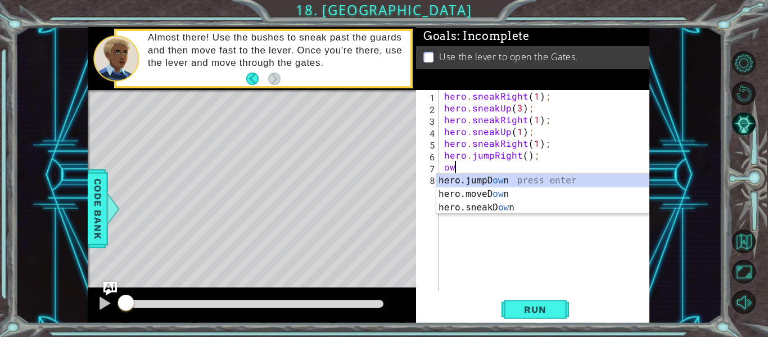
type textarea "own"
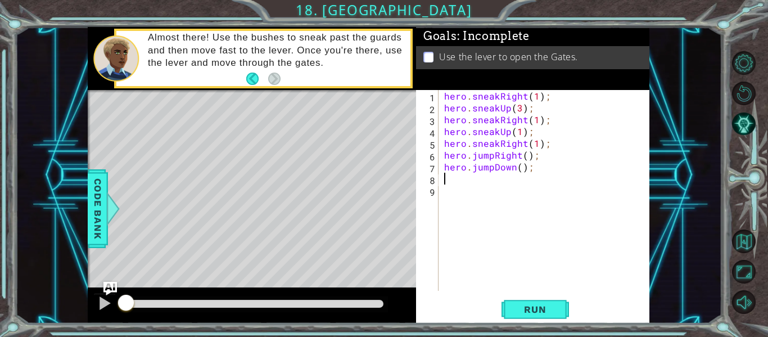
click at [477, 170] on div "hero . sneakRight ( 1 ) ; hero . sneakUp ( 3 ) ; hero . sneakRight ( 1 ) ; hero…" at bounding box center [547, 202] width 211 height 224
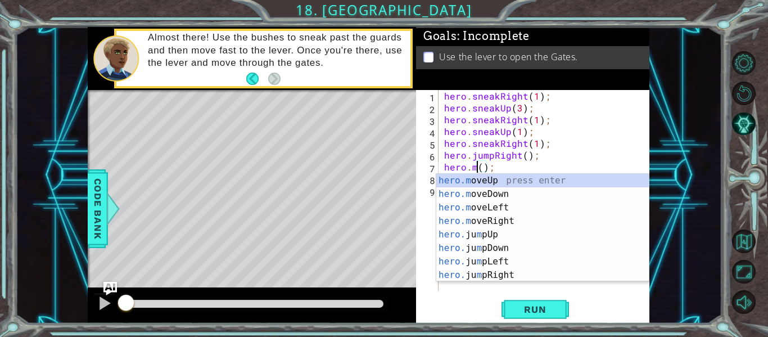
scroll to position [0, 3]
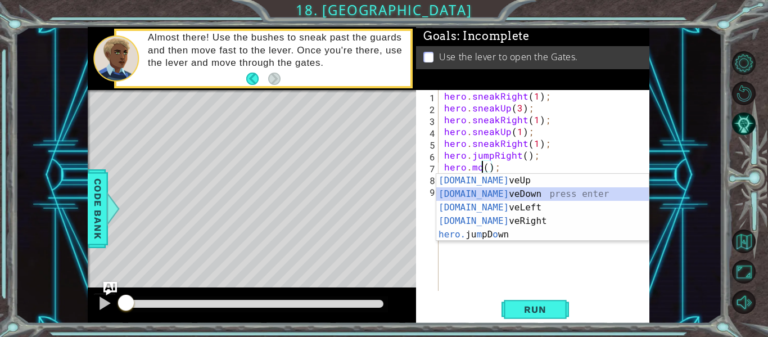
click at [469, 195] on div "[DOMAIN_NAME] veUp press enter [DOMAIN_NAME] veDown press enter [DOMAIN_NAME] v…" at bounding box center [542, 221] width 212 height 94
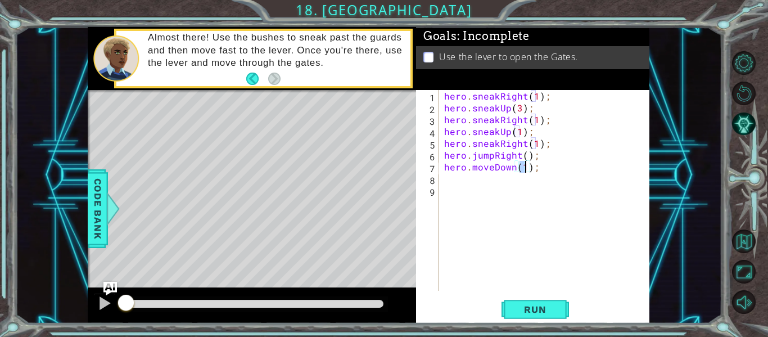
type textarea "hero.moveDown(2);"
click at [511, 176] on div "hero . sneakRight ( 1 ) ; hero . sneakUp ( 3 ) ; hero . sneakRight ( 1 ) ; hero…" at bounding box center [547, 202] width 211 height 224
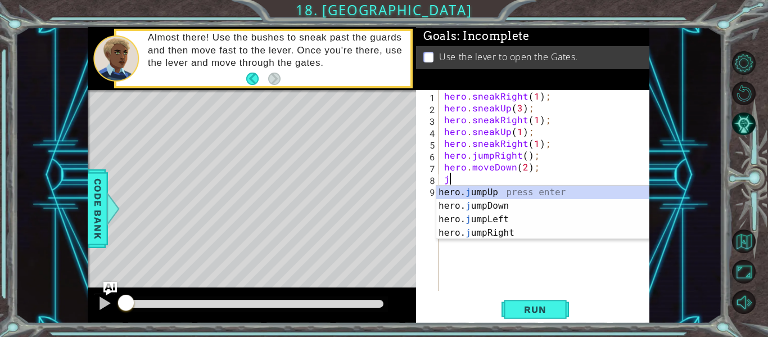
type textarea "ju"
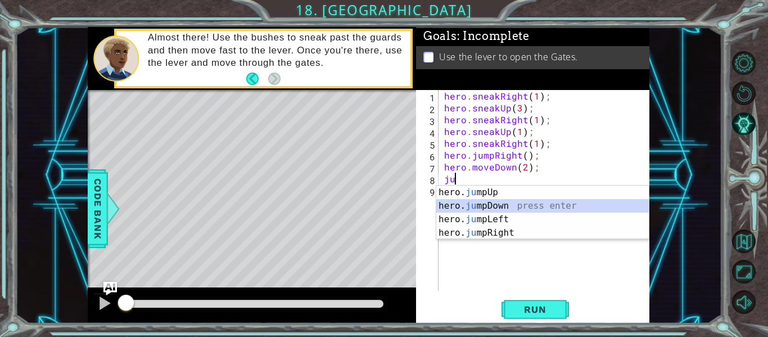
click at [491, 207] on div "hero. ju mpUp press enter hero. ju mpDown press enter hero. [PERSON_NAME] mpLef…" at bounding box center [542, 225] width 212 height 81
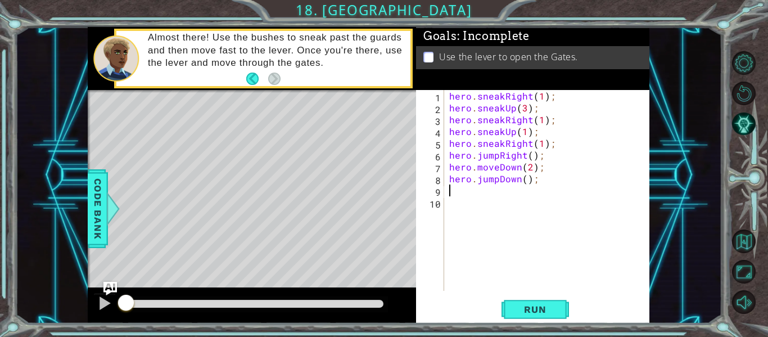
click at [526, 184] on div "hero . sneakRight ( 1 ) ; hero . sneakUp ( 3 ) ; hero . sneakRight ( 1 ) ; hero…" at bounding box center [550, 202] width 206 height 224
click at [516, 298] on button "Run" at bounding box center [534, 309] width 67 height 23
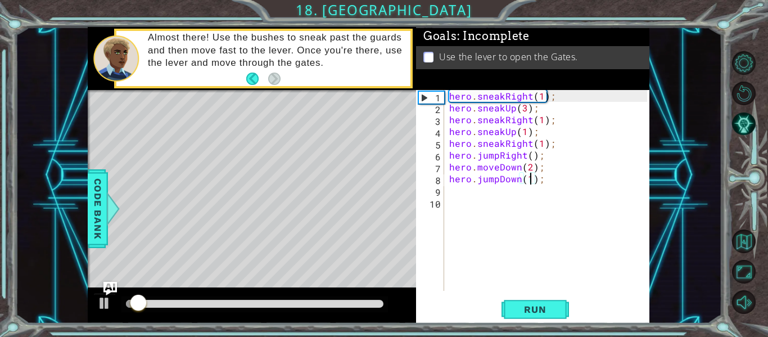
click at [255, 301] on div at bounding box center [254, 304] width 257 height 8
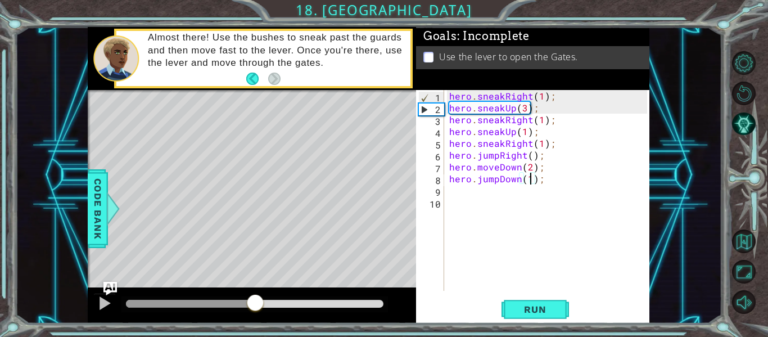
click at [270, 301] on div at bounding box center [254, 304] width 257 height 8
click at [291, 301] on div at bounding box center [254, 304] width 257 height 8
click at [234, 309] on div at bounding box center [254, 304] width 266 height 16
click at [537, 308] on span "Run" at bounding box center [535, 309] width 44 height 11
click at [524, 107] on div "hero . sneakRight ( 1 ) ; hero . sneakUp ( 3 ) ; hero . sneakRight ( 1 ) ; hero…" at bounding box center [550, 202] width 206 height 224
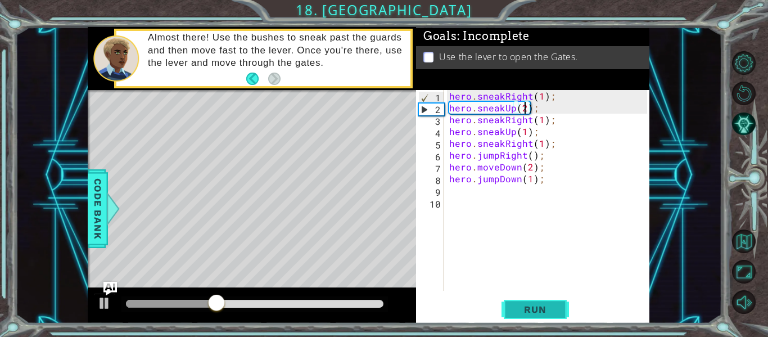
click at [536, 298] on button "Run" at bounding box center [534, 309] width 67 height 23
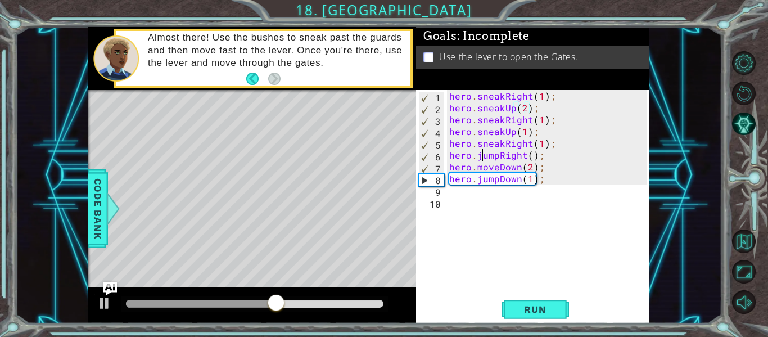
click at [480, 156] on div "hero . sneakRight ( 1 ) ; hero . sneakUp ( 2 ) ; hero . sneakRight ( 1 ) ; hero…" at bounding box center [550, 202] width 206 height 224
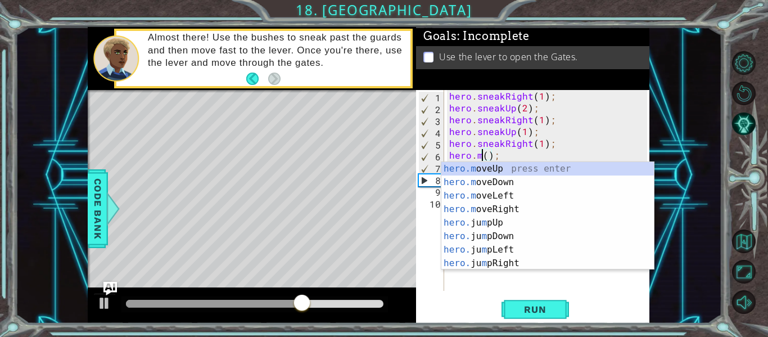
scroll to position [0, 3]
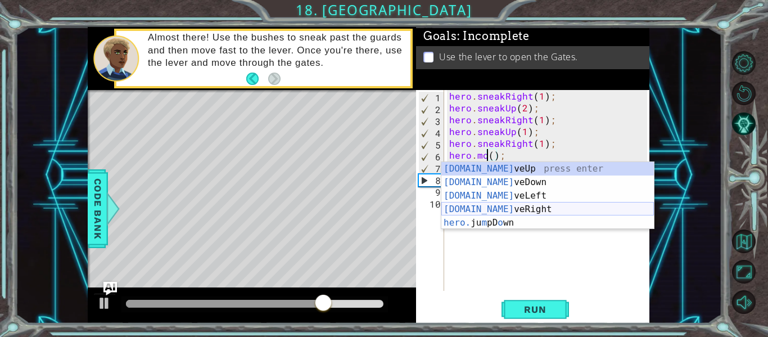
click at [486, 210] on div "[DOMAIN_NAME] veUp press enter [DOMAIN_NAME] veDown press enter [DOMAIN_NAME] v…" at bounding box center [547, 209] width 212 height 94
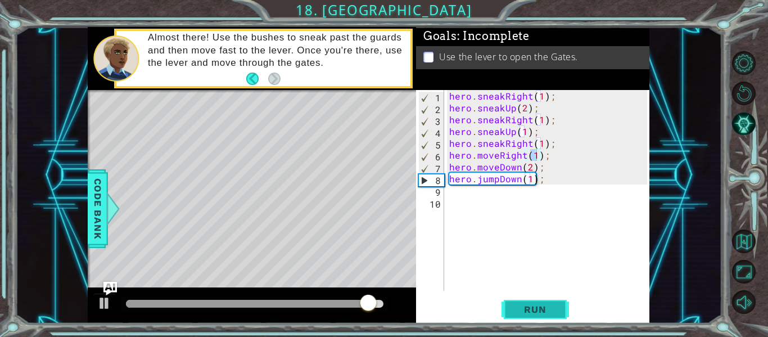
click at [541, 313] on span "Run" at bounding box center [535, 309] width 44 height 11
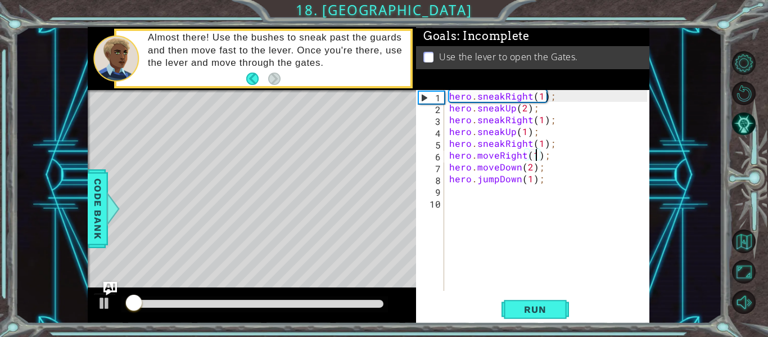
click at [319, 302] on div at bounding box center [254, 304] width 257 height 8
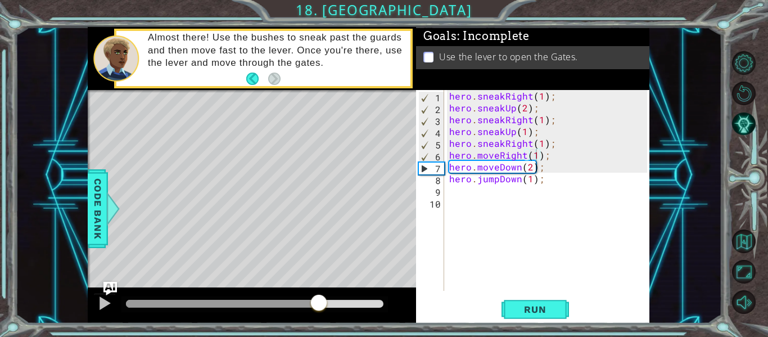
click at [289, 310] on div at bounding box center [254, 304] width 266 height 16
click at [295, 303] on div at bounding box center [222, 304] width 193 height 8
click at [276, 302] on div at bounding box center [210, 304] width 169 height 8
click at [246, 295] on div at bounding box center [252, 305] width 328 height 36
click at [228, 303] on div at bounding box center [201, 304] width 150 height 8
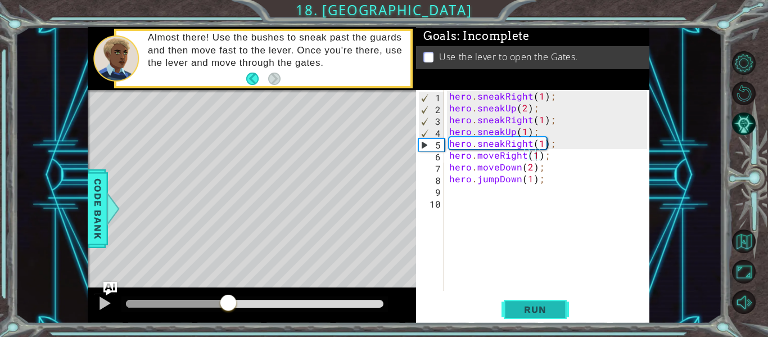
click at [506, 308] on button "Run" at bounding box center [534, 309] width 67 height 23
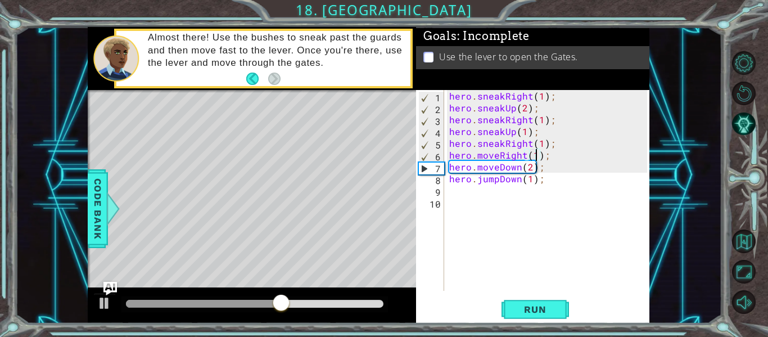
click at [528, 167] on div "hero . sneakRight ( 1 ) ; hero . sneakUp ( 2 ) ; hero . sneakRight ( 1 ) ; hero…" at bounding box center [550, 202] width 206 height 224
type textarea "hero.moveDown(2);"
click at [512, 192] on div "hero . sneakRight ( 1 ) ; hero . sneakUp ( 2 ) ; hero . sneakRight ( 1 ) ; hero…" at bounding box center [550, 202] width 206 height 224
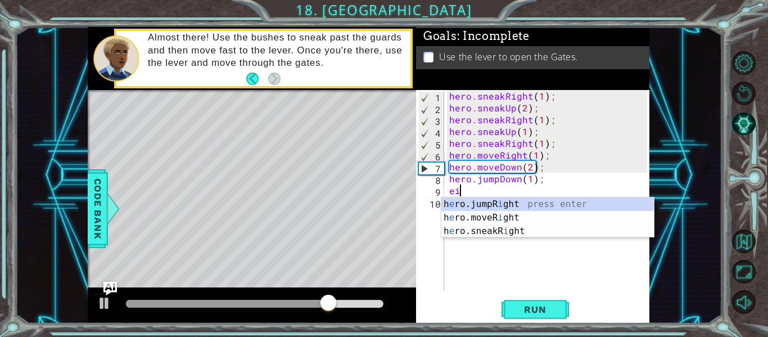
scroll to position [0, 0]
type textarea "e"
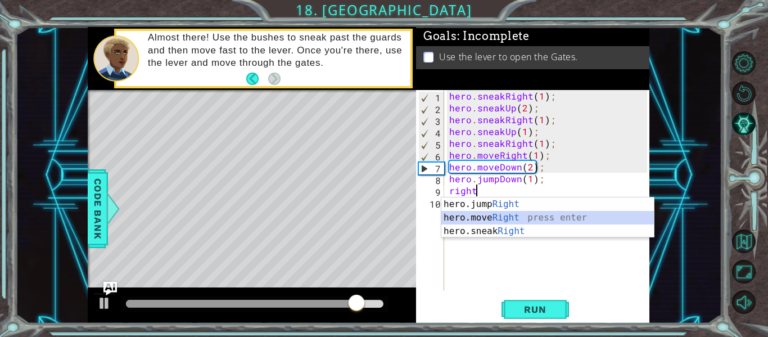
click at [470, 218] on div "hero.jump Right press enter hero.move Right press enter hero.sneak Right press …" at bounding box center [547, 230] width 212 height 67
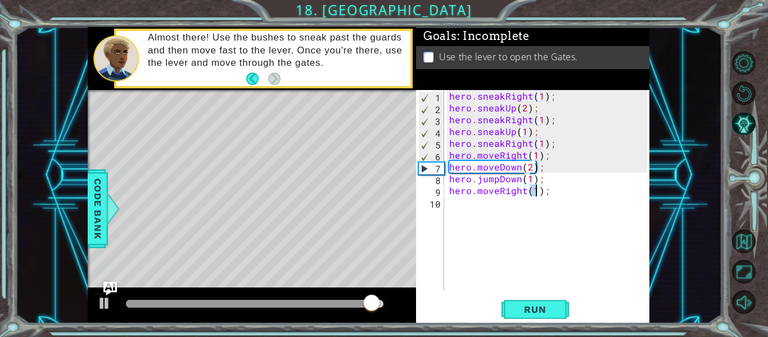
type textarea "hero.moveRight(2);"
click at [455, 209] on div "hero . sneakRight ( 1 ) ; hero . sneakUp ( 2 ) ; hero . sneakRight ( 1 ) ; hero…" at bounding box center [550, 202] width 206 height 224
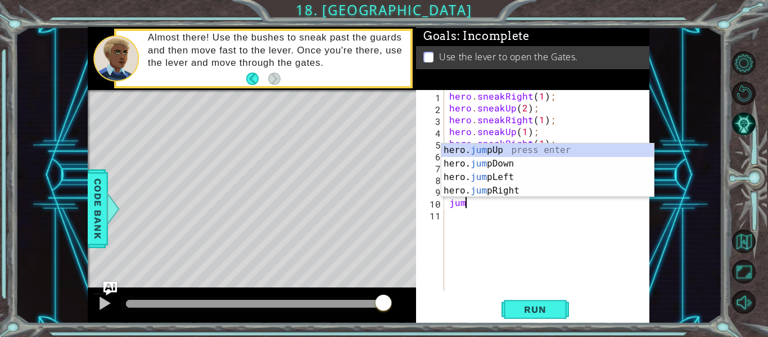
scroll to position [0, 1]
type textarea "jump"
click at [471, 147] on div "hero. jump Up press enter hero. jump Down press enter hero. jump Left press ent…" at bounding box center [547, 183] width 212 height 81
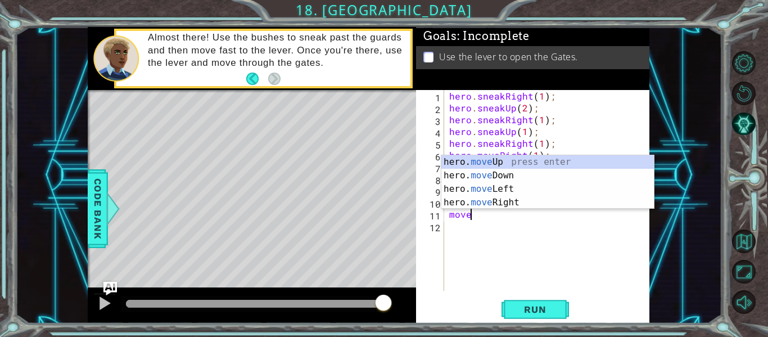
type textarea "hero.moveUp(1);"
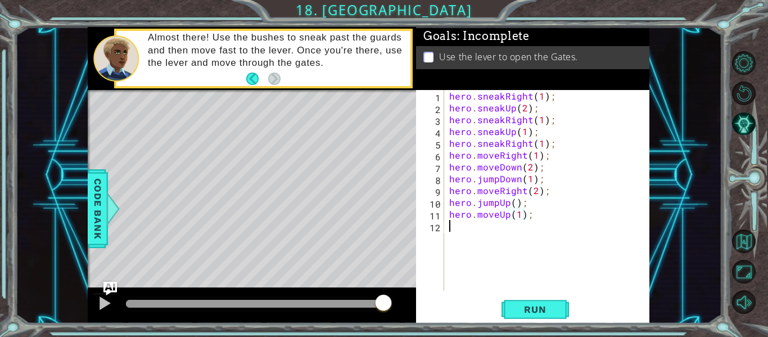
click at [478, 231] on div "hero . sneakRight ( 1 ) ; hero . sneakUp ( 2 ) ; hero . sneakRight ( 1 ) ; hero…" at bounding box center [550, 202] width 206 height 224
click at [519, 305] on span "Run" at bounding box center [535, 309] width 44 height 11
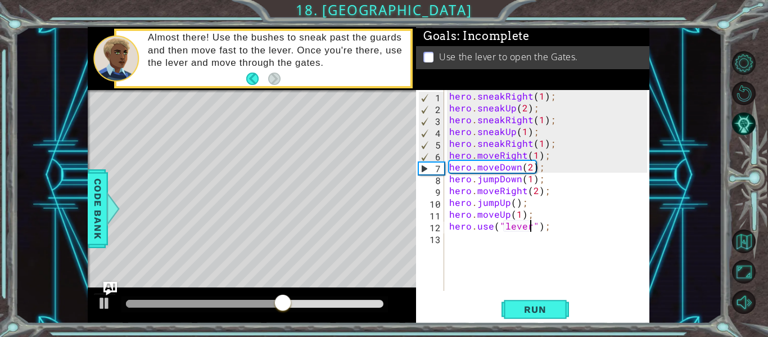
click at [529, 165] on div "hero . sneakRight ( 1 ) ; hero . sneakUp ( 2 ) ; hero . sneakRight ( 1 ) ; hero…" at bounding box center [550, 202] width 206 height 224
type textarea "hero.moveDown(1);"
click at [527, 314] on span "Run" at bounding box center [535, 309] width 44 height 11
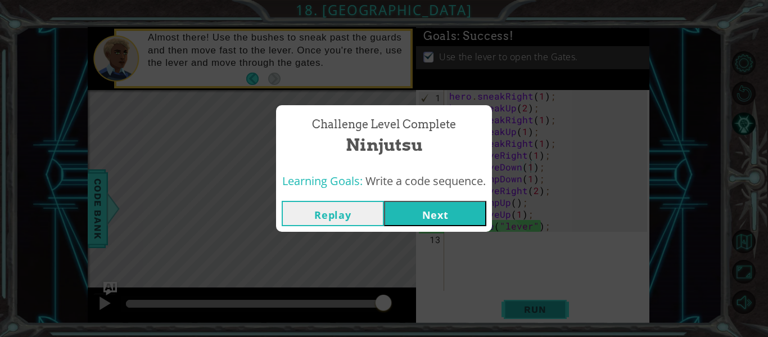
click at [527, 314] on div "Challenge Level Complete Ninjutsu Learning Goals: Write a code sequence. Replay…" at bounding box center [384, 168] width 768 height 337
click at [411, 202] on button "Next" at bounding box center [435, 213] width 102 height 25
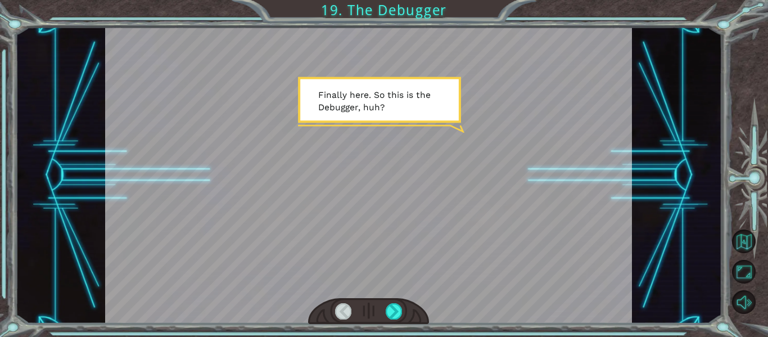
click at [418, 145] on div at bounding box center [368, 175] width 527 height 296
click at [350, 216] on div at bounding box center [368, 175] width 527 height 296
click at [350, 98] on div at bounding box center [368, 175] width 527 height 296
click at [369, 119] on div at bounding box center [368, 175] width 527 height 296
click at [364, 125] on div at bounding box center [368, 175] width 527 height 296
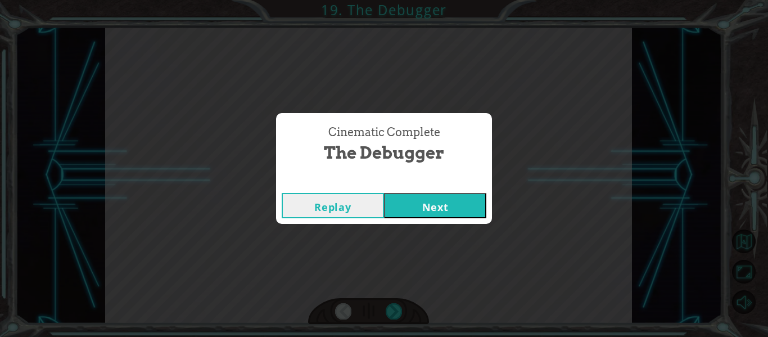
click at [407, 205] on button "Next" at bounding box center [435, 205] width 102 height 25
click at [443, 206] on button "Next" at bounding box center [435, 205] width 102 height 25
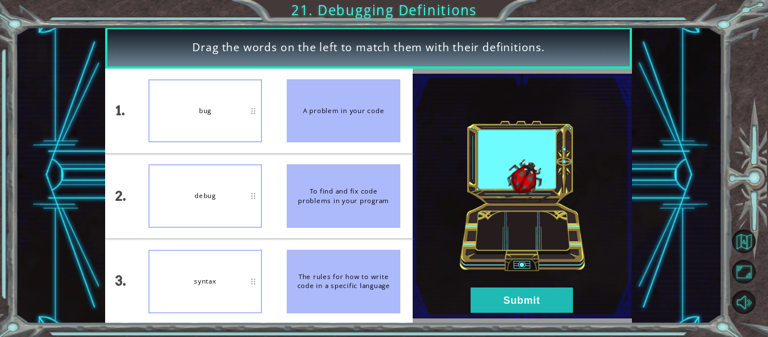
click at [230, 208] on div "debug" at bounding box center [205, 196] width 114 height 64
click at [536, 294] on button "Submit" at bounding box center [521, 299] width 102 height 25
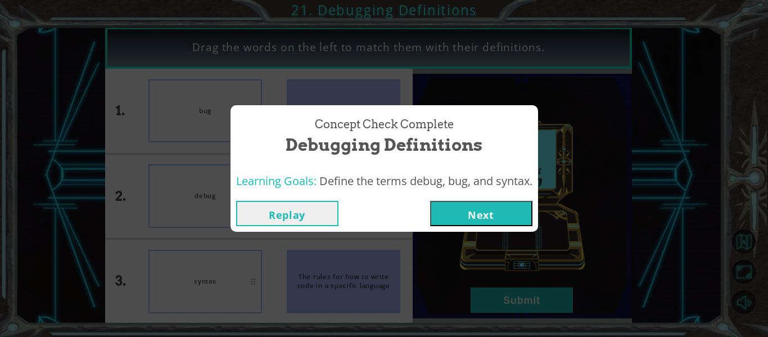
click at [503, 206] on button "Next" at bounding box center [481, 213] width 102 height 25
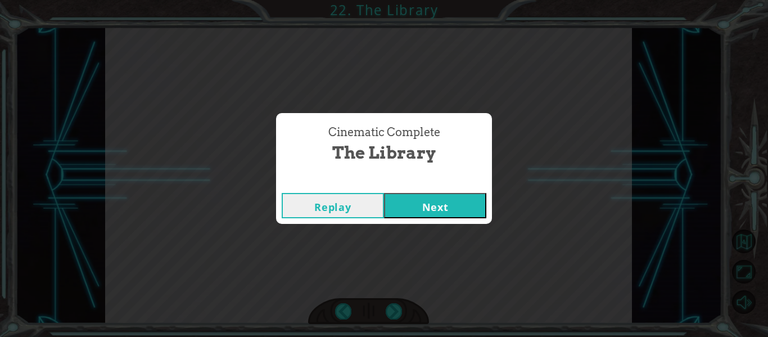
click at [447, 172] on div "Cinematic Complete The Library" at bounding box center [384, 144] width 216 height 62
click at [440, 203] on button "Next" at bounding box center [435, 205] width 102 height 25
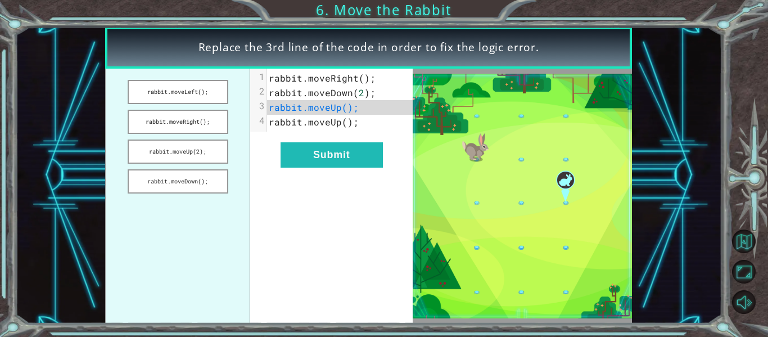
drag, startPoint x: 194, startPoint y: 131, endPoint x: 286, endPoint y: 112, distance: 93.6
click at [286, 112] on div "rabbit.moveLeft(); rabbit.moveRight(); rabbit.moveUp(2); rabbit.moveDown(); xxx…" at bounding box center [258, 196] width 307 height 255
click at [225, 120] on button "rabbit.moveRight();" at bounding box center [178, 122] width 101 height 24
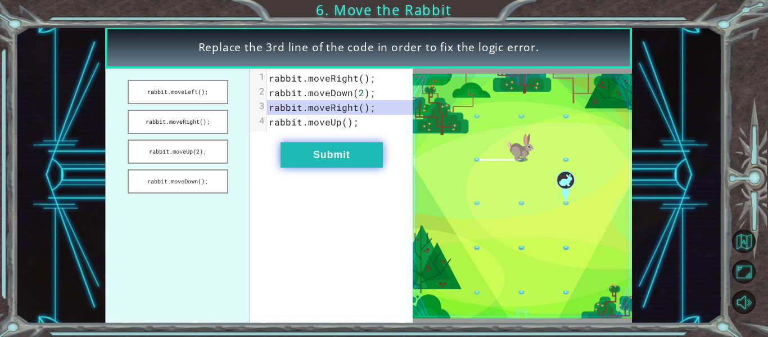
click at [316, 159] on button "Submit" at bounding box center [331, 154] width 102 height 25
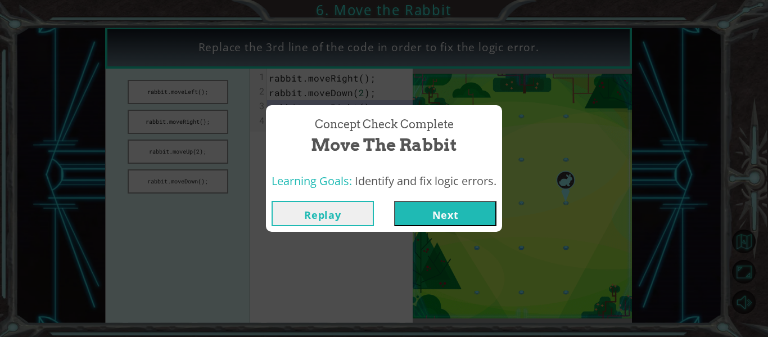
click at [411, 202] on button "Next" at bounding box center [445, 213] width 102 height 25
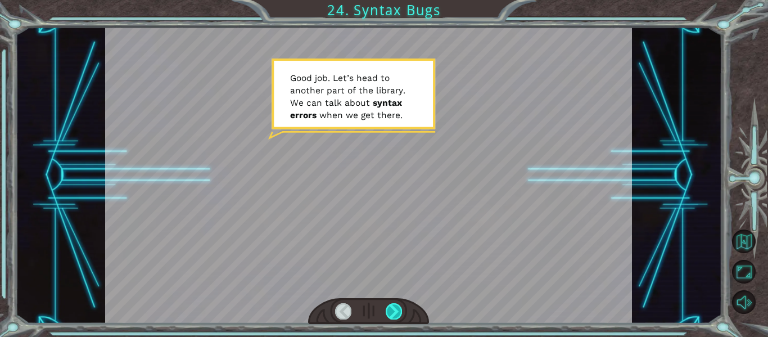
click at [388, 311] on div at bounding box center [394, 311] width 16 height 16
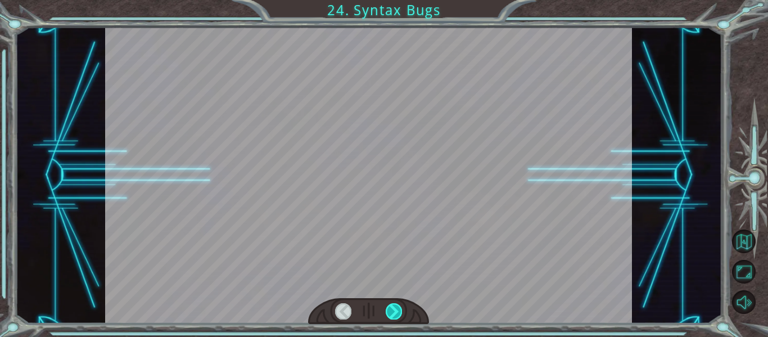
click at [388, 314] on div at bounding box center [394, 311] width 16 height 16
click at [391, 314] on div at bounding box center [394, 311] width 16 height 16
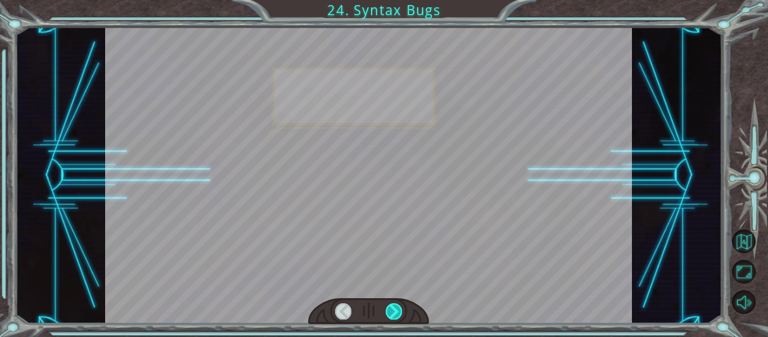
click at [391, 314] on div at bounding box center [394, 311] width 16 height 16
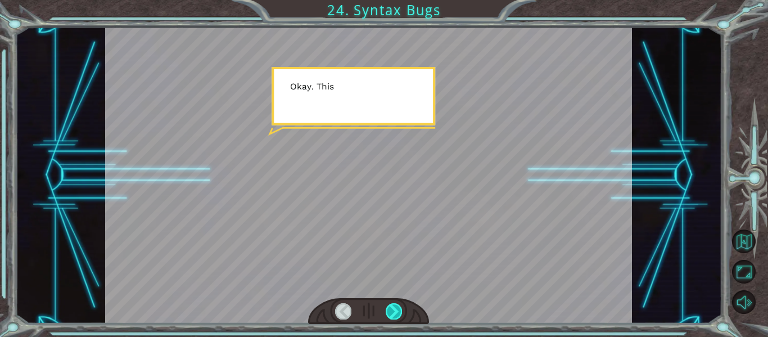
click at [391, 314] on div at bounding box center [394, 311] width 16 height 16
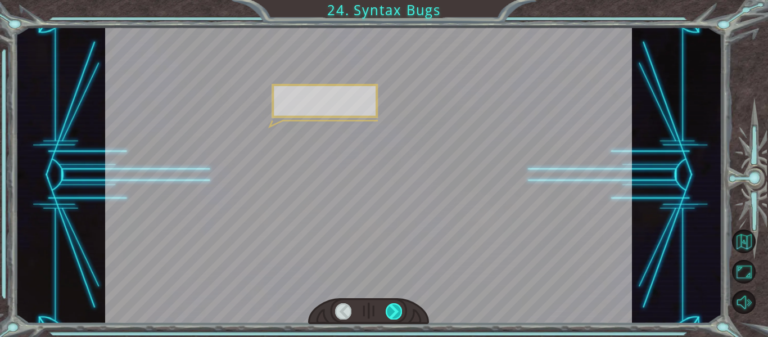
click at [391, 314] on div at bounding box center [394, 311] width 16 height 16
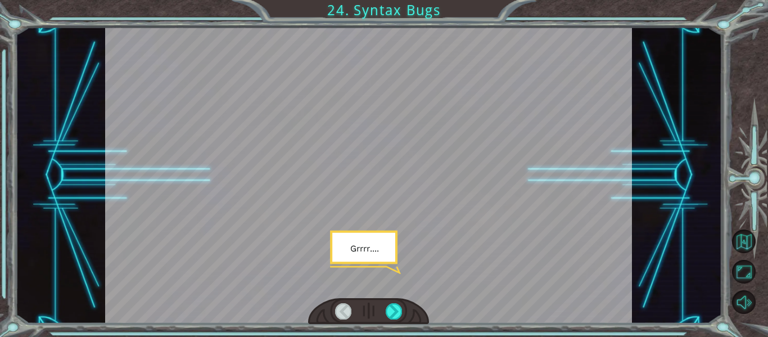
click at [590, 315] on div at bounding box center [368, 175] width 527 height 296
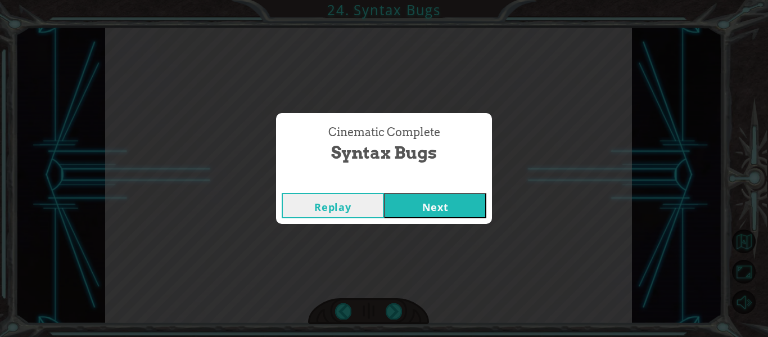
click at [414, 218] on div "Replay Next" at bounding box center [384, 205] width 216 height 37
click at [423, 202] on button "Next" at bounding box center [435, 205] width 102 height 25
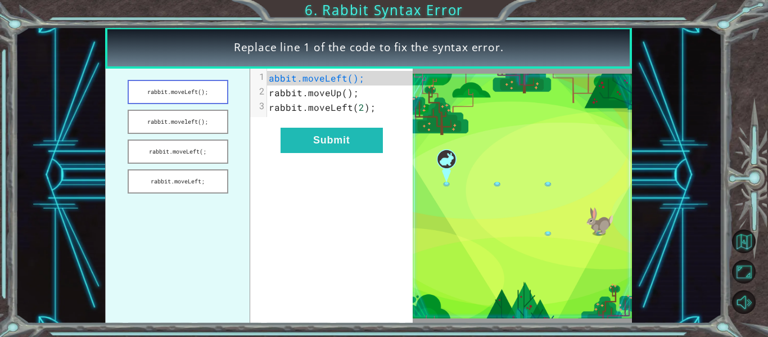
click at [178, 104] on button "rabbit.moveLeft();" at bounding box center [178, 92] width 101 height 24
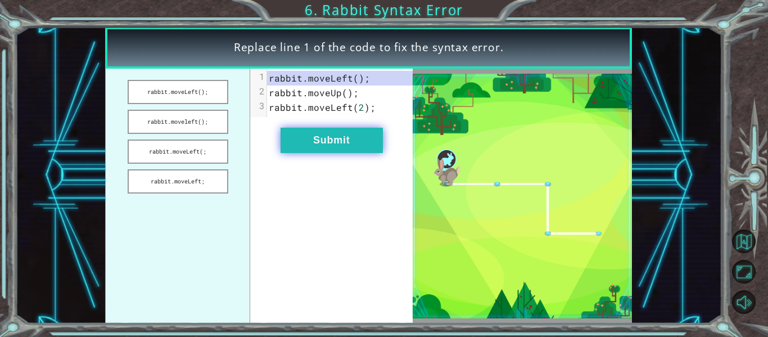
click at [322, 147] on button "Submit" at bounding box center [331, 140] width 102 height 25
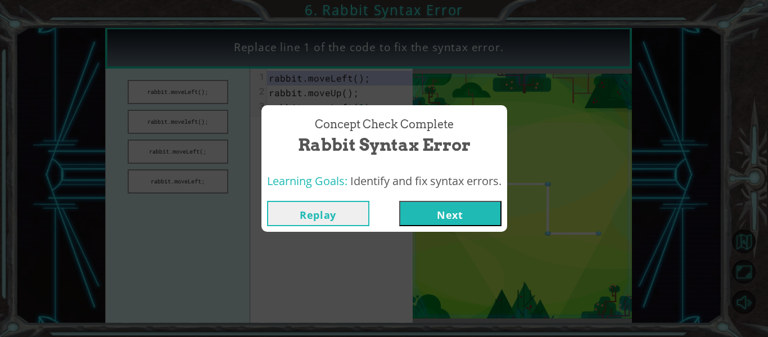
click at [435, 217] on button "Next" at bounding box center [450, 213] width 102 height 25
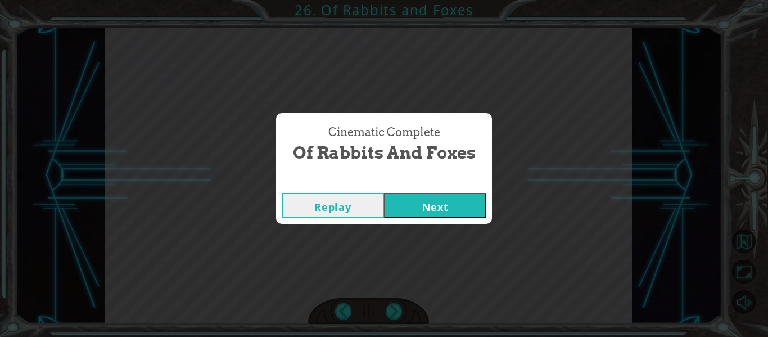
click at [435, 197] on button "Next" at bounding box center [435, 205] width 102 height 25
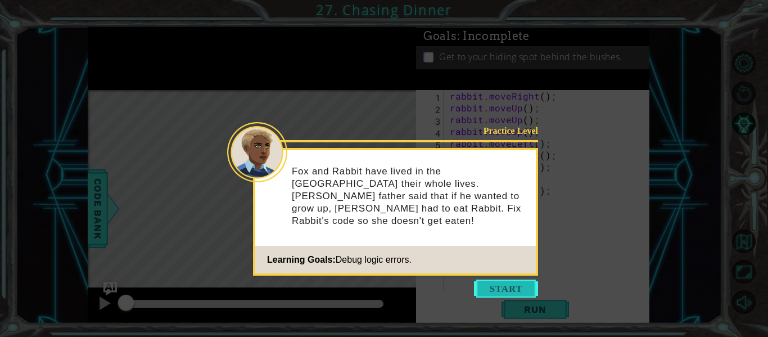
click at [505, 291] on button "Start" at bounding box center [506, 288] width 64 height 18
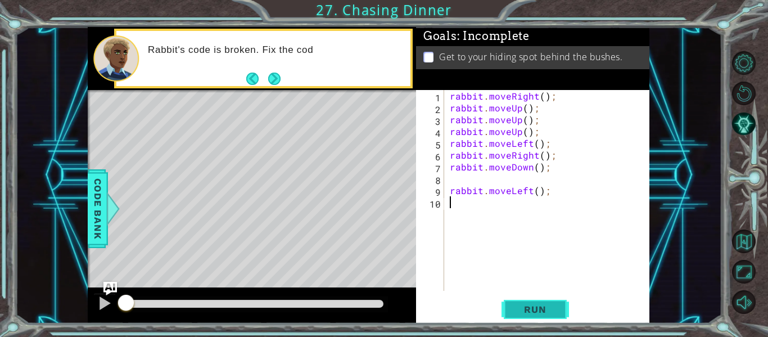
click at [514, 301] on button "Run" at bounding box center [534, 309] width 67 height 23
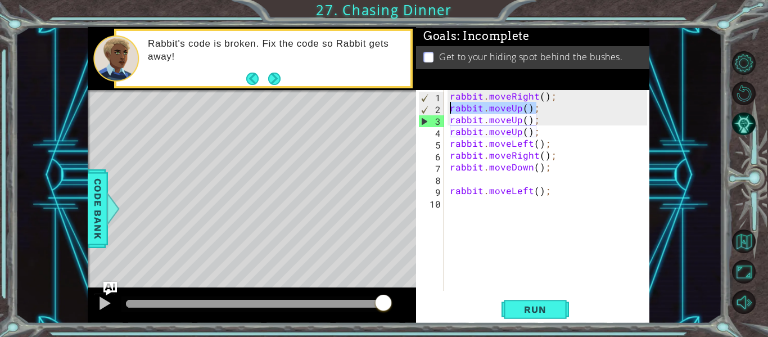
drag, startPoint x: 538, startPoint y: 110, endPoint x: 453, endPoint y: 111, distance: 84.9
click at [453, 111] on div "rabbit . moveRight ( ) ; rabbit . moveUp ( ) ; rabbit . moveUp ( ) ; rabbit . m…" at bounding box center [549, 202] width 205 height 224
type textarea "r"
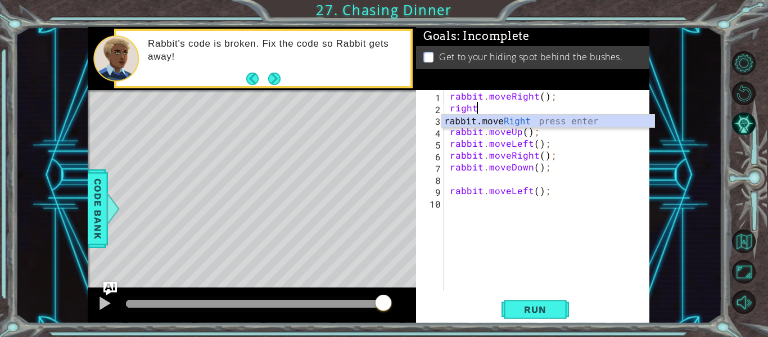
scroll to position [0, 1]
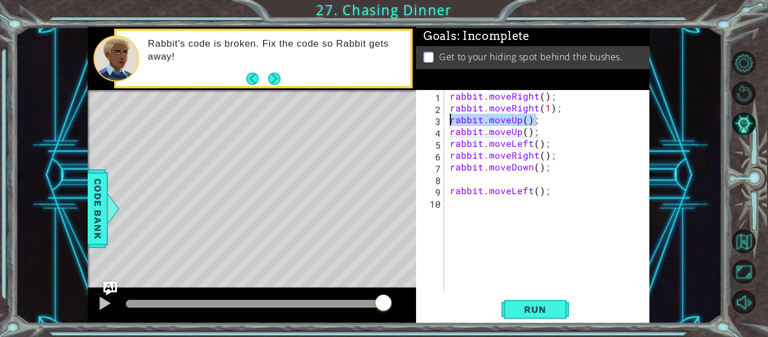
drag, startPoint x: 553, startPoint y: 119, endPoint x: 450, endPoint y: 122, distance: 103.5
click at [450, 122] on div "rabbit . moveRight ( ) ; rabbit . moveRight ( 1 ) ; rabbit . moveUp ( ) ; rabbi…" at bounding box center [549, 202] width 205 height 224
type textarea "rabbit.moveUp();"
click at [524, 160] on div "rabbit . moveRight ( ) ; rabbit . moveRight ( 1 ) ; rabbit . moveUp ( 1 ) ; rab…" at bounding box center [549, 202] width 205 height 224
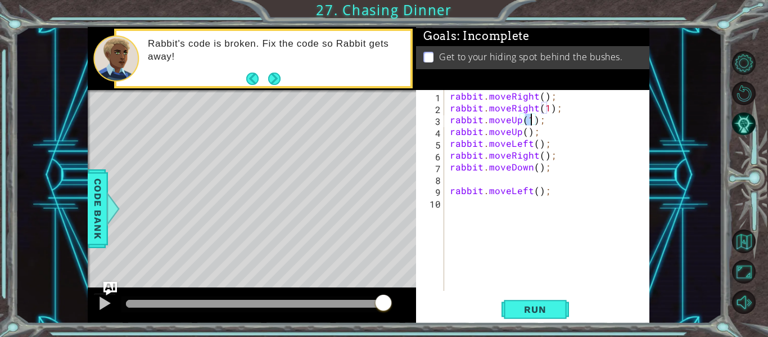
click at [524, 160] on div "rabbit . moveRight ( ) ; rabbit . moveRight ( 1 ) ; rabbit . moveUp ( 1 ) ; rab…" at bounding box center [549, 202] width 205 height 224
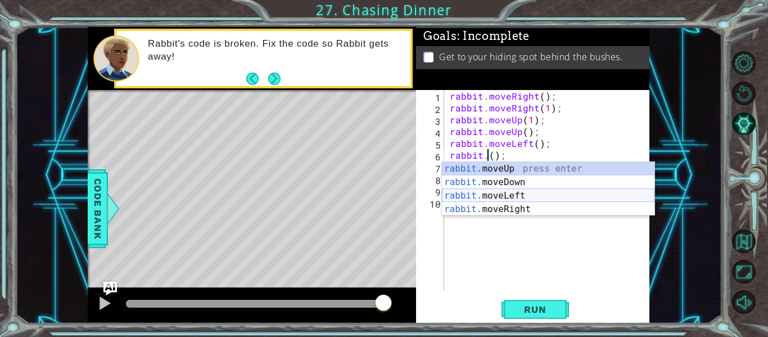
click at [517, 197] on div "rabbit. moveUp press enter rabbit. moveDown press enter rabbit. moveLeft press …" at bounding box center [548, 202] width 212 height 81
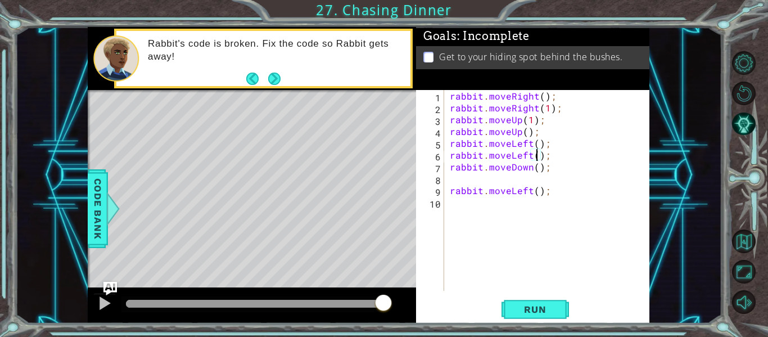
scroll to position [0, 6]
click at [526, 302] on button "Run" at bounding box center [534, 309] width 67 height 23
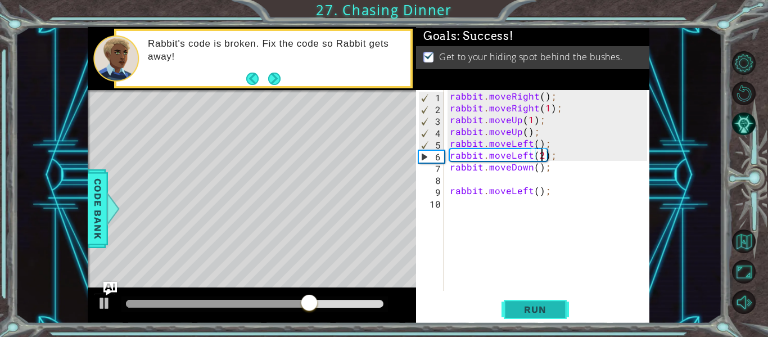
type textarea "rabbit.moveLeft();"
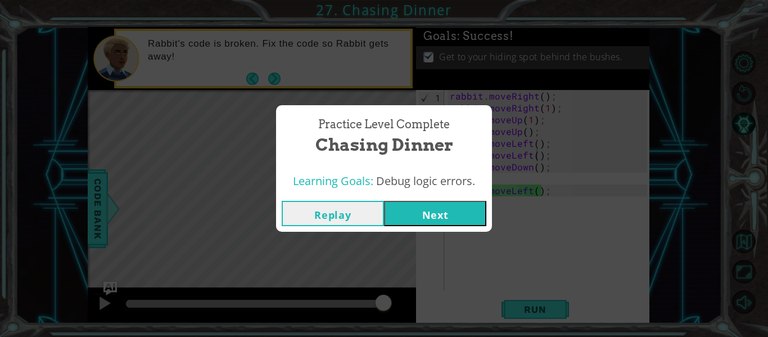
click at [473, 218] on button "Next" at bounding box center [435, 213] width 102 height 25
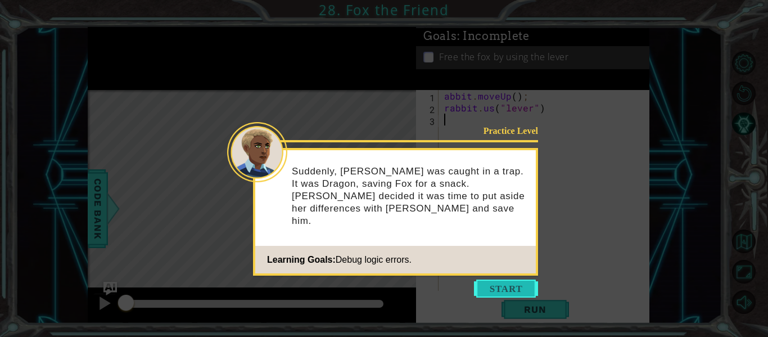
click at [521, 293] on button "Start" at bounding box center [506, 288] width 64 height 18
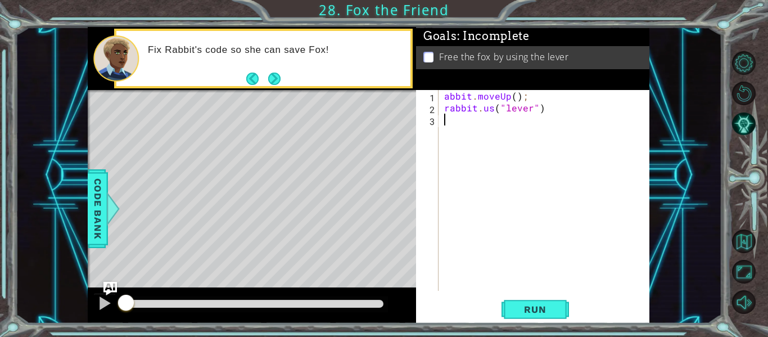
click at [489, 116] on div "abbit . moveUp ( ) ; rabbit . us ( "lever" )" at bounding box center [547, 202] width 211 height 224
click at [492, 110] on div "abbit . moveUp ( ) ; rabbit . us ( "lever" )" at bounding box center [547, 202] width 211 height 224
click at [445, 100] on div "abbit . moveUp ( ) ; rabbit . use ( "lever" )" at bounding box center [547, 202] width 211 height 224
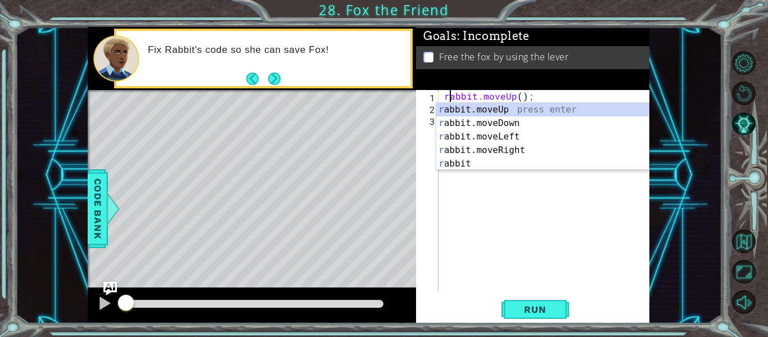
scroll to position [0, 1]
type textarea "rabbit.moveUp();"
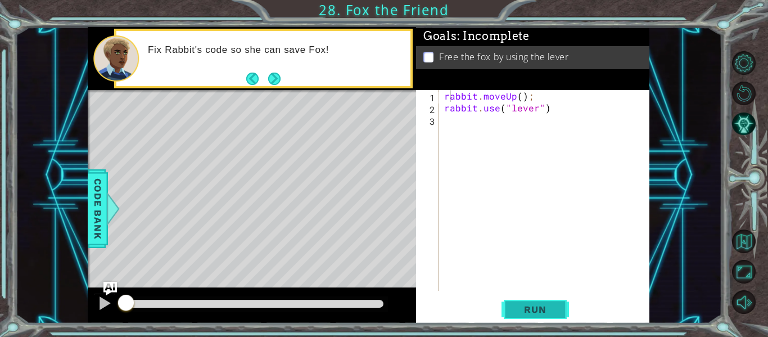
click at [517, 314] on span "Run" at bounding box center [535, 309] width 44 height 11
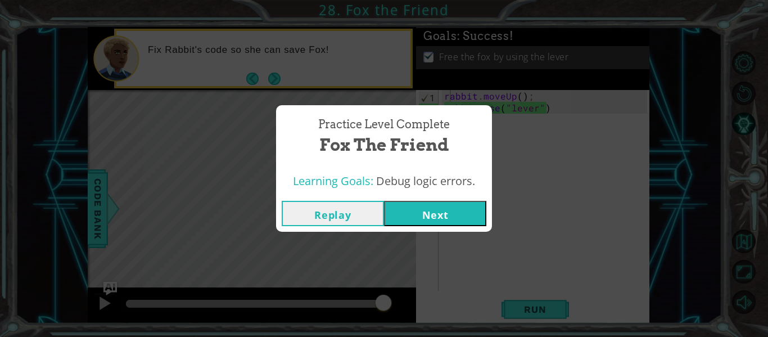
click at [455, 218] on button "Next" at bounding box center [435, 213] width 102 height 25
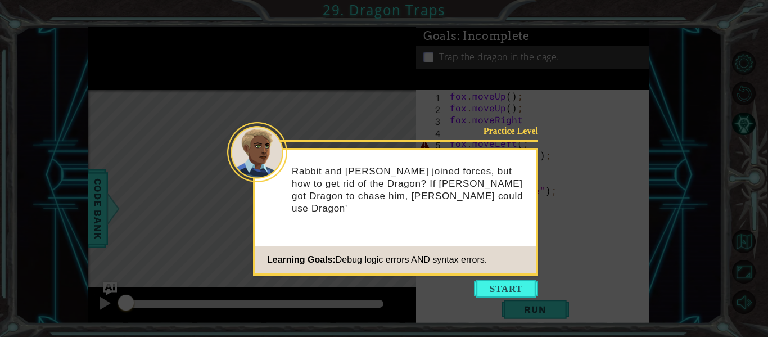
click at [507, 301] on icon at bounding box center [384, 168] width 768 height 337
click at [513, 298] on icon at bounding box center [384, 168] width 768 height 337
click at [521, 277] on icon at bounding box center [384, 168] width 768 height 337
click at [509, 288] on button "Start" at bounding box center [506, 288] width 64 height 18
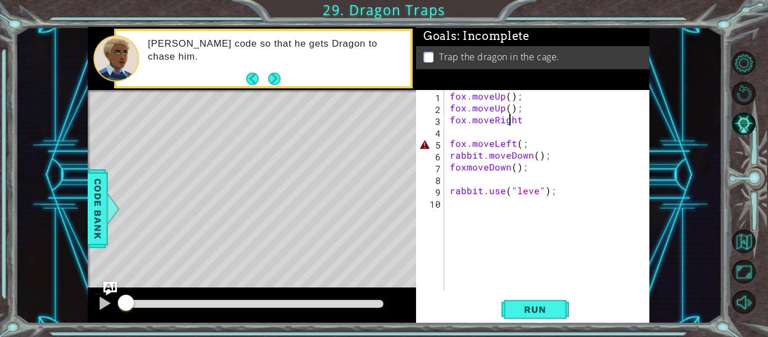
click at [507, 123] on div "fox . moveUp ( ) ; fox . moveUp ( ) ; fox . moveRight fox . moveLeft ( ; rabbit…" at bounding box center [549, 202] width 205 height 224
drag, startPoint x: 524, startPoint y: 119, endPoint x: 476, endPoint y: 124, distance: 48.6
click at [476, 124] on div "fox . moveUp ( ) ; fox . moveUp ( ) ; fox . moveRight fox . moveLeft ( ; rabbit…" at bounding box center [549, 202] width 205 height 224
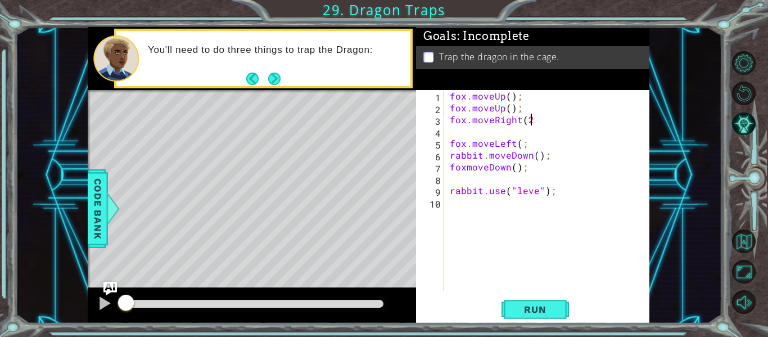
scroll to position [0, 5]
click at [536, 316] on button "Run" at bounding box center [534, 309] width 67 height 23
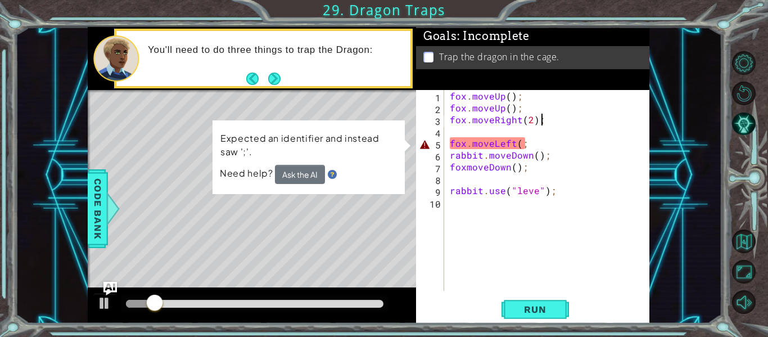
click at [518, 147] on div "fox . moveUp ( ) ; fox . moveUp ( ) ; fox . moveRight ( 2 ) ; fox . moveLeft ( …" at bounding box center [549, 202] width 205 height 224
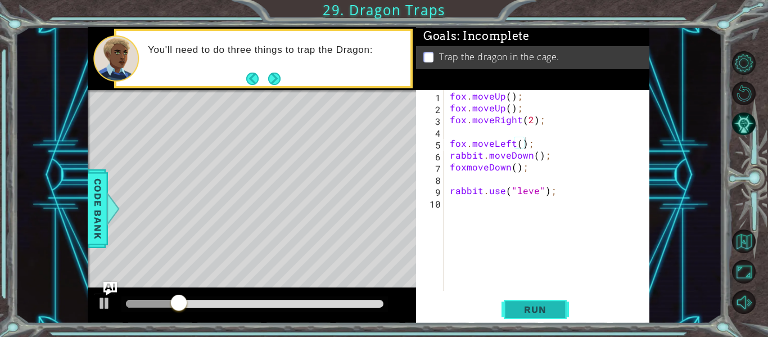
click at [551, 298] on button "Run" at bounding box center [534, 309] width 67 height 23
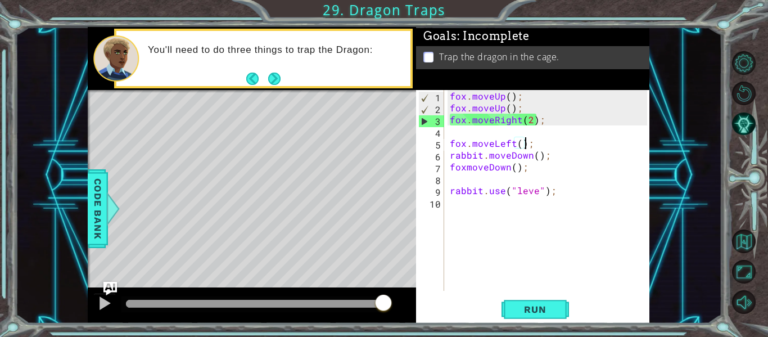
click at [531, 122] on div "fox . moveUp ( ) ; fox . moveUp ( ) ; fox . moveRight ( 2 ) ; fox . moveLeft ( …" at bounding box center [549, 202] width 205 height 224
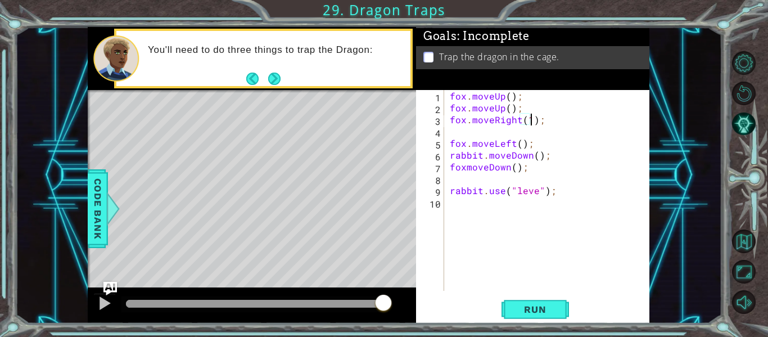
scroll to position [0, 5]
click at [520, 308] on span "Run" at bounding box center [535, 309] width 44 height 11
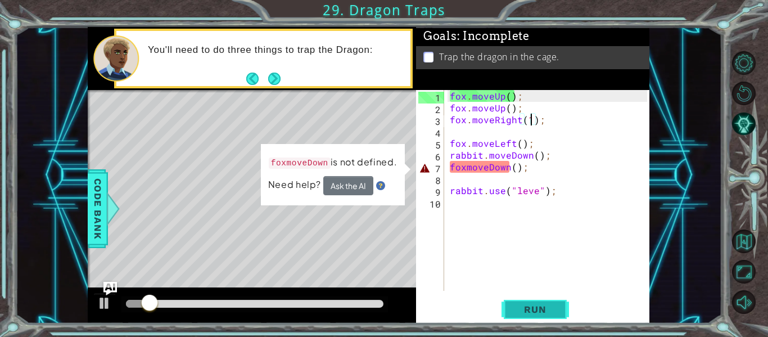
click at [520, 308] on span "Run" at bounding box center [535, 309] width 44 height 11
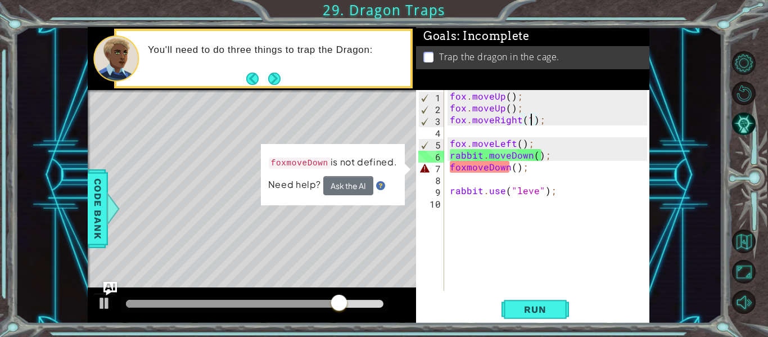
click at [468, 166] on div "fox . moveUp ( ) ; fox . moveUp ( ) ; fox . moveRight ( 1 ) ; fox . moveLeft ( …" at bounding box center [549, 202] width 205 height 224
click at [467, 164] on div "fox . moveUp ( ) ; fox . moveUp ( ) ; fox . moveRight ( 1 ) ; fox . moveLeft ( …" at bounding box center [549, 202] width 205 height 224
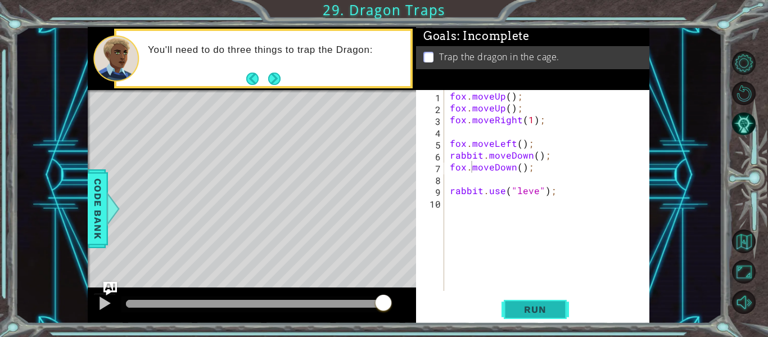
click at [514, 301] on button "Run" at bounding box center [534, 309] width 67 height 23
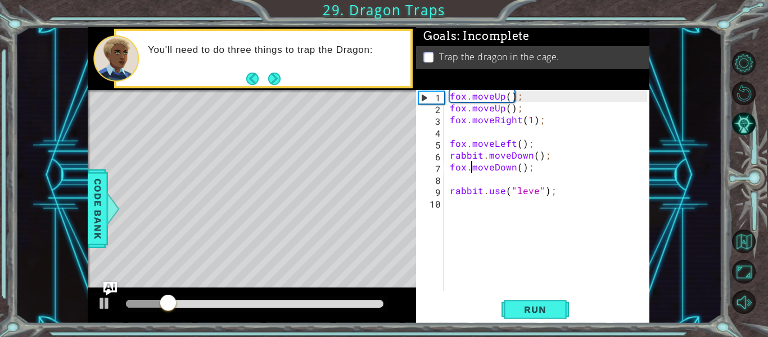
click at [535, 191] on div "fox . moveUp ( ) ; fox . moveUp ( ) ; fox . moveRight ( 1 ) ; fox . moveLeft ( …" at bounding box center [549, 202] width 205 height 224
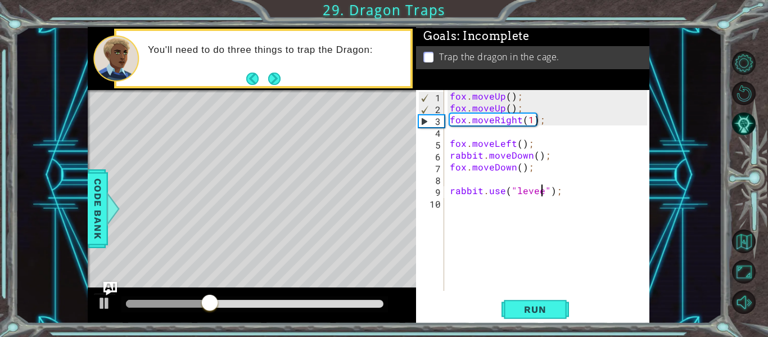
scroll to position [0, 6]
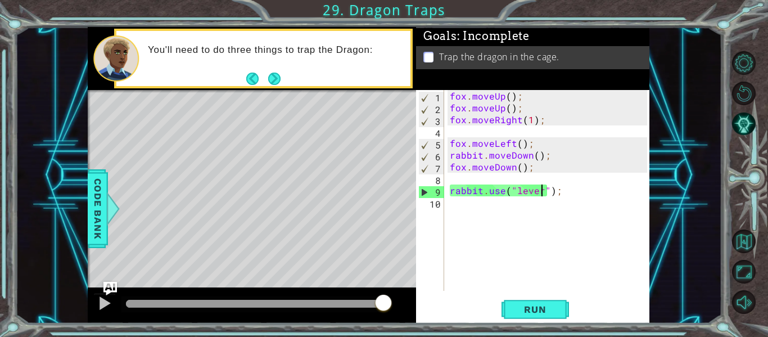
click at [460, 158] on div "fox . moveUp ( ) ; fox . moveUp ( ) ; fox . moveRight ( 1 ) ; fox . moveLeft ( …" at bounding box center [549, 202] width 205 height 224
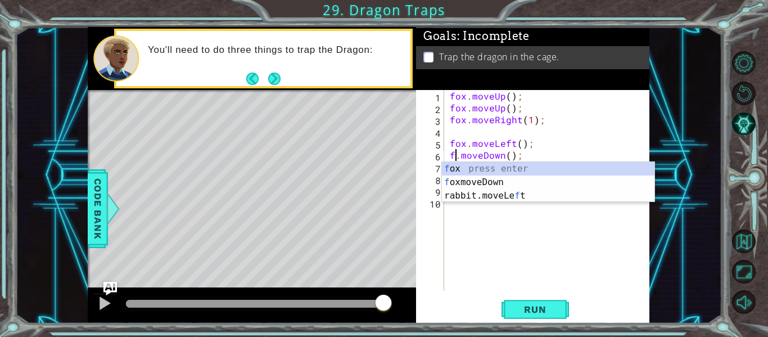
scroll to position [0, 1]
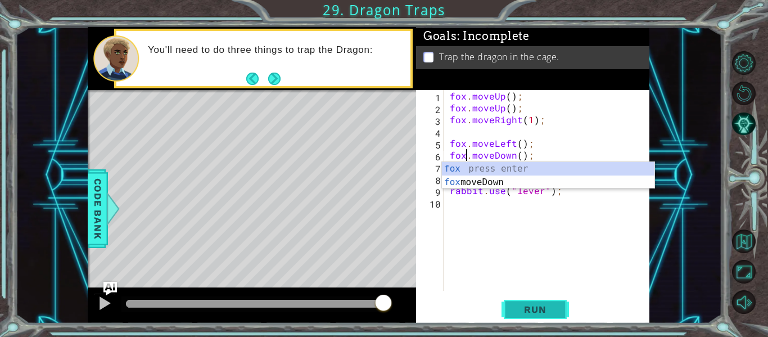
type textarea "fox.moveDown();"
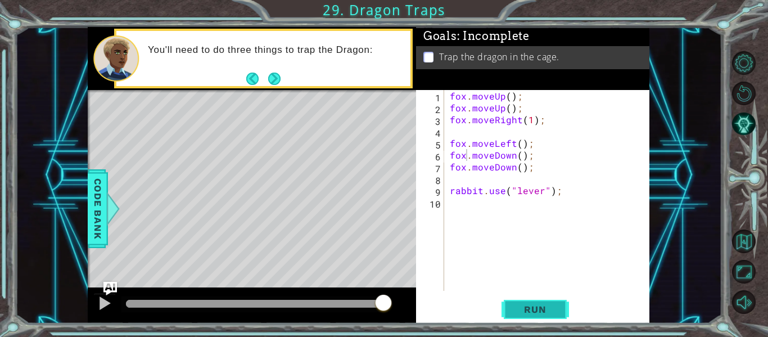
click at [519, 305] on span "Run" at bounding box center [535, 309] width 44 height 11
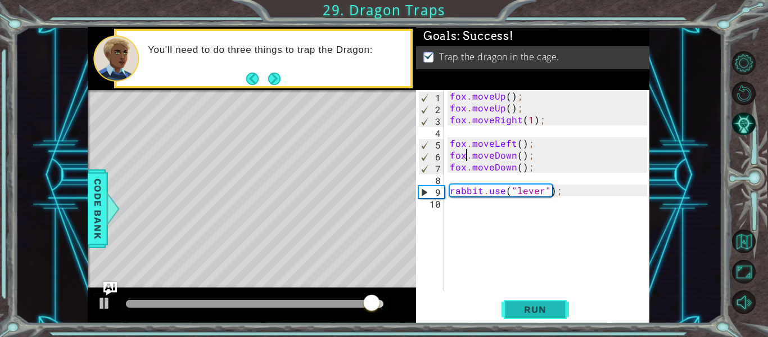
click at [564, 318] on button "Run" at bounding box center [534, 309] width 67 height 23
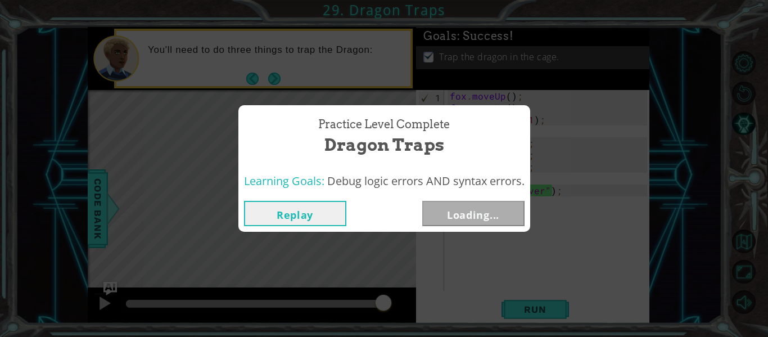
drag, startPoint x: 178, startPoint y: 304, endPoint x: 418, endPoint y: 347, distance: 243.8
click at [418, 336] on html "1 ההההההההההההההההההההההההההההההההההההההההההההההההההההההההההההההההההההההההההההה…" at bounding box center [384, 168] width 768 height 337
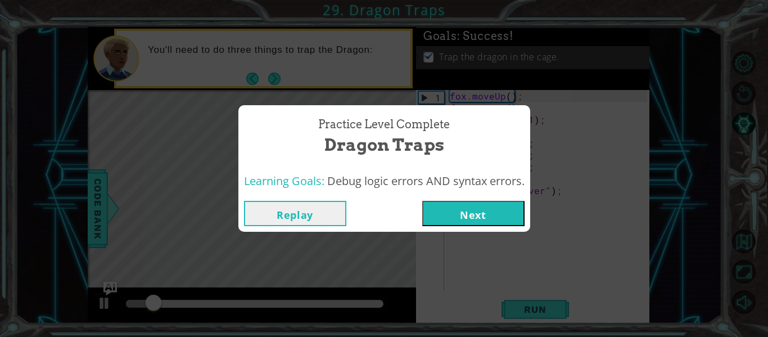
click at [467, 211] on button "Next" at bounding box center [473, 213] width 102 height 25
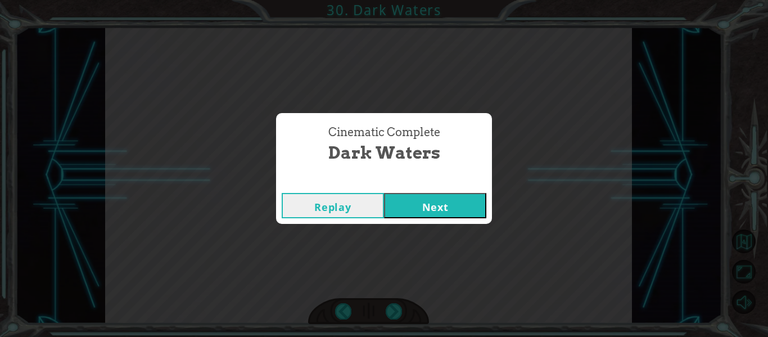
click at [448, 209] on button "Next" at bounding box center [435, 205] width 102 height 25
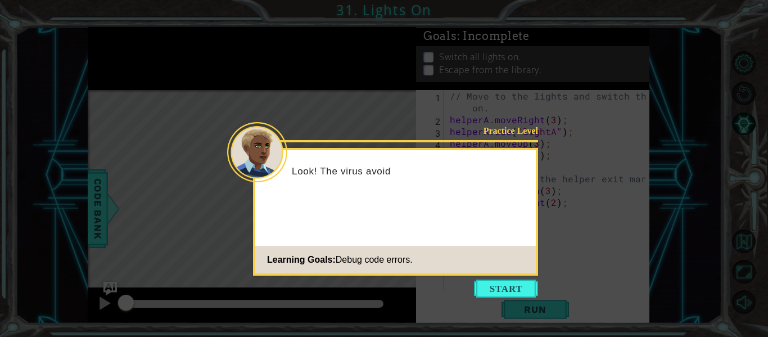
click at [497, 302] on icon at bounding box center [384, 168] width 768 height 337
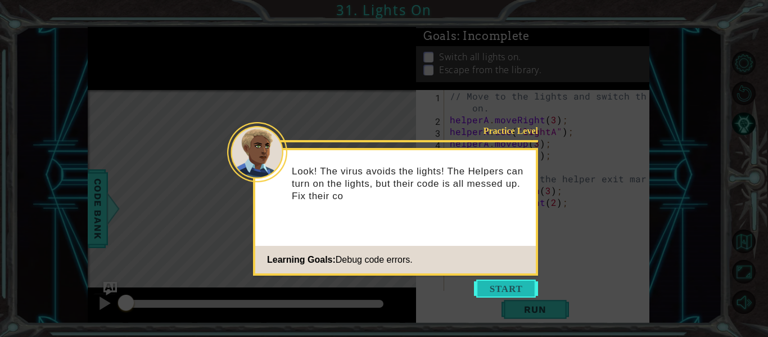
click at [505, 291] on button "Start" at bounding box center [506, 288] width 64 height 18
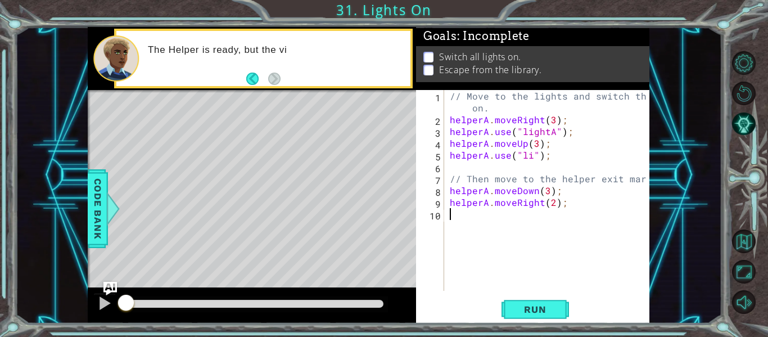
click at [545, 134] on div "// Move to the lights and switch them on. helperA . moveRight ( 3 ) ; helperA .…" at bounding box center [549, 208] width 205 height 236
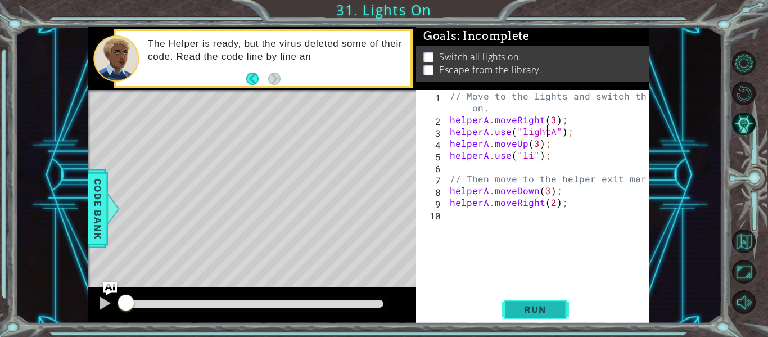
click at [529, 301] on button "Run" at bounding box center [534, 309] width 67 height 23
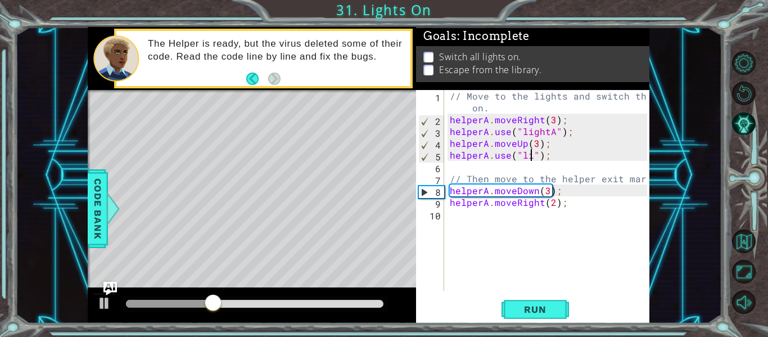
click at [529, 155] on div "// Move to the lights and switch them on. helperA . moveRight ( 3 ) ; helperA .…" at bounding box center [549, 208] width 205 height 236
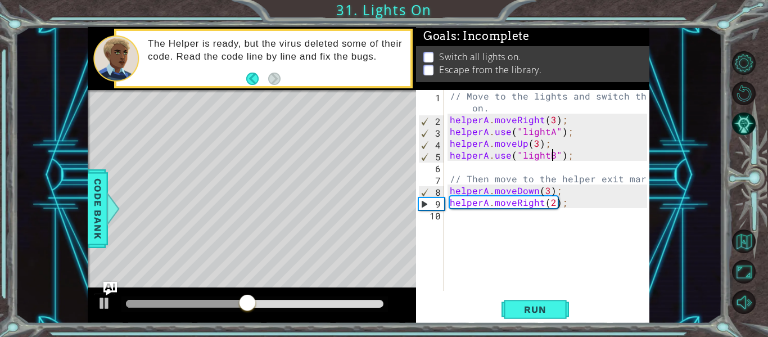
scroll to position [0, 7]
click at [540, 299] on button "Run" at bounding box center [534, 309] width 67 height 23
click at [595, 187] on div "// Move to the lights and switch them on. helperA . moveRight ( 3 ) ; helperA .…" at bounding box center [549, 208] width 205 height 236
type textarea "helperA.moveDown(3);"
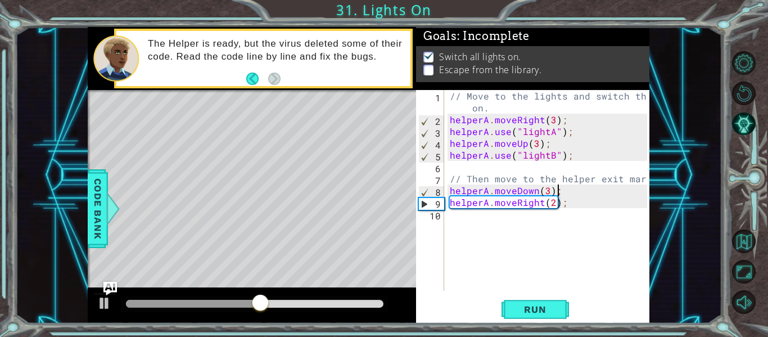
scroll to position [0, 0]
click at [459, 183] on div "// Move to the lights and switch them on. helperA . moveRight ( 3 ) ; helperA .…" at bounding box center [549, 208] width 205 height 236
click at [644, 178] on div "// Move to the lights and switch them on. helperA . moveRight ( 3 ) ; helperA .…" at bounding box center [549, 208] width 205 height 236
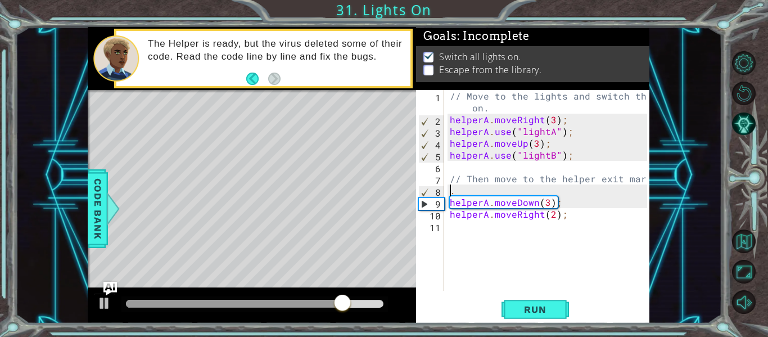
type textarea "."
click at [545, 328] on div "1 ההההההההההההההההההההההההההההההההההההההההההההההההההההההההההההההההההההההההההההה…" at bounding box center [384, 168] width 768 height 337
click at [488, 190] on div "// Move to the lights and switch them on. helperA . moveRight ( 3 ) ; helperA .…" at bounding box center [549, 208] width 205 height 236
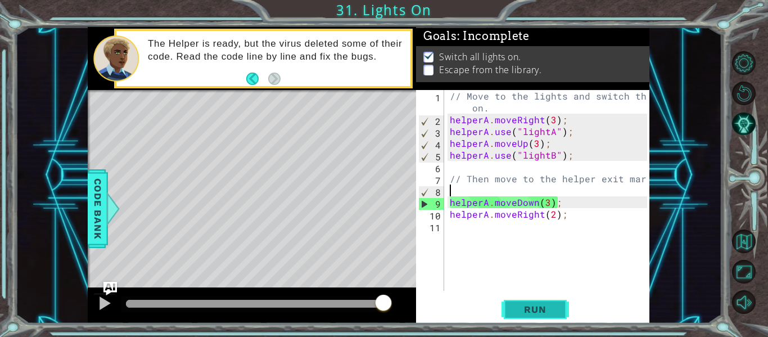
click at [549, 309] on span "Run" at bounding box center [535, 309] width 44 height 11
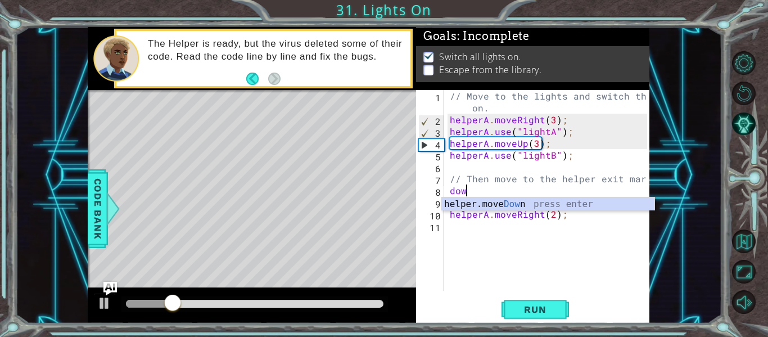
scroll to position [0, 1]
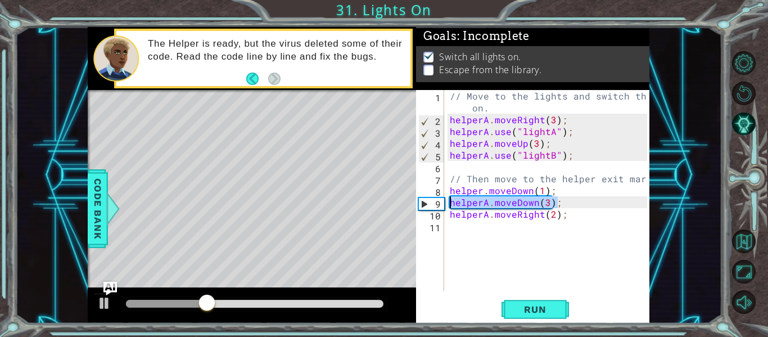
drag, startPoint x: 559, startPoint y: 205, endPoint x: 451, endPoint y: 200, distance: 108.0
click at [451, 200] on div "// Move to the lights and switch them on. helperA . moveRight ( 3 ) ; helperA .…" at bounding box center [549, 208] width 205 height 236
type textarea "helperA.moveDown(3);"
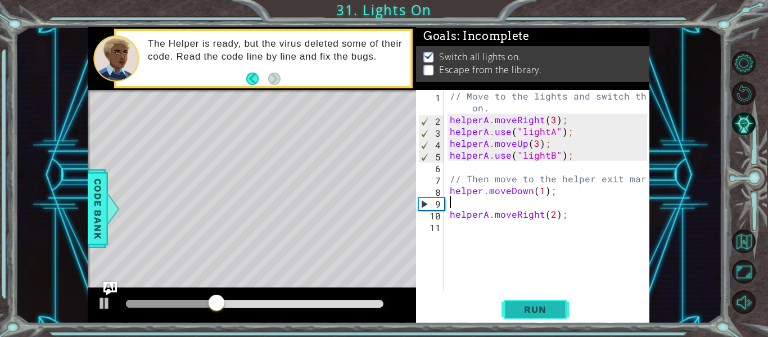
click at [536, 318] on button "Run" at bounding box center [534, 309] width 67 height 23
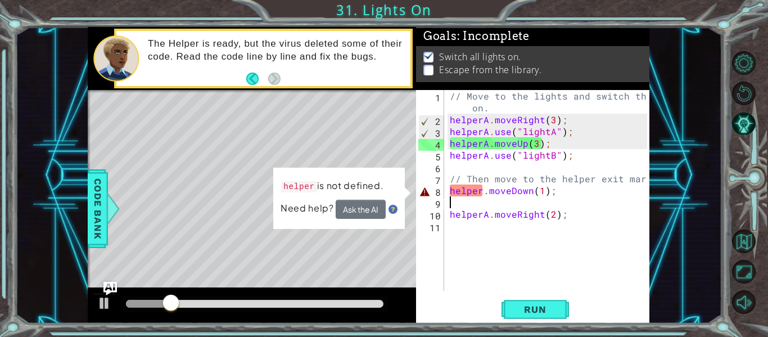
click at [482, 197] on div "// Move to the lights and switch them on. helperA . moveRight ( 3 ) ; helperA .…" at bounding box center [549, 208] width 205 height 236
click at [482, 195] on div "// Move to the lights and switch them on. helperA . moveRight ( 3 ) ; helperA .…" at bounding box center [549, 208] width 205 height 236
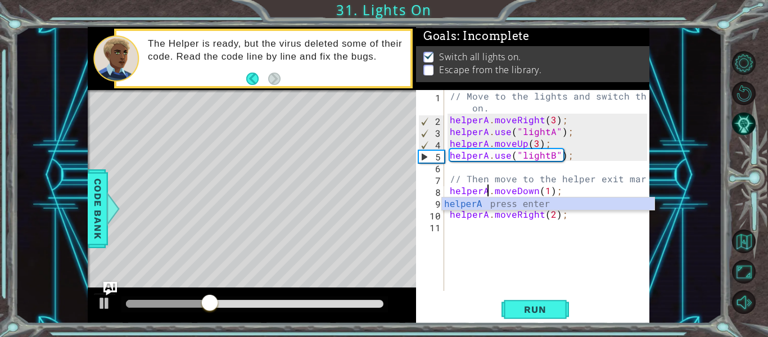
scroll to position [0, 3]
type textarea "helperA.moveDown(1);"
click at [535, 310] on span "Run" at bounding box center [535, 309] width 44 height 11
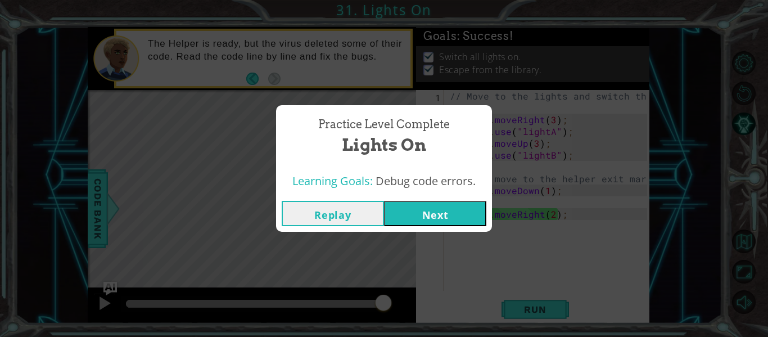
click at [401, 218] on button "Next" at bounding box center [435, 213] width 102 height 25
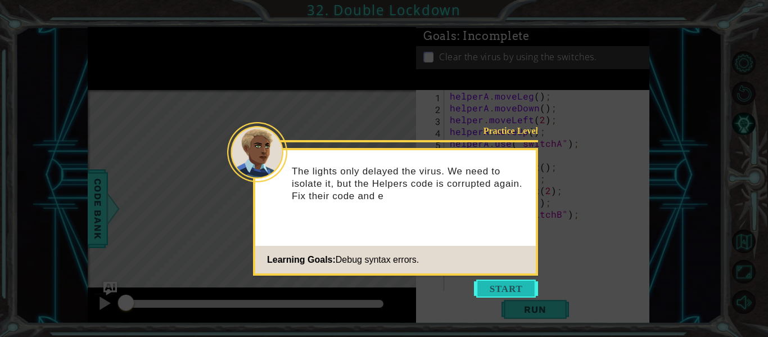
click at [495, 287] on button "Start" at bounding box center [506, 288] width 64 height 18
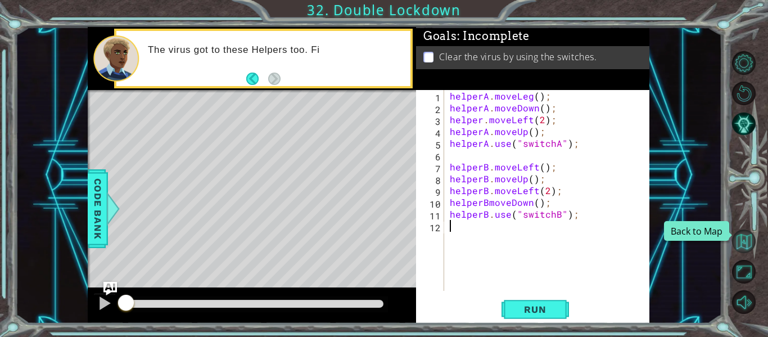
click at [753, 251] on button "Back to Map" at bounding box center [744, 241] width 24 height 24
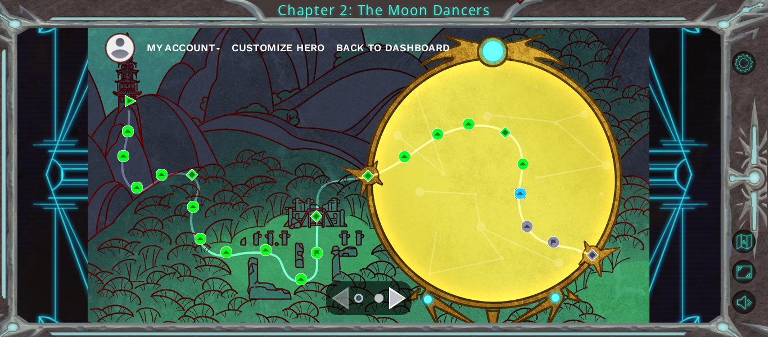
click at [525, 189] on img at bounding box center [520, 194] width 12 height 12
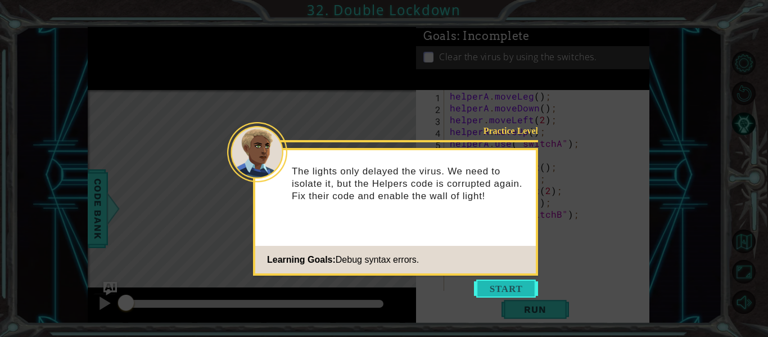
click at [496, 296] on button "Start" at bounding box center [506, 288] width 64 height 18
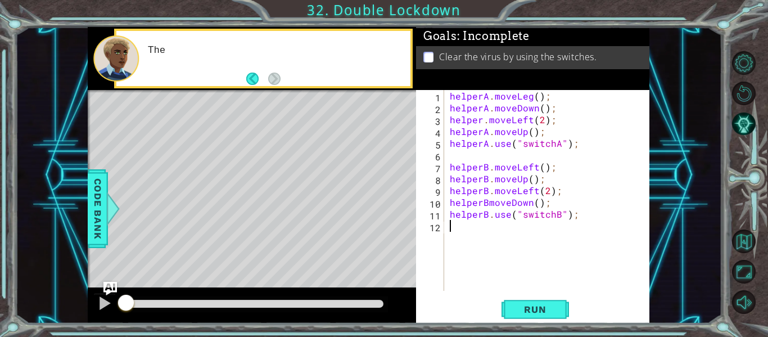
click at [496, 296] on div "1 2 3 4 5 6 7 8 9 10 11 12 helperA . moveLeg ( ) ; helperA . moveDown ( ) ; hel…" at bounding box center [532, 206] width 233 height 233
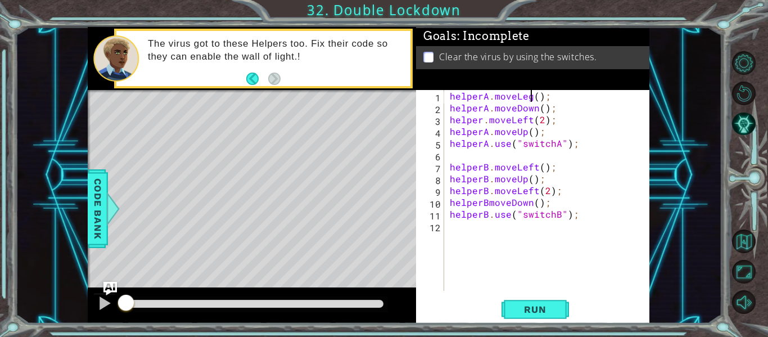
click at [529, 101] on div "helperA . moveLeg ( ) ; helperA . moveDown ( ) ; helper . moveLeft ( 2 ) ; help…" at bounding box center [549, 202] width 205 height 224
click at [542, 309] on span "Run" at bounding box center [535, 309] width 44 height 11
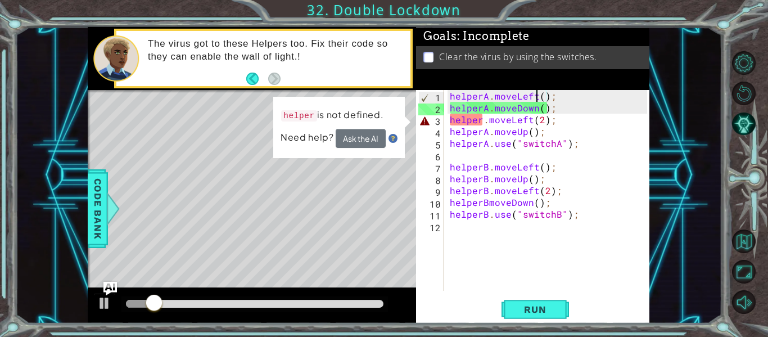
click at [481, 124] on div "helperA . moveLeft ( ) ; helperA . moveDown ( ) ; helper . moveLeft ( 2 ) ; hel…" at bounding box center [549, 202] width 205 height 224
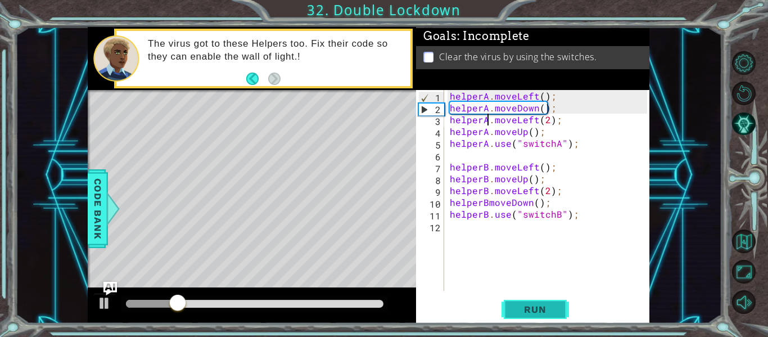
click at [517, 306] on span "Run" at bounding box center [535, 309] width 44 height 11
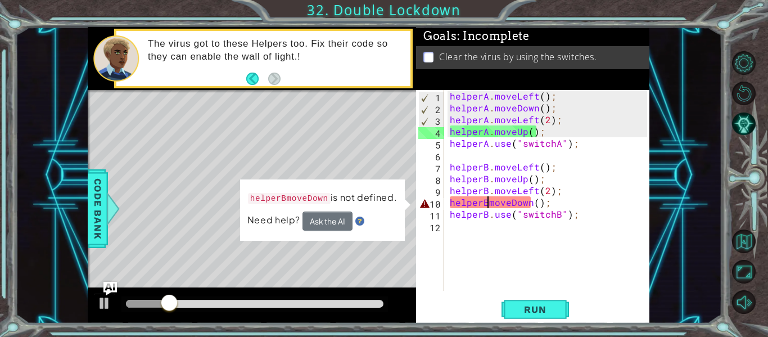
click at [487, 206] on div "helperA . moveLeft ( ) ; helperA . moveDown ( ) ; helperA . moveLeft ( 2 ) ; he…" at bounding box center [549, 202] width 205 height 224
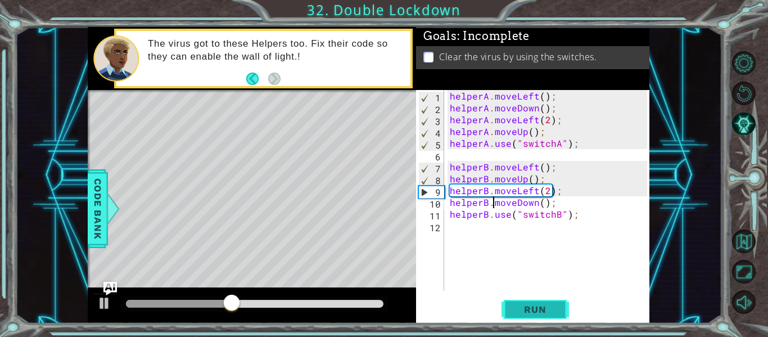
type textarea "helperB.moveDown();"
click at [516, 298] on button "Run" at bounding box center [534, 309] width 67 height 23
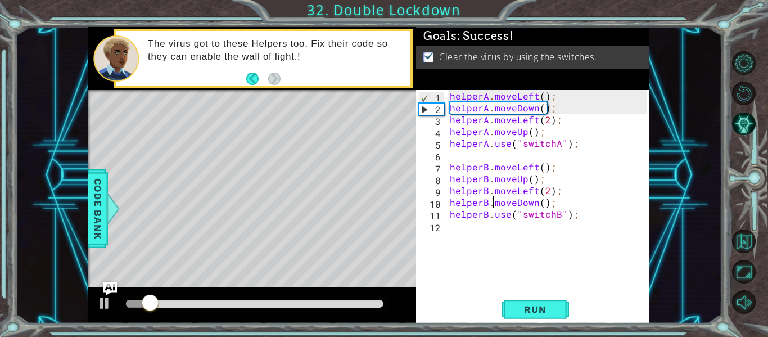
click at [255, 305] on div at bounding box center [254, 304] width 257 height 8
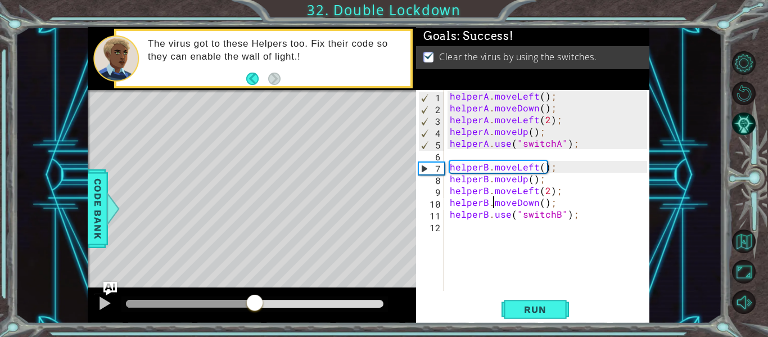
click at [233, 301] on div at bounding box center [190, 304] width 129 height 8
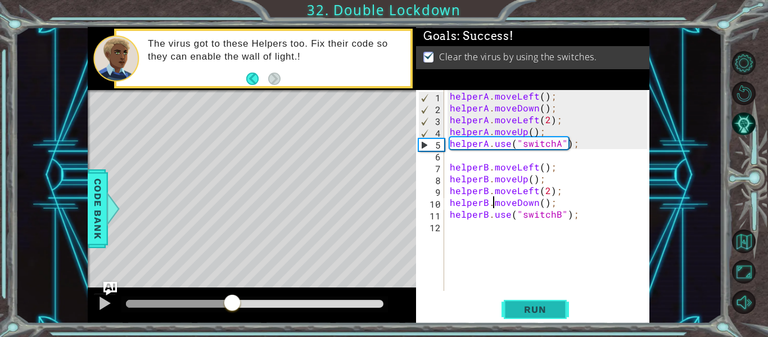
click at [537, 311] on span "Run" at bounding box center [535, 309] width 44 height 11
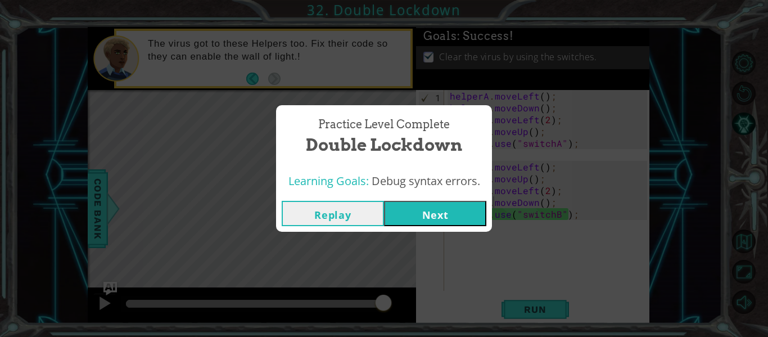
click at [434, 219] on button "Next" at bounding box center [435, 213] width 102 height 25
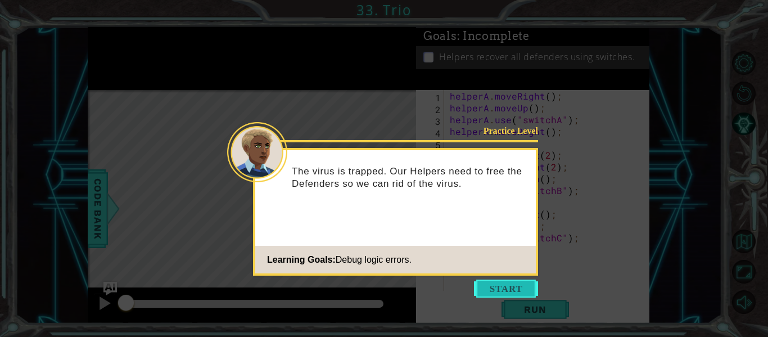
click at [509, 295] on button "Start" at bounding box center [506, 288] width 64 height 18
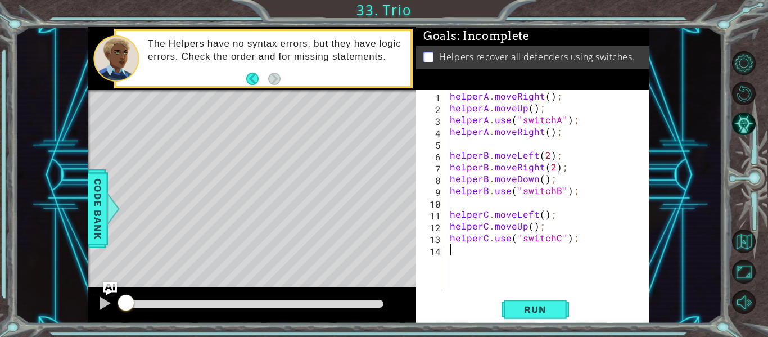
click at [541, 96] on div "helperA . moveRight ( ) ; helperA . moveUp ( ) ; helperA . use ( "switchA" ) ; …" at bounding box center [549, 202] width 205 height 224
click at [520, 110] on div "helperA . moveleft ( ) ; helperA . moveUp ( ) ; helperA . use ( "switchA" ) ; h…" at bounding box center [549, 202] width 205 height 224
click at [547, 94] on div "helperA . moveleft ( ) ; helperA . moveUp ( ) ; helperA . use ( "switchA" ) ; h…" at bounding box center [549, 202] width 205 height 224
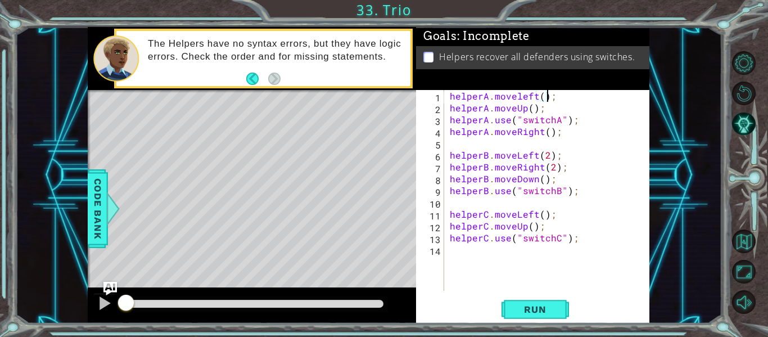
click at [542, 97] on div "helperA . moveleft ( ) ; helperA . moveUp ( ) ; helperA . use ( "switchA" ) ; h…" at bounding box center [549, 202] width 205 height 224
click at [523, 110] on div "helperA . moveleft ( 2 ) ; helperA . moveUp ( ) ; helperA . use ( "switchA" ) ;…" at bounding box center [549, 202] width 205 height 224
type textarea "helperA.moveDown();"
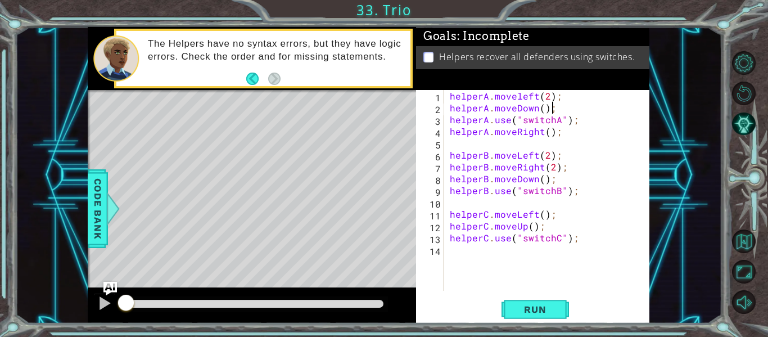
click at [554, 110] on div "helperA . moveleft ( 2 ) ; helperA . moveDown ( ) ; helperA . use ( "switchA" )…" at bounding box center [549, 202] width 205 height 224
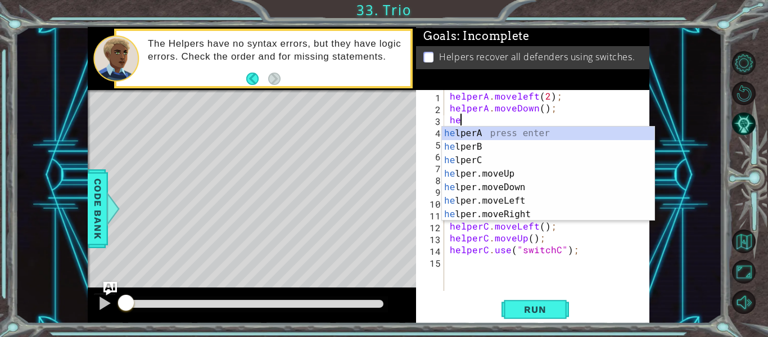
scroll to position [0, 0]
type textarea "h"
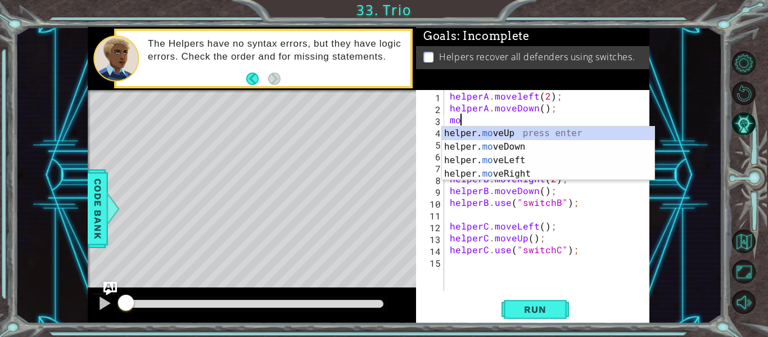
scroll to position [0, 1]
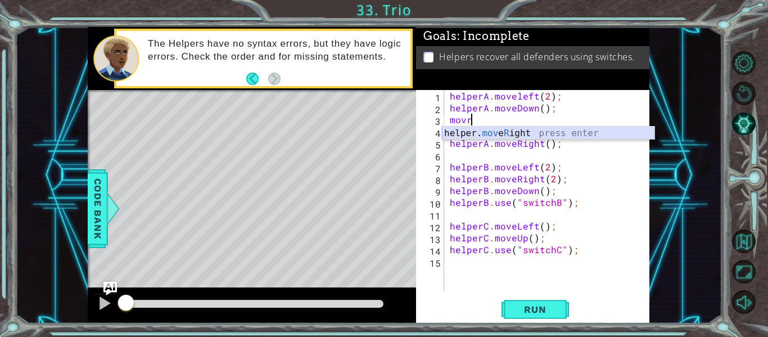
click at [532, 136] on div "helper. mov e R ight press enter" at bounding box center [548, 146] width 212 height 40
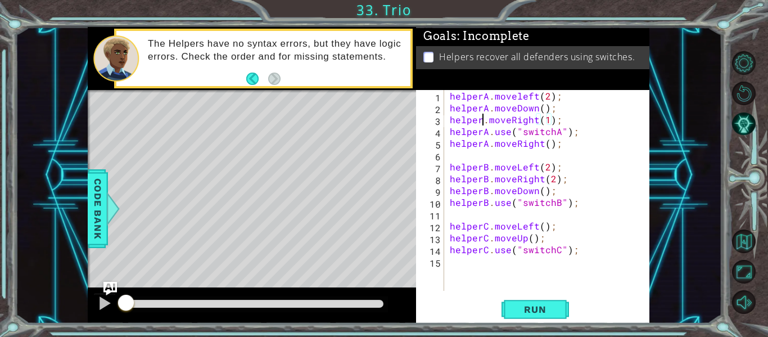
click at [483, 121] on div "helperA . moveleft ( 2 ) ; helperA . moveDown ( ) ; helper . moveRight ( 1 ) ; …" at bounding box center [549, 202] width 205 height 224
click at [550, 123] on div "helperA . moveleft ( 2 ) ; helperA . moveDown ( ) ; helperA . moveRight ( 1 ) ;…" at bounding box center [549, 202] width 205 height 224
click at [505, 304] on button "Run" at bounding box center [534, 309] width 67 height 23
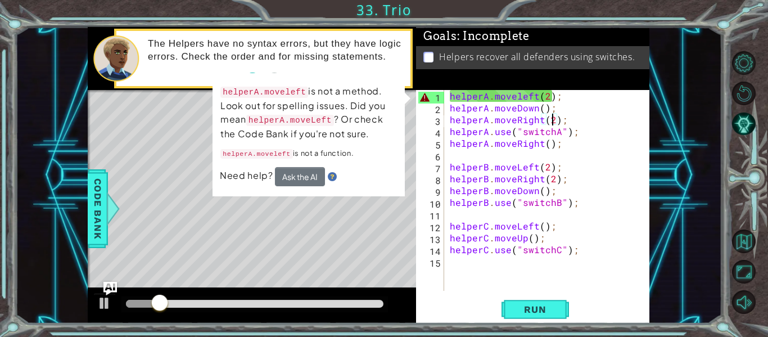
click at [518, 97] on div "helperA . moveleft ( 2 ) ; helperA . moveDown ( ) ; helperA . moveRight ( 2 ) ;…" at bounding box center [549, 202] width 205 height 224
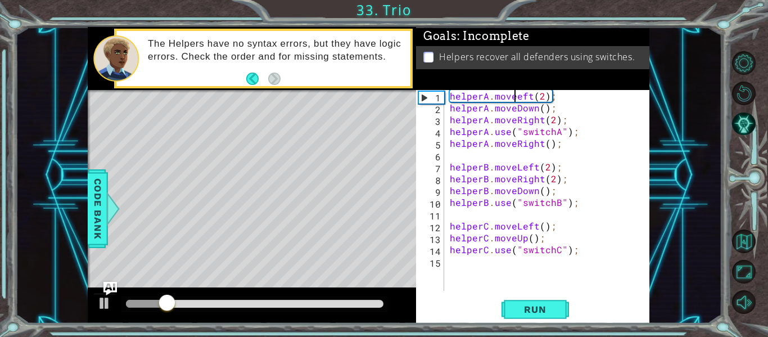
scroll to position [0, 4]
click at [547, 317] on button "Run" at bounding box center [534, 309] width 67 height 23
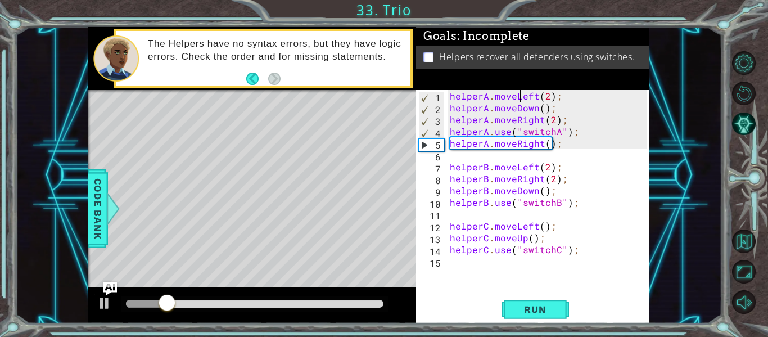
click at [524, 99] on div "helperA . moveLeft ( 2 ) ; helperA . moveDown ( ) ; helperA . moveRight ( 2 ) ;…" at bounding box center [549, 202] width 205 height 224
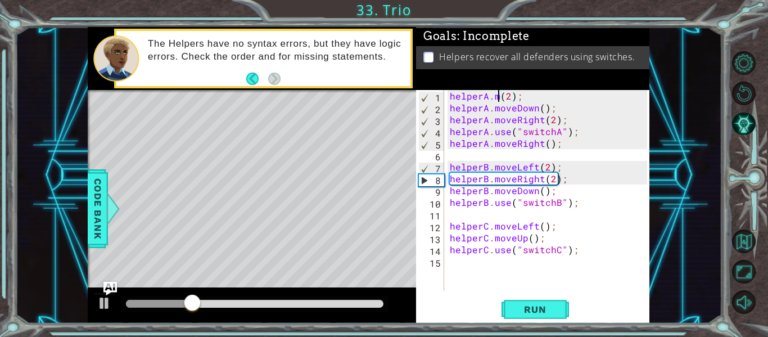
scroll to position [0, 4]
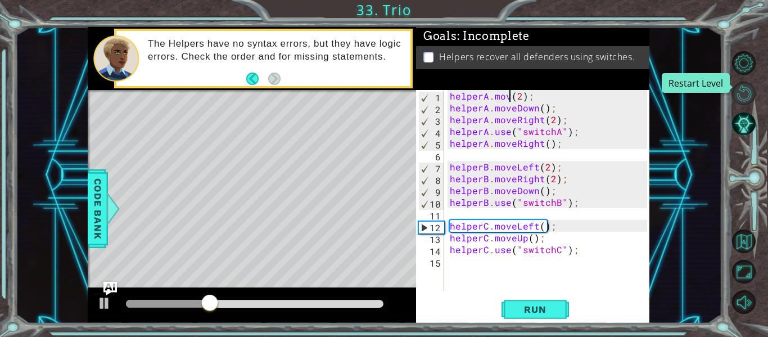
type textarea "helperA.mov(2);"
click at [748, 88] on button "Restart Level" at bounding box center [744, 94] width 24 height 24
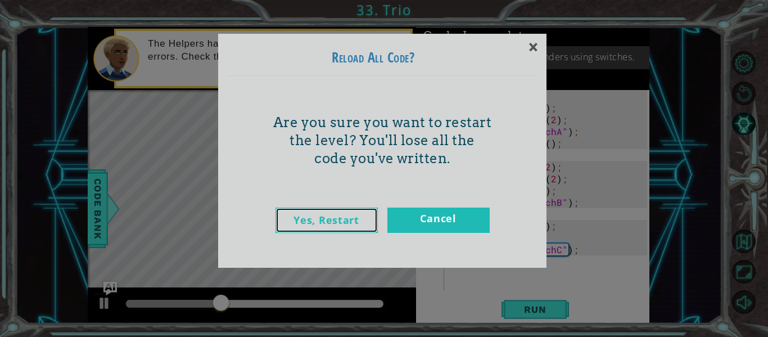
click at [357, 219] on link "Yes, Restart" at bounding box center [326, 219] width 102 height 25
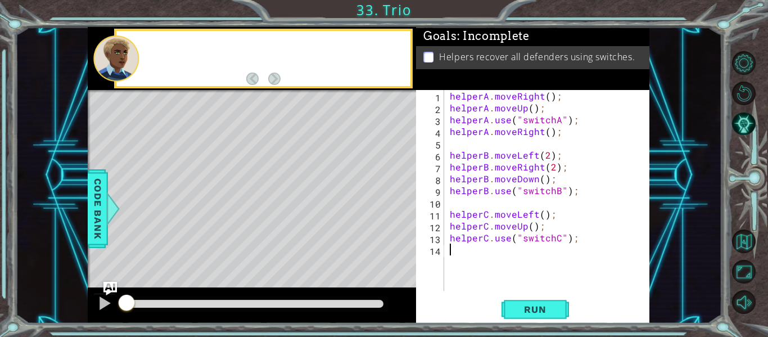
scroll to position [0, 0]
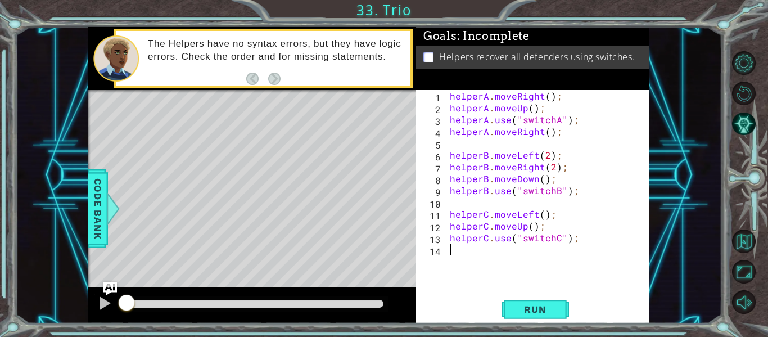
click at [542, 111] on div "helperA . moveRight ( ) ; helperA . moveUp ( ) ; helperA . use ( "switchA" ) ; …" at bounding box center [549, 202] width 205 height 224
type textarea "helperA.moveUp();"
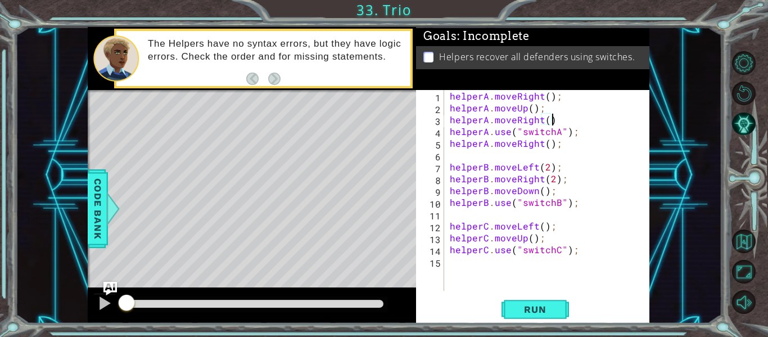
scroll to position [0, 6]
type textarea "helperA.moveRight();"
click at [518, 296] on div "helperA.moveRight(); 1 2 3 4 5 6 7 8 9 10 11 12 13 14 15 helperA . moveRight ( …" at bounding box center [532, 206] width 233 height 233
click at [540, 313] on span "Run" at bounding box center [535, 309] width 44 height 11
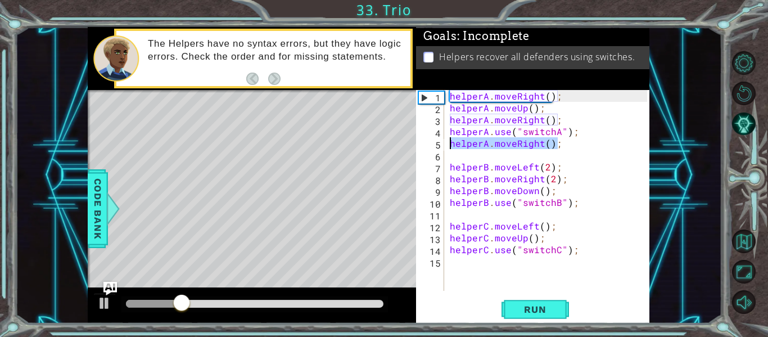
drag, startPoint x: 557, startPoint y: 146, endPoint x: 449, endPoint y: 146, distance: 107.9
click at [449, 146] on div "helperA . moveRight ( ) ; helperA . moveUp ( ) ; helperA . moveRight ( ) ; help…" at bounding box center [549, 202] width 205 height 224
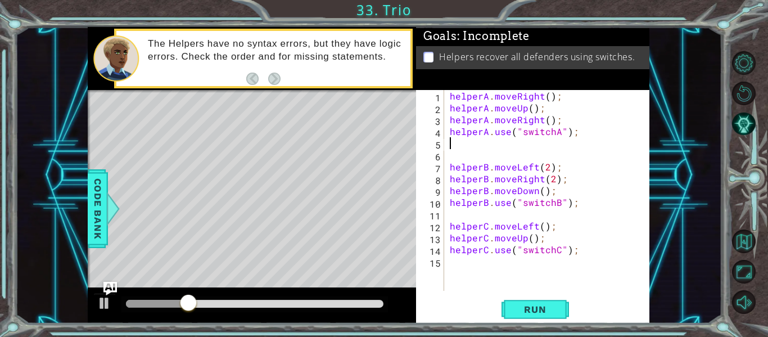
scroll to position [0, 0]
click at [523, 176] on div "helperA . moveRight ( ) ; helperA . moveUp ( ) ; helperA . moveRight ( ) ; help…" at bounding box center [549, 202] width 205 height 224
click at [545, 181] on div "helperA . moveRight ( ) ; helperA . moveUp ( ) ; helperA . moveRight ( ) ; help…" at bounding box center [549, 202] width 205 height 224
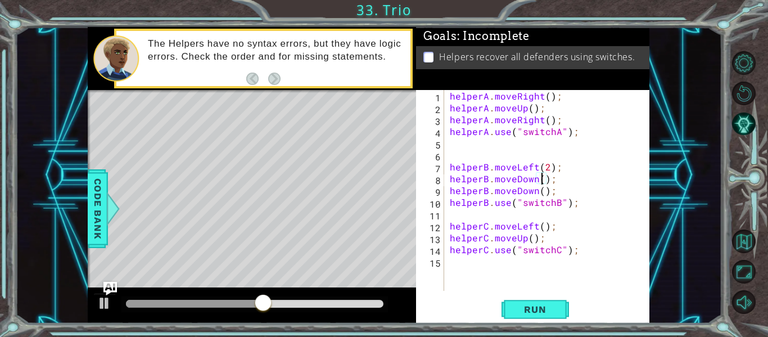
scroll to position [0, 6]
drag, startPoint x: 553, startPoint y: 192, endPoint x: 452, endPoint y: 191, distance: 101.2
click at [452, 191] on div "helperA . moveRight ( ) ; helperA . moveUp ( ) ; helperA . moveRight ( ) ; help…" at bounding box center [549, 202] width 205 height 224
type textarea "helperB.moveDown();"
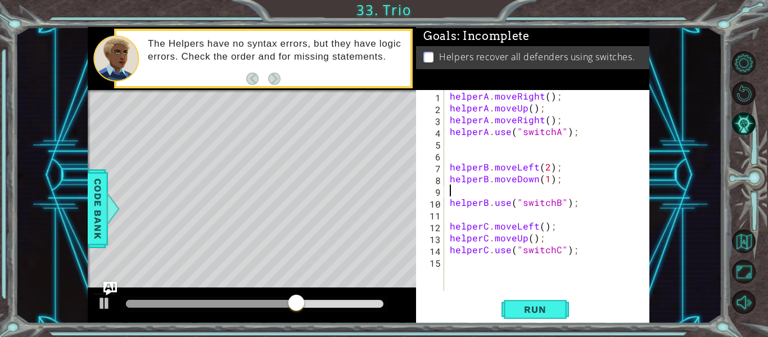
type textarea "helperB.moveDown(1);"
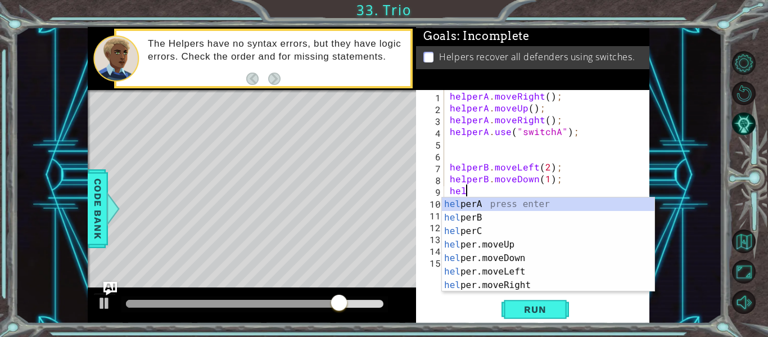
type textarea "h"
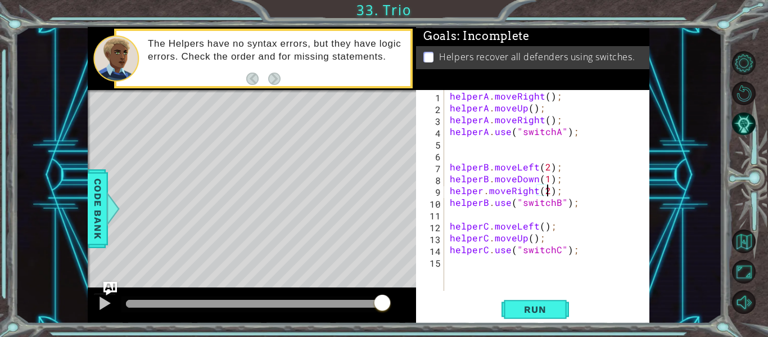
scroll to position [0, 6]
click at [482, 193] on div "helperA . moveRight ( ) ; helperA . moveUp ( ) ; helperA . moveRight ( ) ; help…" at bounding box center [549, 202] width 205 height 224
click at [535, 306] on span "Run" at bounding box center [535, 309] width 44 height 11
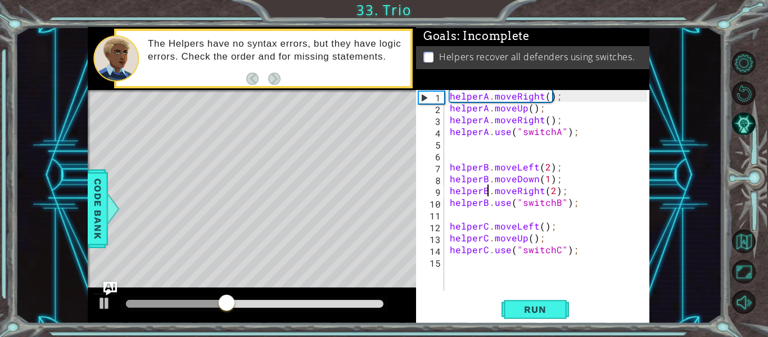
click at [573, 250] on div "helperA . moveRight ( ) ; helperA . moveUp ( ) ; helperA . moveRight ( ) ; help…" at bounding box center [549, 202] width 205 height 224
click at [546, 241] on div "helperA . moveRight ( ) ; helperA . moveUp ( ) ; helperA . moveRight ( ) ; help…" at bounding box center [549, 202] width 205 height 224
type textarea "helperC.moveUp();"
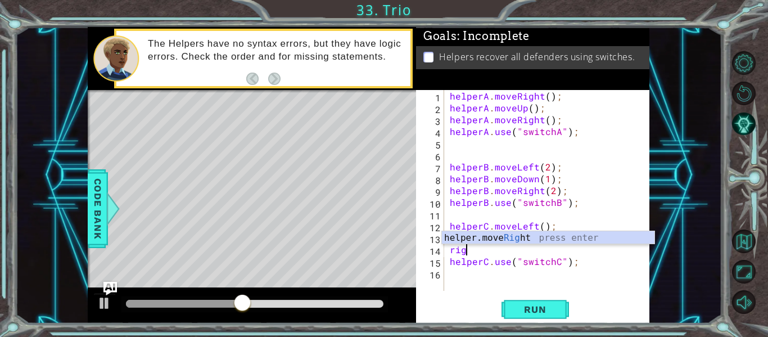
scroll to position [0, 0]
type textarea "r"
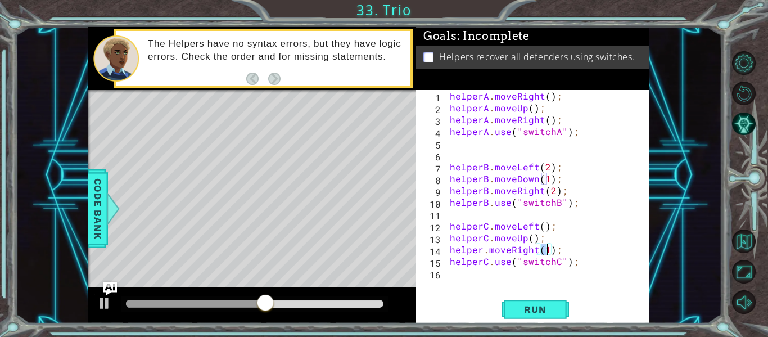
click at [482, 252] on div "helperA . moveRight ( ) ; helperA . moveUp ( ) ; helperA . moveRight ( ) ; help…" at bounding box center [549, 202] width 205 height 224
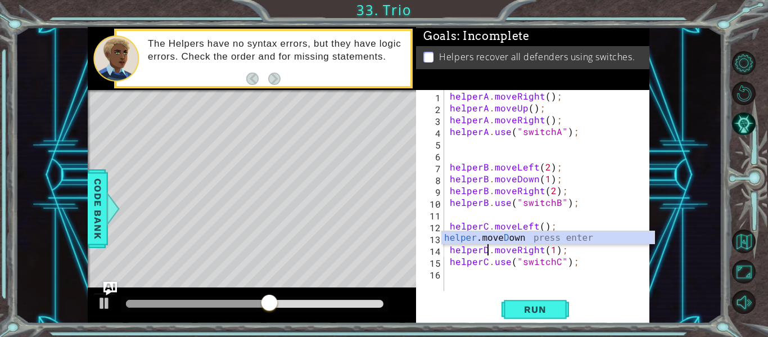
scroll to position [0, 3]
type textarea "helperC.moveRight(1);"
click at [539, 305] on span "Run" at bounding box center [535, 309] width 44 height 11
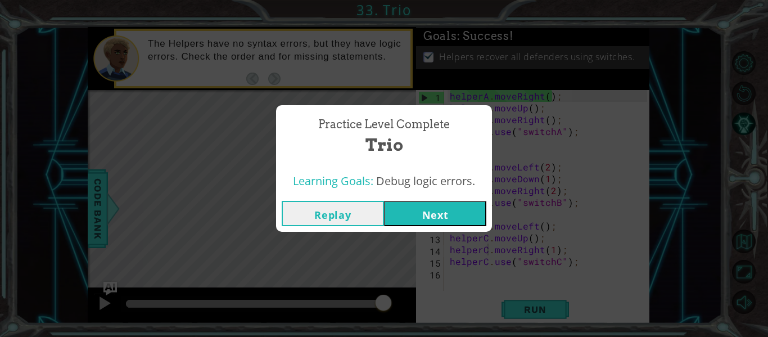
click at [393, 212] on button "Next" at bounding box center [435, 213] width 102 height 25
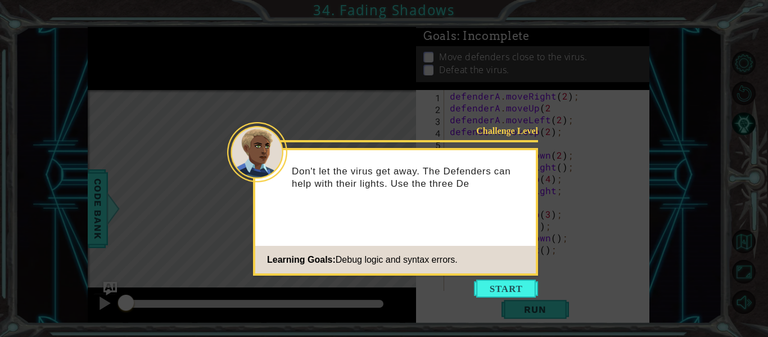
click at [503, 298] on icon at bounding box center [384, 168] width 768 height 337
click at [517, 270] on footer "Learning Goals: Debug logic and syntax errors." at bounding box center [395, 260] width 280 height 28
click at [509, 287] on button "Start" at bounding box center [506, 288] width 64 height 18
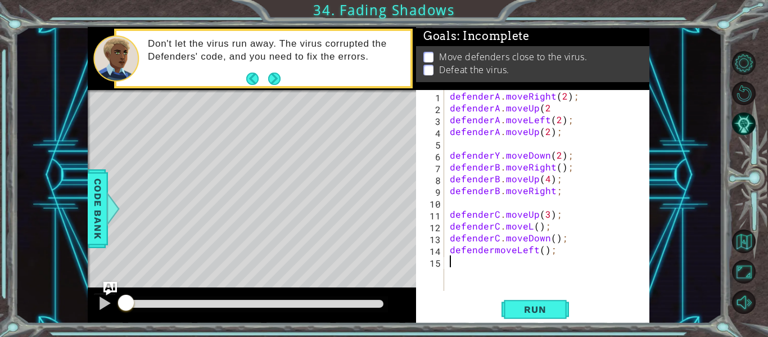
click at [647, 280] on div "1 2 3 4 5 6 7 8 9 10 11 12 13 14 15 defenderA . moveRight ( 2 ) ; defenderA . m…" at bounding box center [532, 206] width 233 height 233
click at [531, 316] on button "Run" at bounding box center [534, 309] width 67 height 23
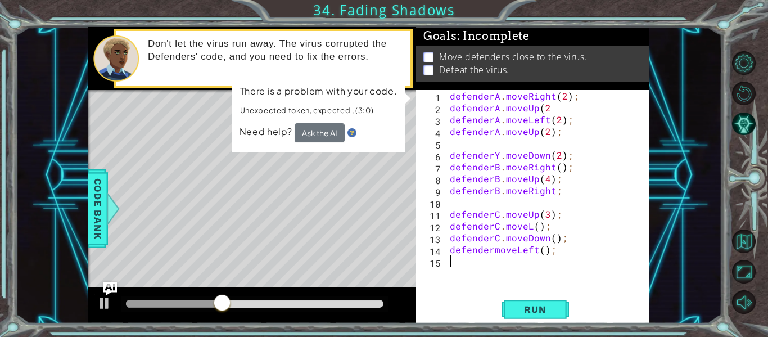
click at [497, 154] on div "defenderA . moveRight ( 2 ) ; defenderA . moveUp ( 2 defenderA . moveLeft ( 2 )…" at bounding box center [549, 202] width 205 height 224
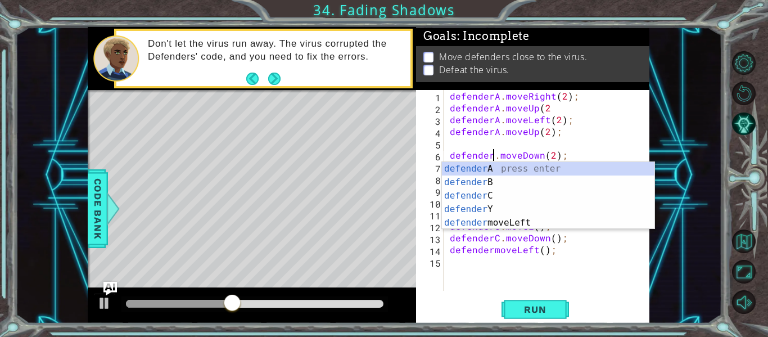
scroll to position [0, 3]
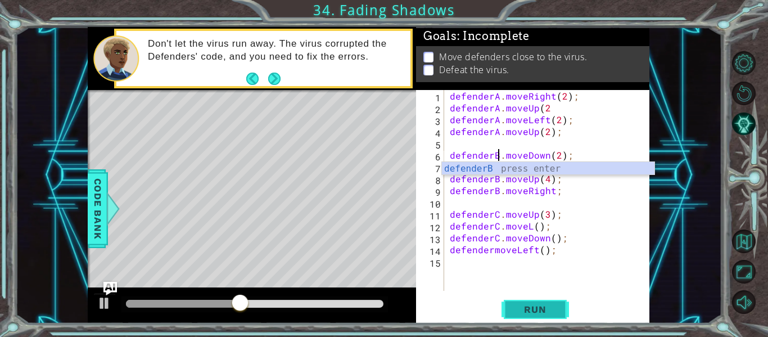
click at [531, 305] on span "Run" at bounding box center [535, 309] width 44 height 11
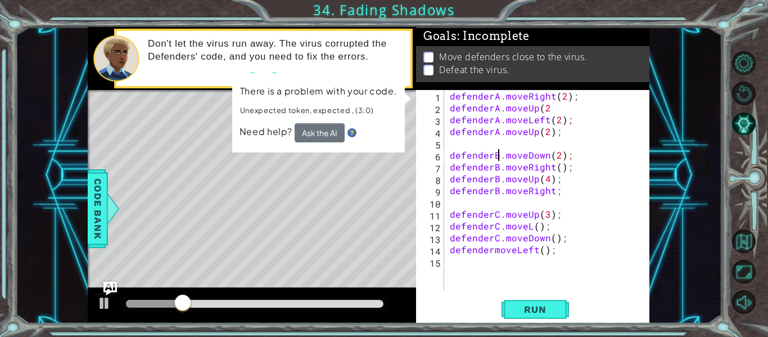
click at [550, 193] on div "defenderA . moveRight ( 2 ) ; defenderA . moveUp ( 2 defenderA . moveLeft ( 2 )…" at bounding box center [549, 202] width 205 height 224
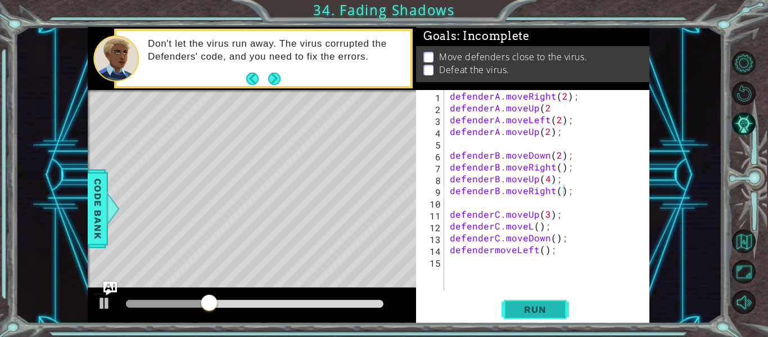
click at [549, 298] on button "Run" at bounding box center [534, 309] width 67 height 23
click at [547, 300] on button "Run" at bounding box center [534, 309] width 67 height 23
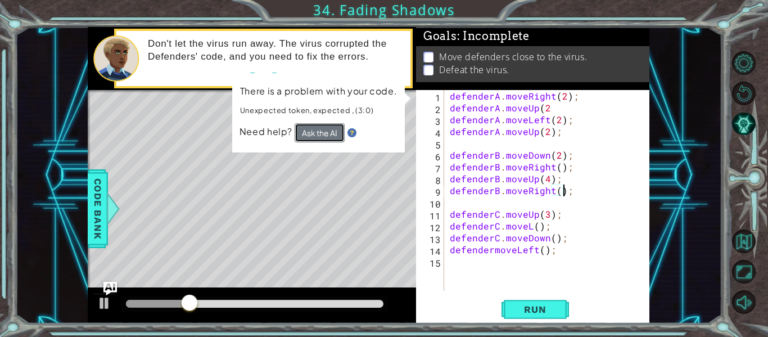
click at [336, 139] on button "Ask the AI" at bounding box center [319, 133] width 50 height 20
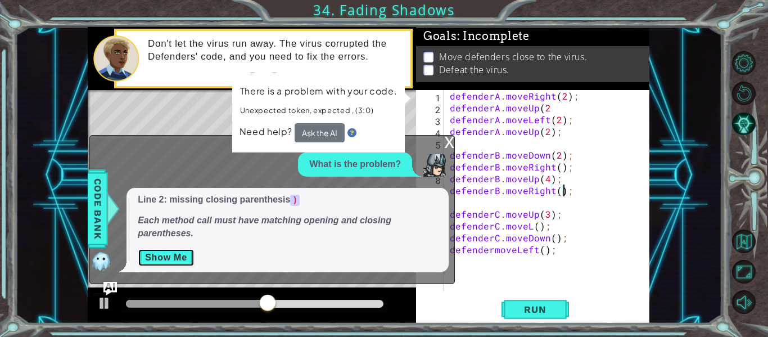
click at [173, 259] on button "Show Me" at bounding box center [166, 257] width 57 height 18
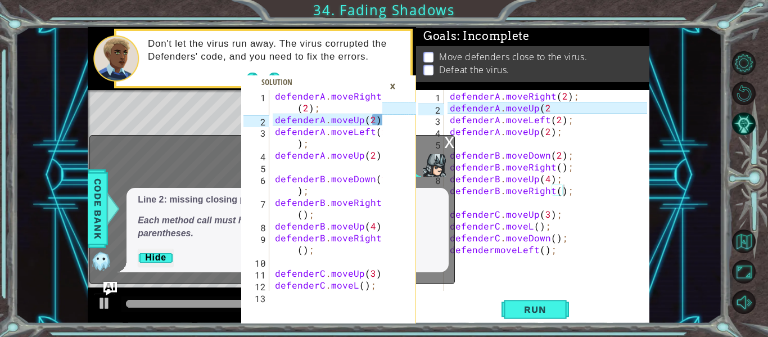
click at [395, 97] on icon at bounding box center [399, 206] width 34 height 233
click at [399, 92] on div "×" at bounding box center [392, 85] width 17 height 19
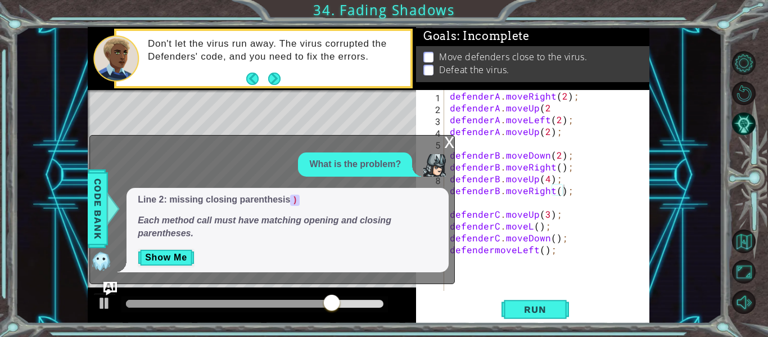
click at [451, 146] on div "x" at bounding box center [449, 140] width 10 height 11
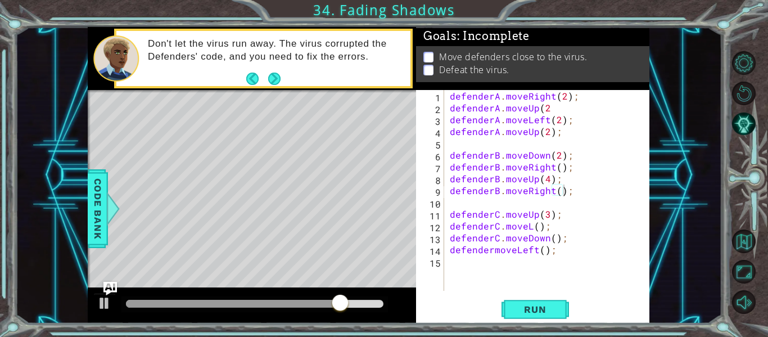
click at [549, 105] on div "defenderA . moveRight ( 2 ) ; defenderA . moveUp ( 2 defenderA . moveLeft ( 2 )…" at bounding box center [549, 202] width 205 height 224
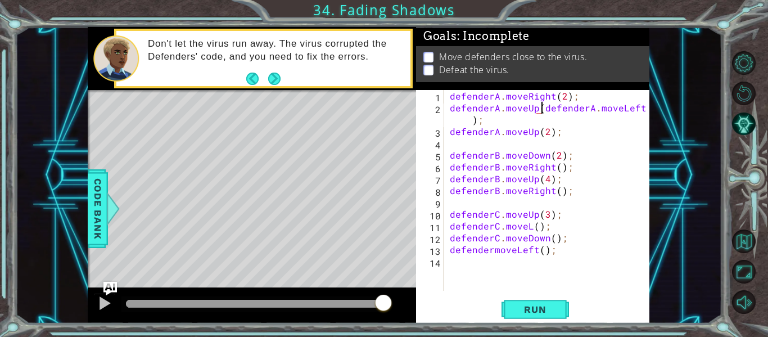
scroll to position [0, 6]
click at [547, 327] on div "1 2 3 4 5 6 7 8 9 10 11 12 13 defenderA . moveRight ( 2 ) ; defenderA . moveUp …" at bounding box center [384, 168] width 768 height 337
click at [554, 109] on div "defenderA . moveRight ( 2 ) ; defenderA . moveUp ( 2 ) defenderA . moveLeft ( 2…" at bounding box center [549, 202] width 205 height 224
click at [562, 113] on div "defenderA . moveRight ( 2 ) ; defenderA . moveUp ( 2 ) defenderA . moveLeft ( 2…" at bounding box center [549, 202] width 205 height 224
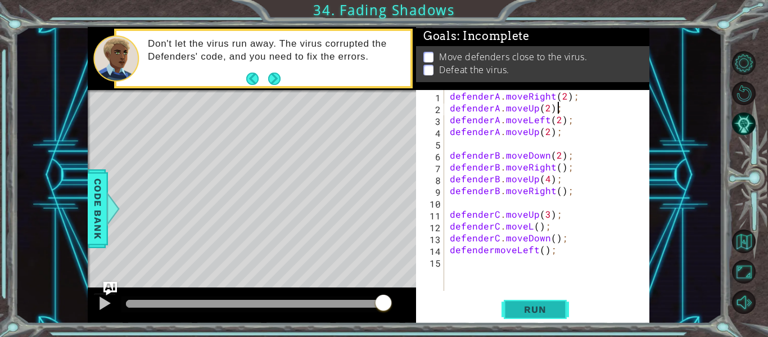
click at [538, 317] on button "Run" at bounding box center [534, 309] width 67 height 23
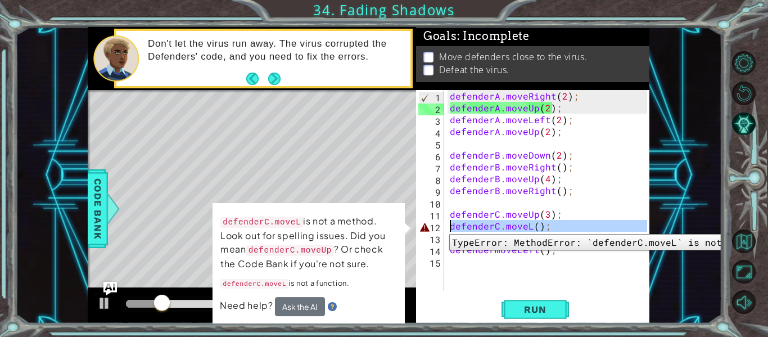
click at [442, 225] on div "12" at bounding box center [431, 227] width 26 height 12
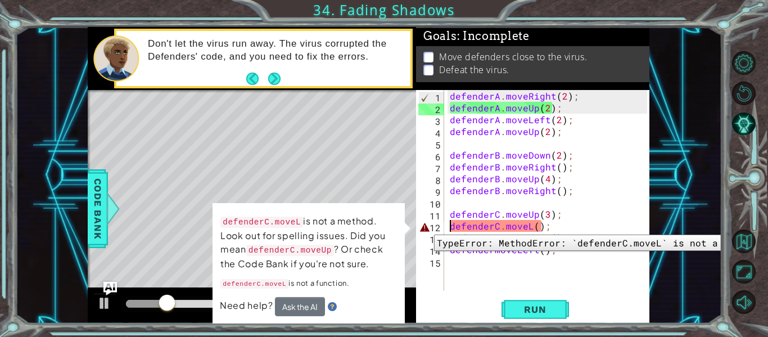
click at [426, 225] on div "12" at bounding box center [431, 227] width 26 height 12
type textarea "defenderC.moveL();"
